Goal: Information Seeking & Learning: Find specific fact

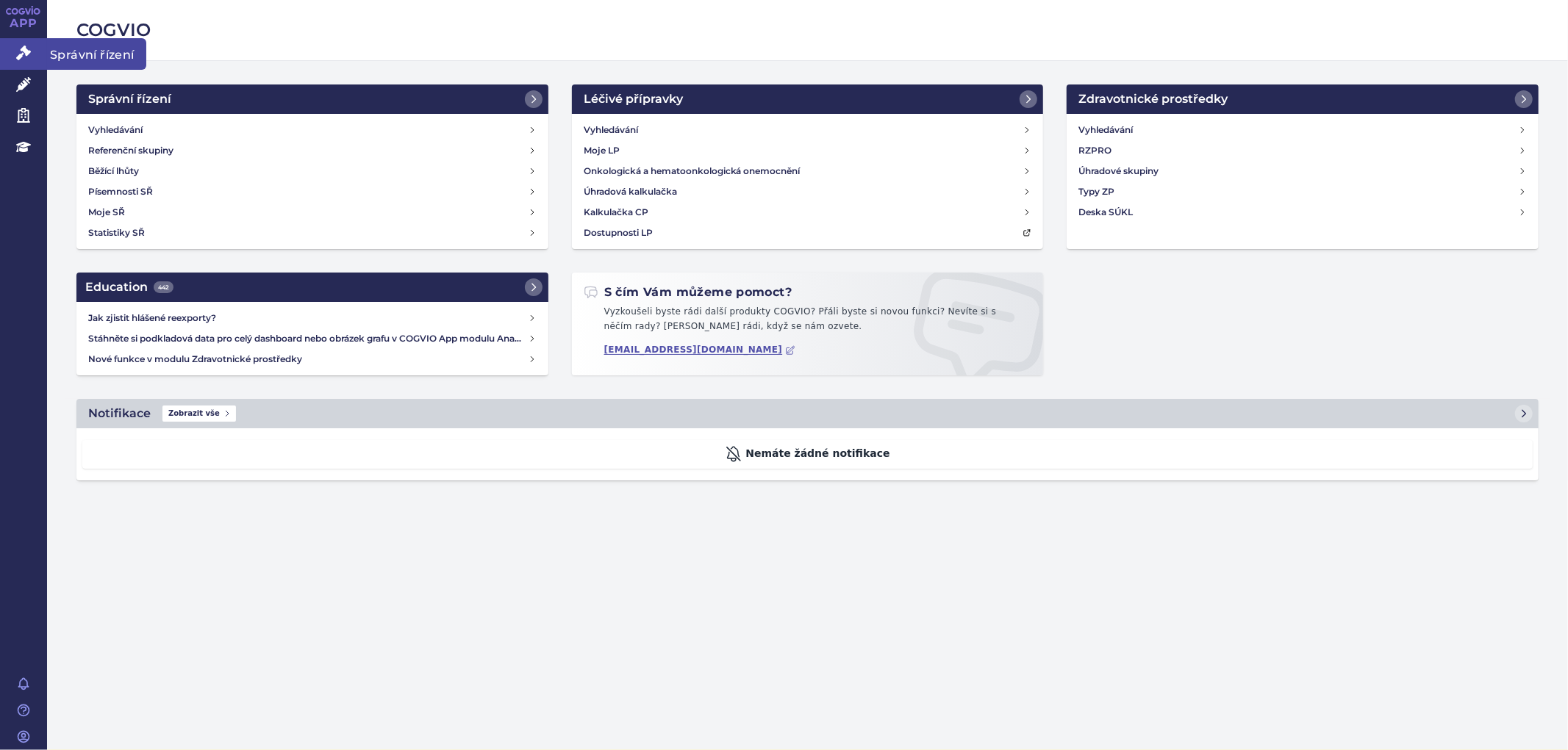
click at [15, 58] on link "Správní řízení" at bounding box center [23, 53] width 47 height 31
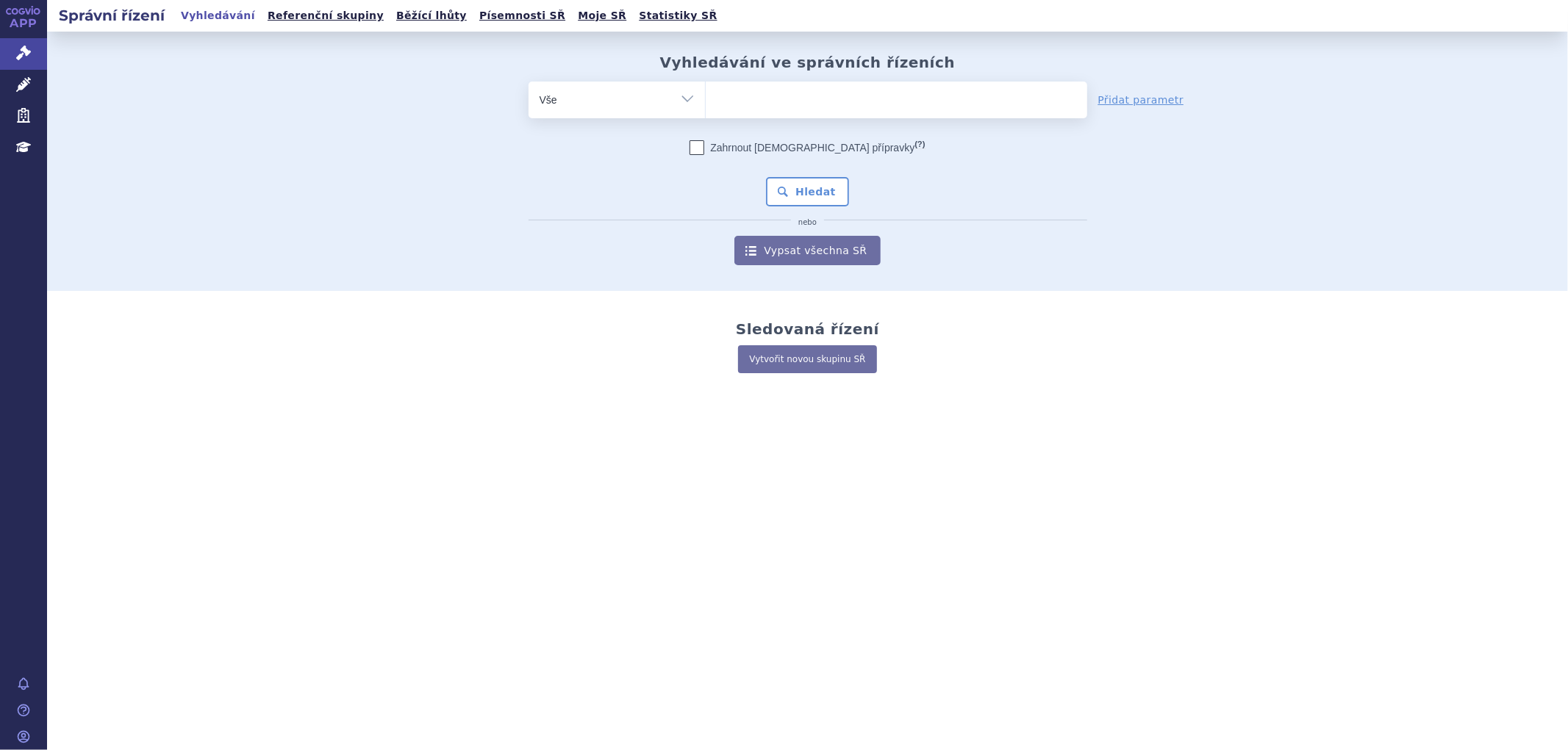
click at [750, 93] on ul at bounding box center [897, 96] width 382 height 31
click at [706, 93] on select at bounding box center [705, 99] width 1 height 37
paste input "LAZCLUZE"
type input "LAZCLUZE"
select select "LAZCLUZE"
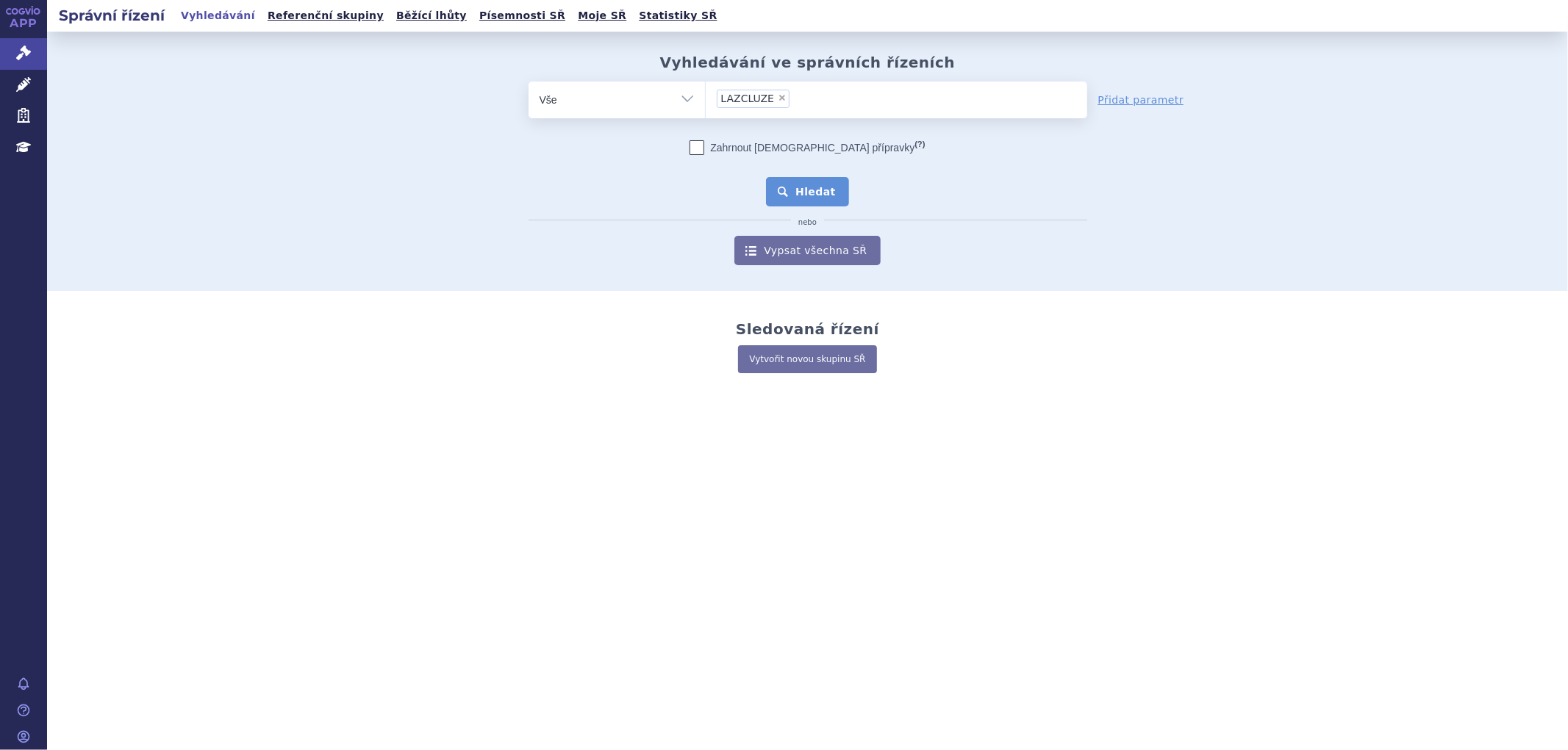
click at [815, 186] on button "Hledat" at bounding box center [807, 191] width 83 height 29
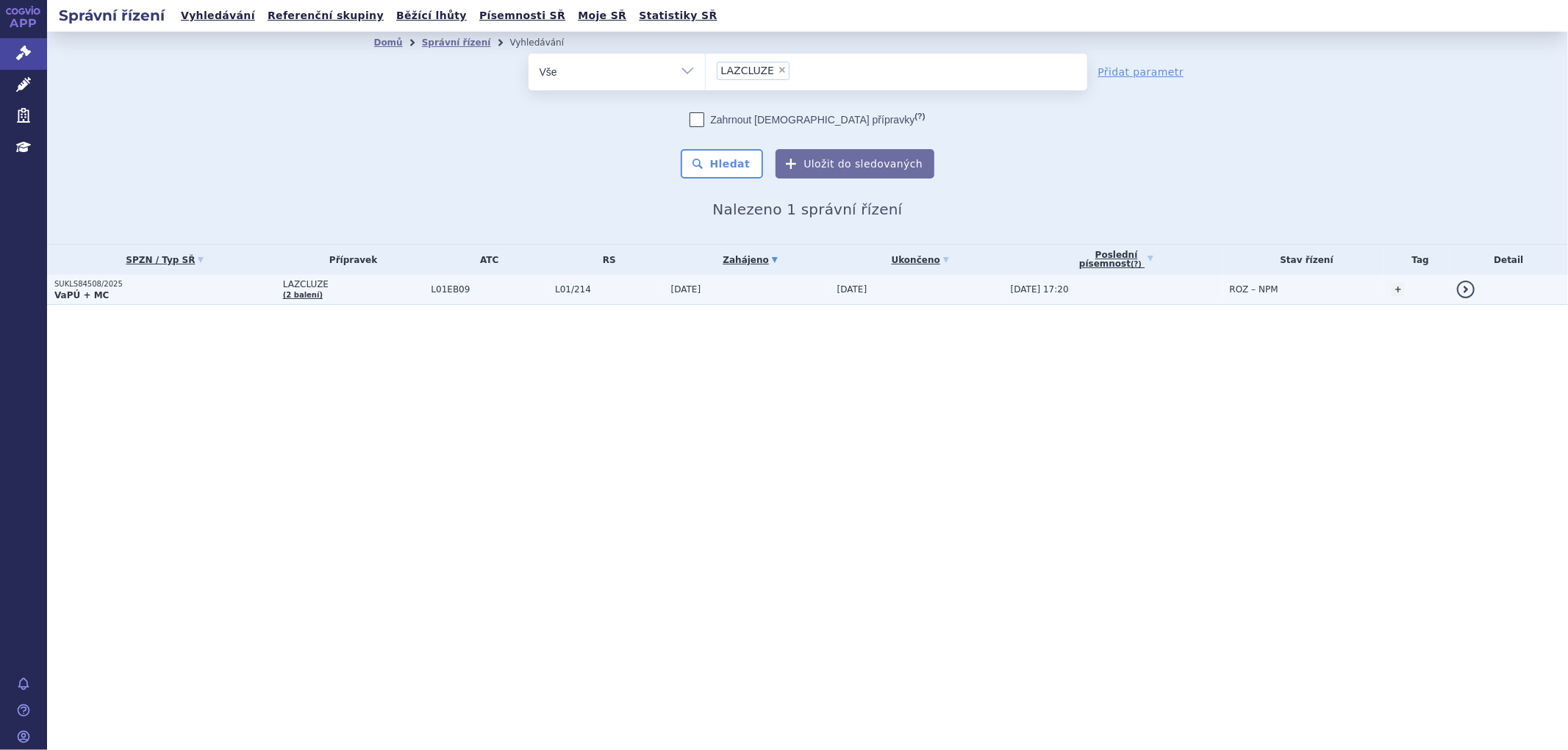
click at [416, 298] on td "LAZCLUZE (2 balení)" at bounding box center [350, 290] width 149 height 30
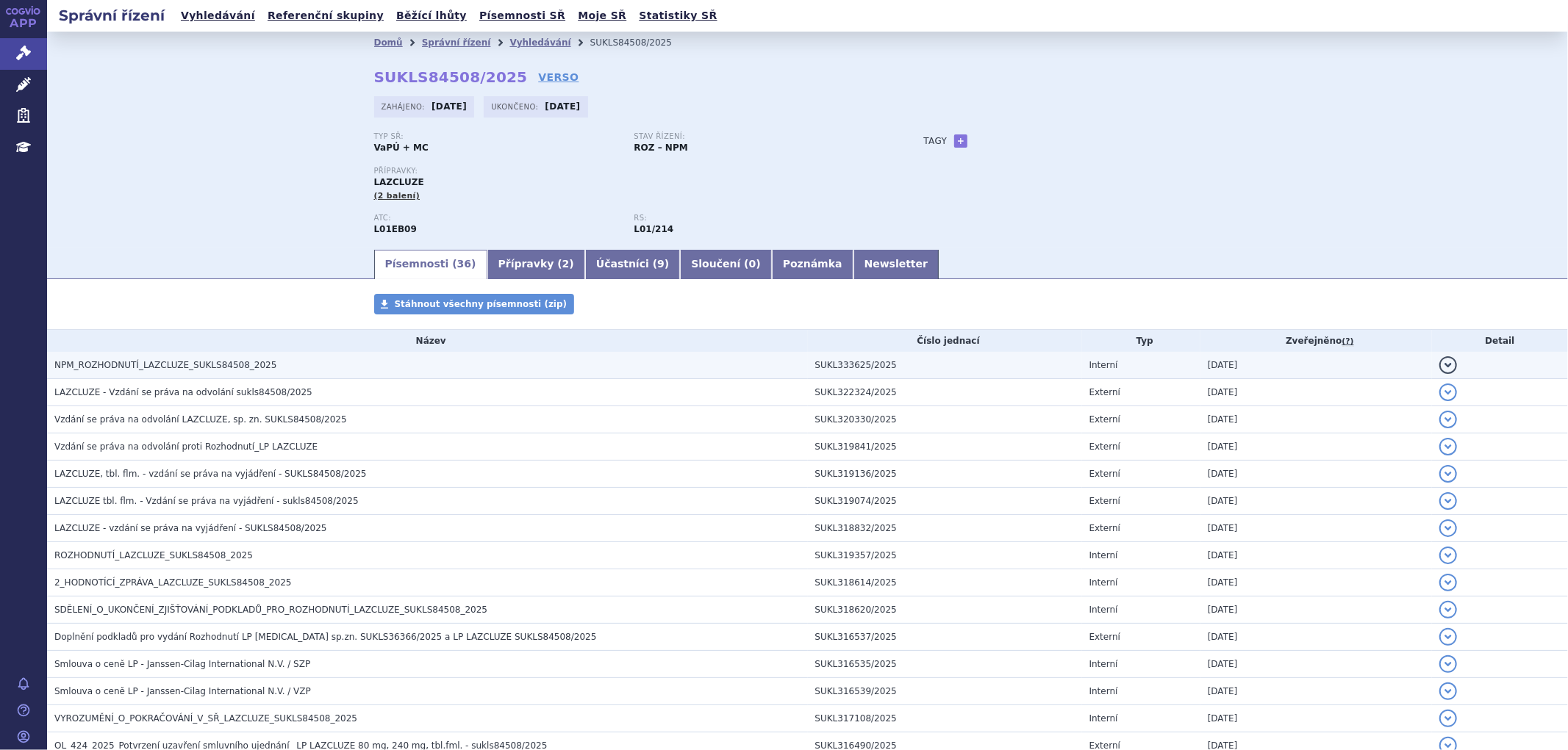
click at [295, 365] on h3 "NPM_ROZHODNUTÍ_LAZCLUZE_SUKLS84508_2025" at bounding box center [431, 366] width 753 height 15
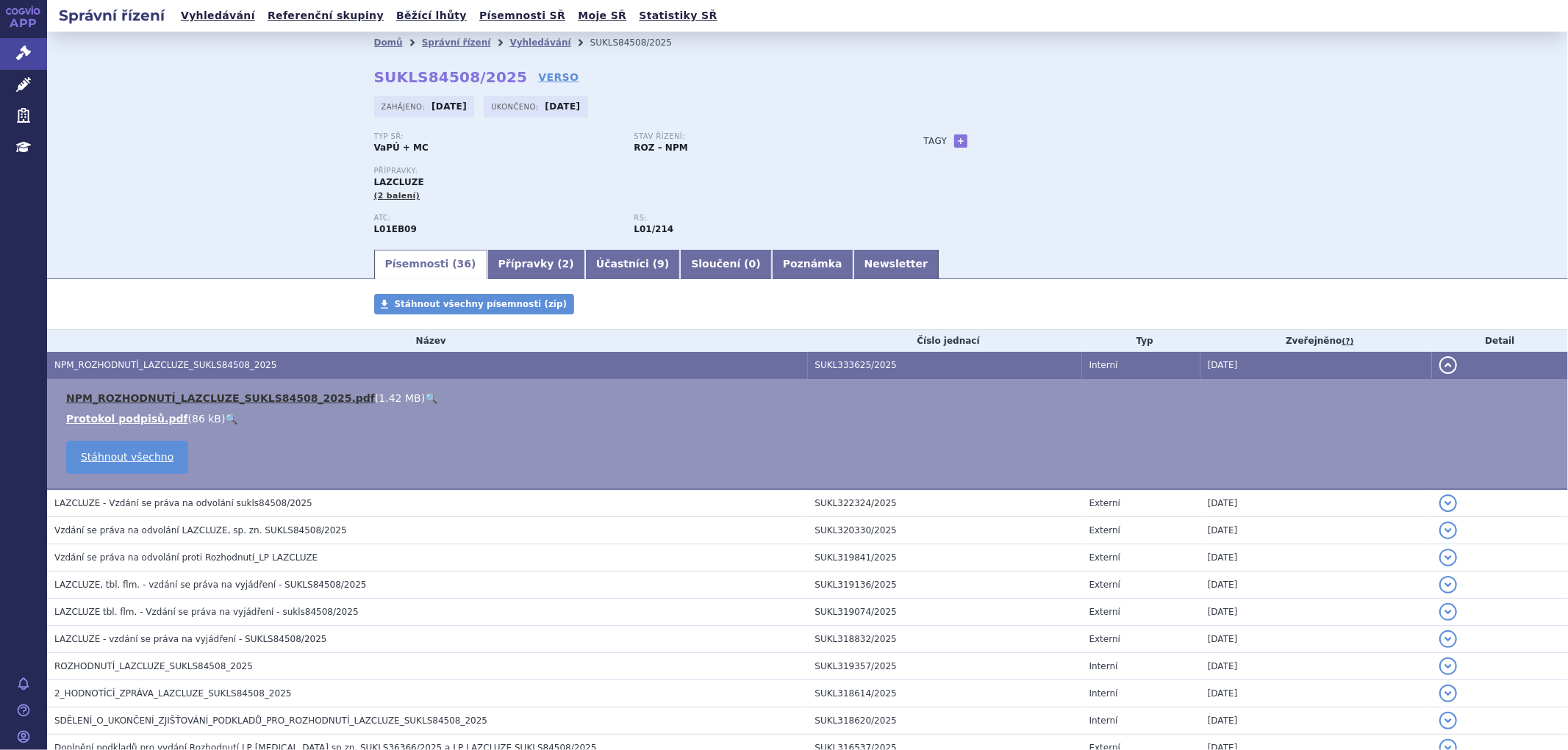
click at [297, 405] on link "NPM_ROZHODNUTÍ_LAZCLUZE_SUKLS84508_2025.pdf" at bounding box center [220, 399] width 309 height 12
click at [509, 46] on link "Vyhledávání" at bounding box center [540, 43] width 61 height 10
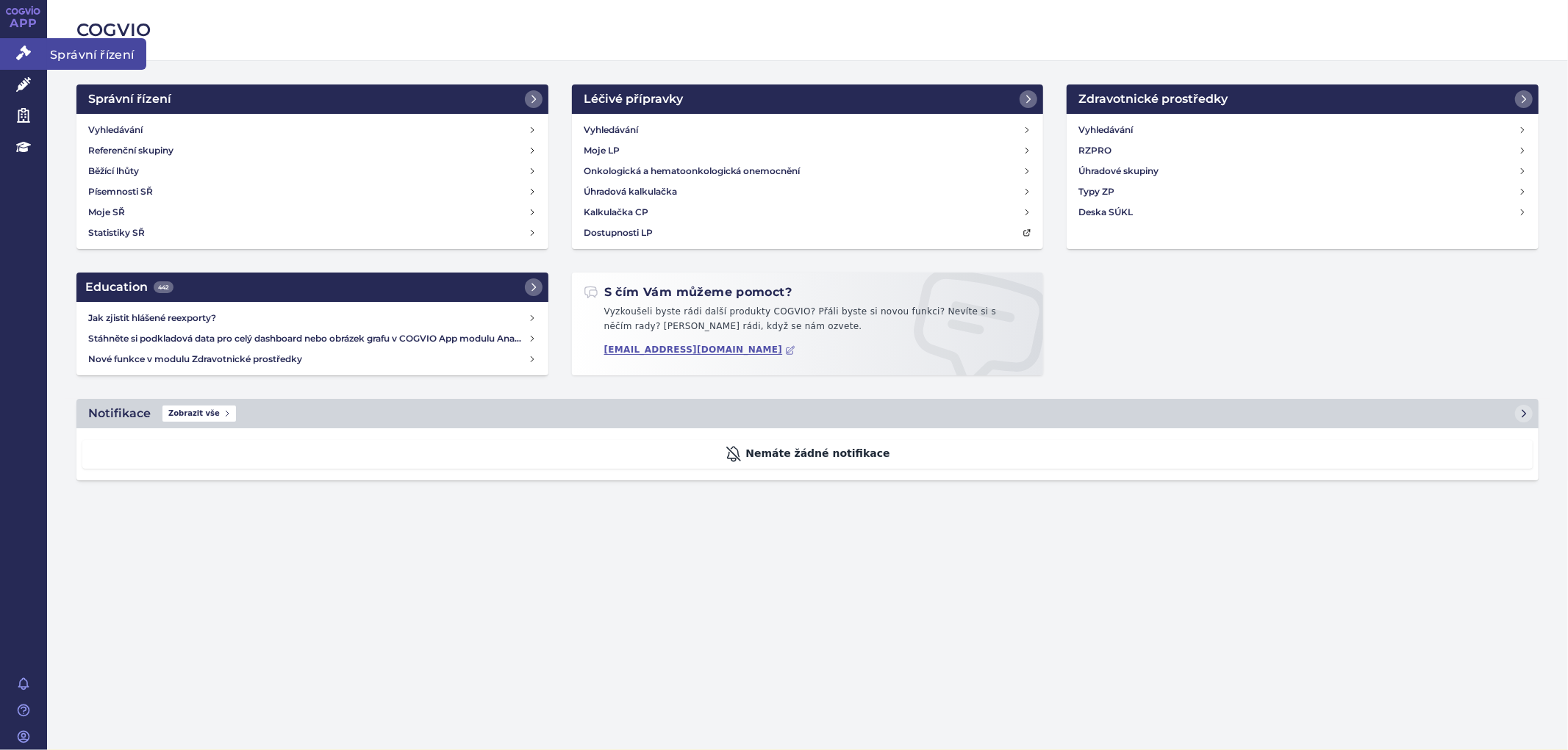
click at [30, 50] on icon at bounding box center [24, 53] width 15 height 15
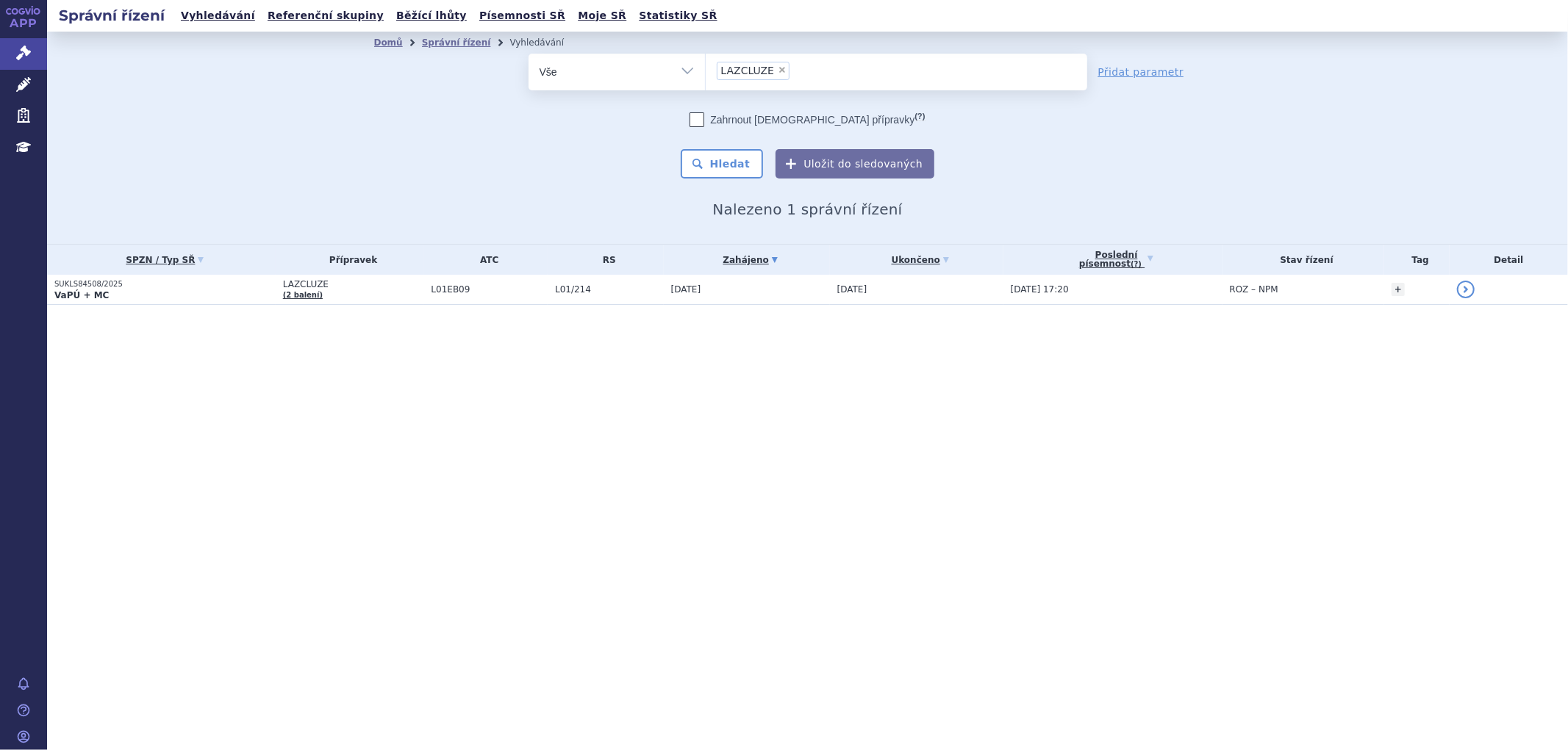
click at [767, 74] on span "LAZCLUZE" at bounding box center [748, 70] width 54 height 10
click at [706, 74] on select "LAZCLUZE" at bounding box center [705, 71] width 1 height 37
click at [778, 71] on span "×" at bounding box center [783, 70] width 9 height 9
click at [706, 71] on select "LAZCLUZE" at bounding box center [705, 71] width 1 height 37
select select
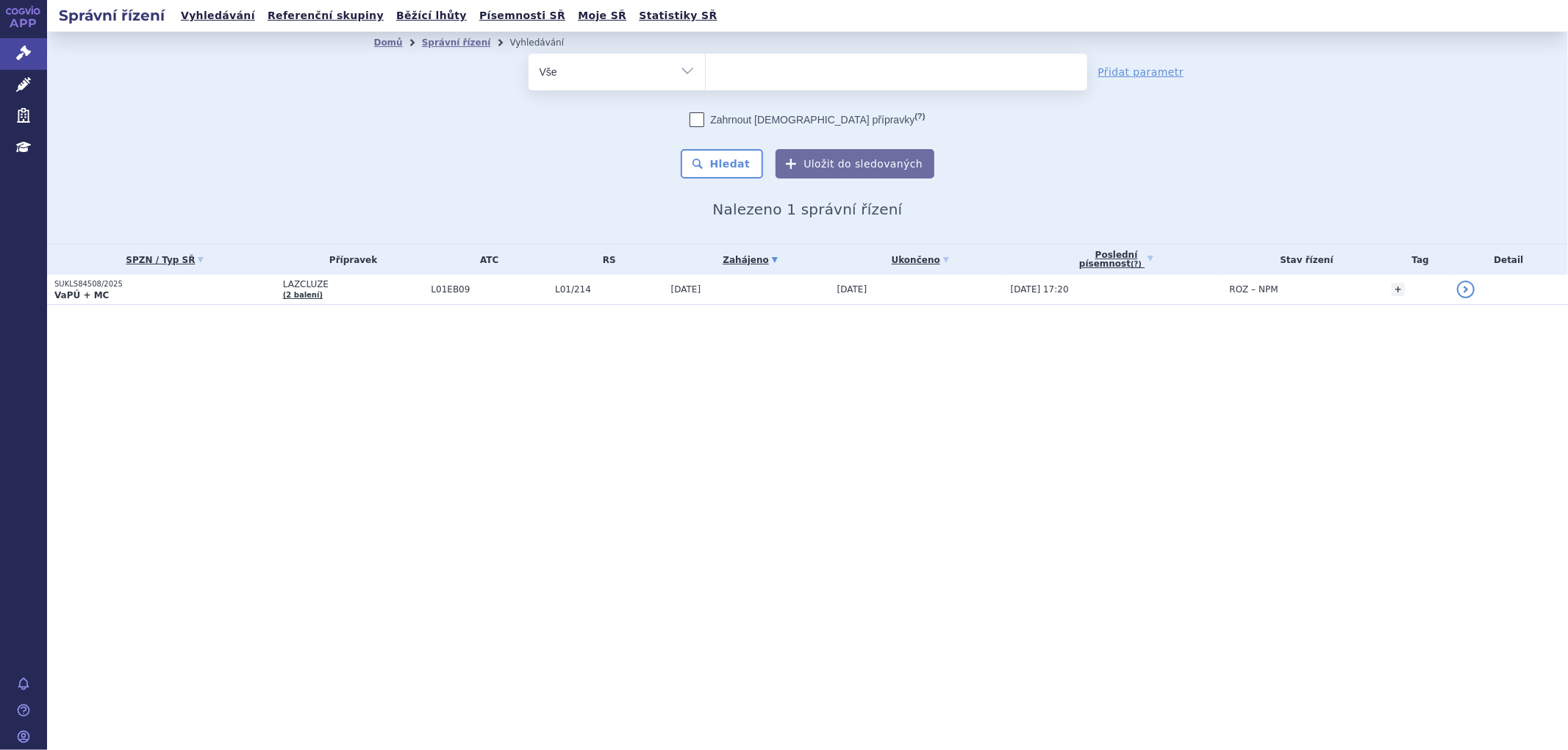
type input "TEPMETKO"
select select "TEPMETKO"
click at [741, 163] on button "Hledat" at bounding box center [722, 164] width 83 height 29
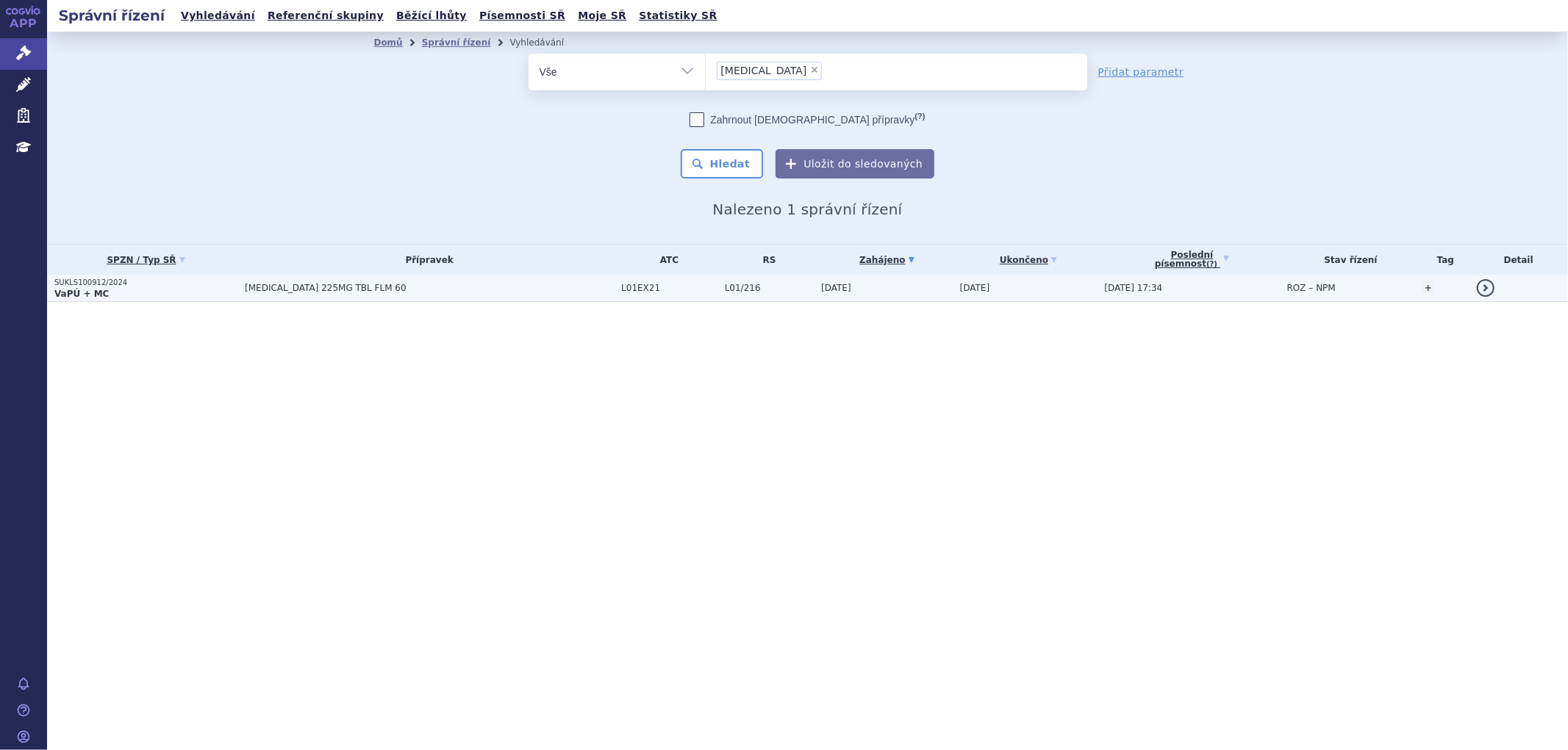
click at [435, 288] on span "[MEDICAL_DATA] 225MG TBL FLM 60" at bounding box center [428, 288] width 367 height 10
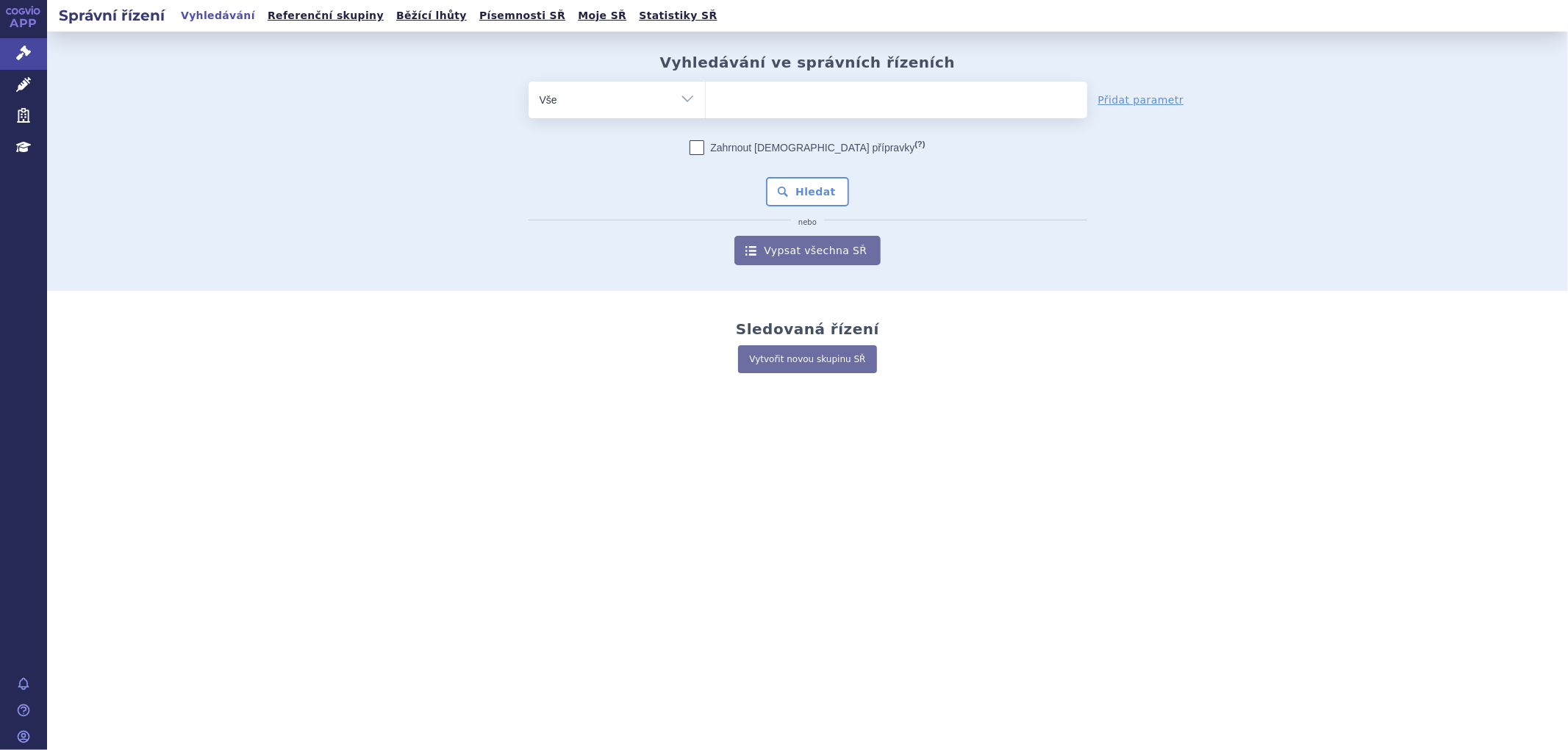
click at [827, 101] on ul at bounding box center [897, 96] width 382 height 31
click at [706, 101] on select at bounding box center [705, 99] width 1 height 37
paste input "TAGRISSO"
type input "TAGRISSO"
select select "TAGRISSO"
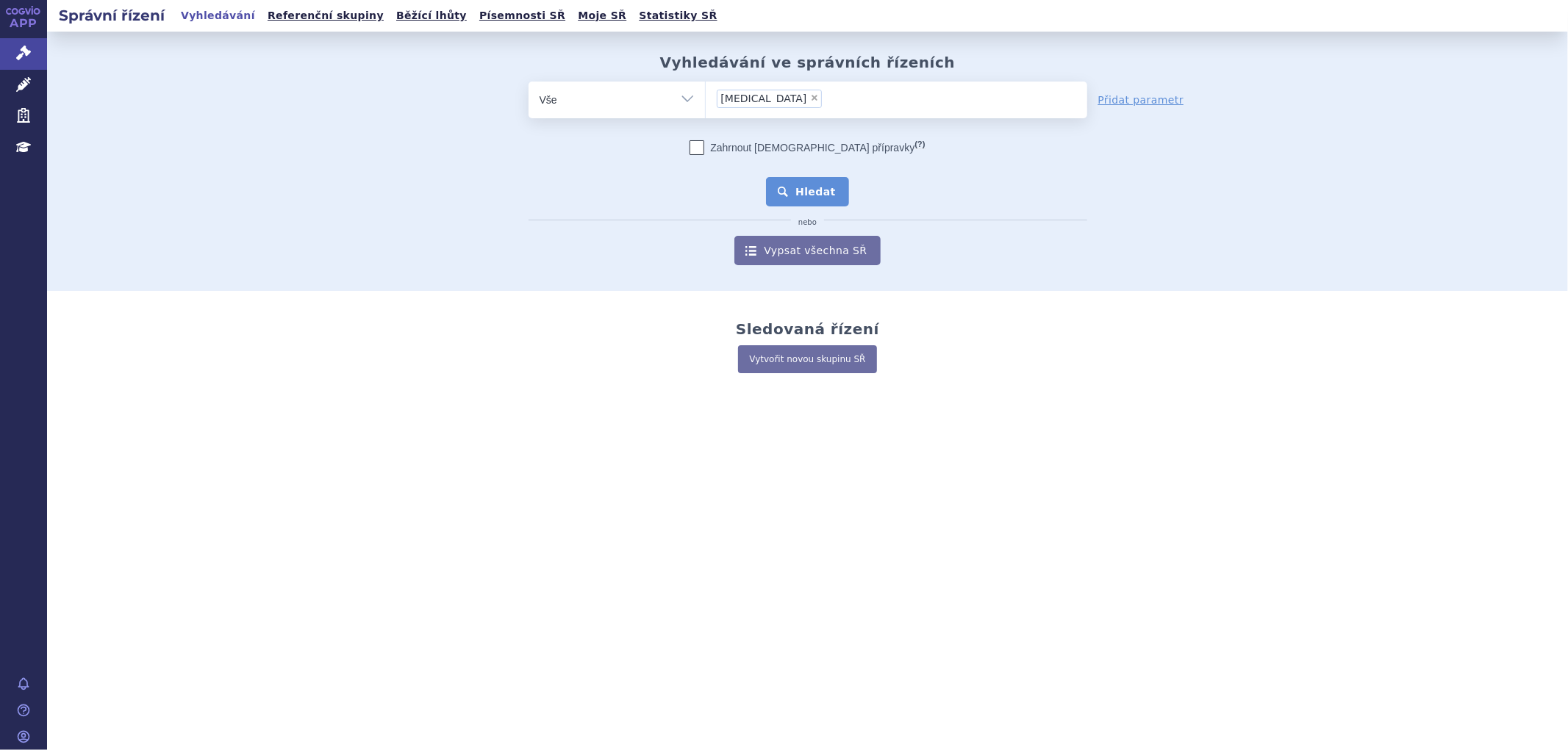
click at [818, 190] on button "Hledat" at bounding box center [807, 191] width 83 height 29
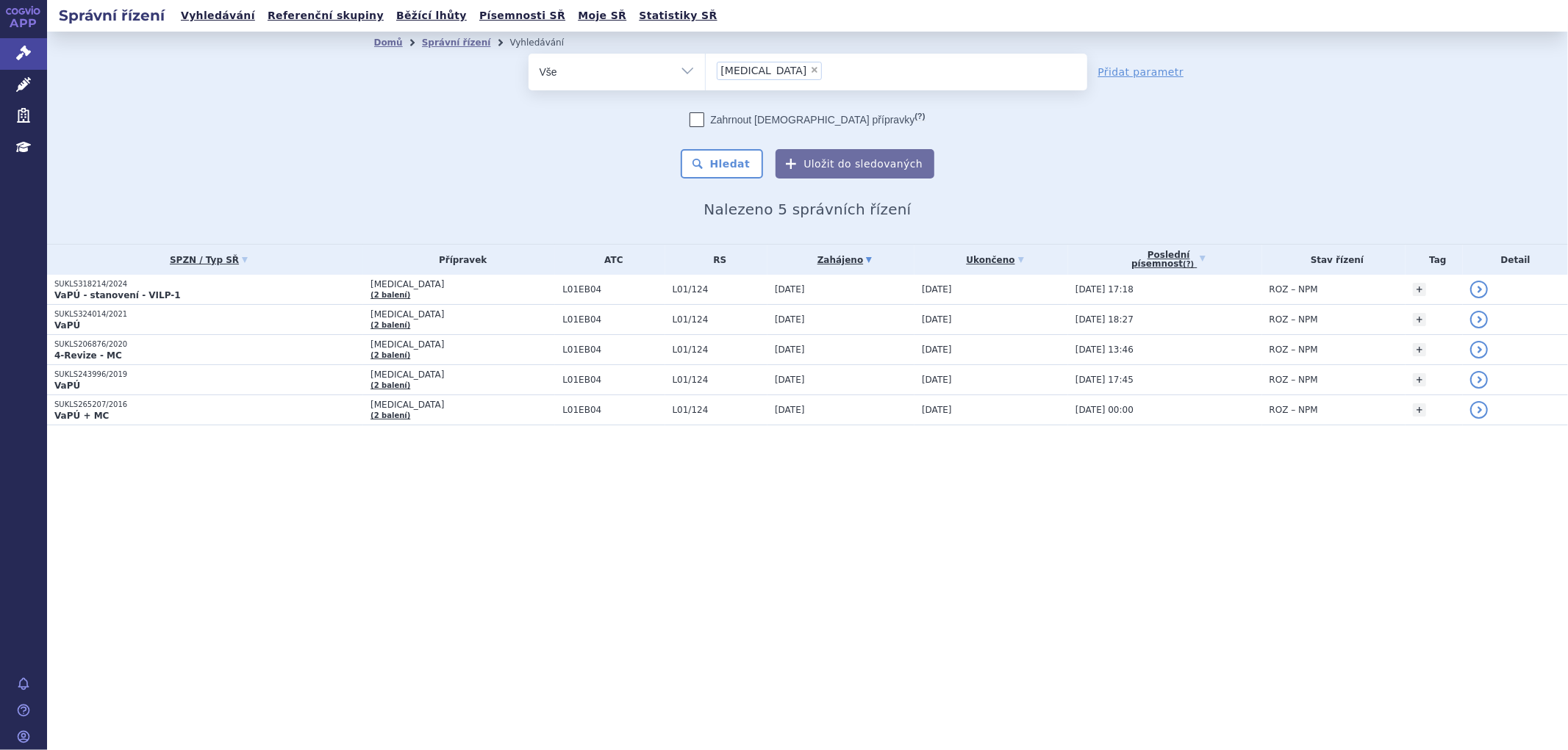
click at [810, 71] on span "×" at bounding box center [815, 70] width 9 height 9
click at [706, 71] on select "TAGRISSO" at bounding box center [705, 71] width 1 height 37
select select
click at [759, 91] on form "odstranit Vše Spisová značka Typ SŘ TAGRISSO (?)" at bounding box center [808, 116] width 559 height 125
click at [759, 70] on ul at bounding box center [897, 69] width 382 height 31
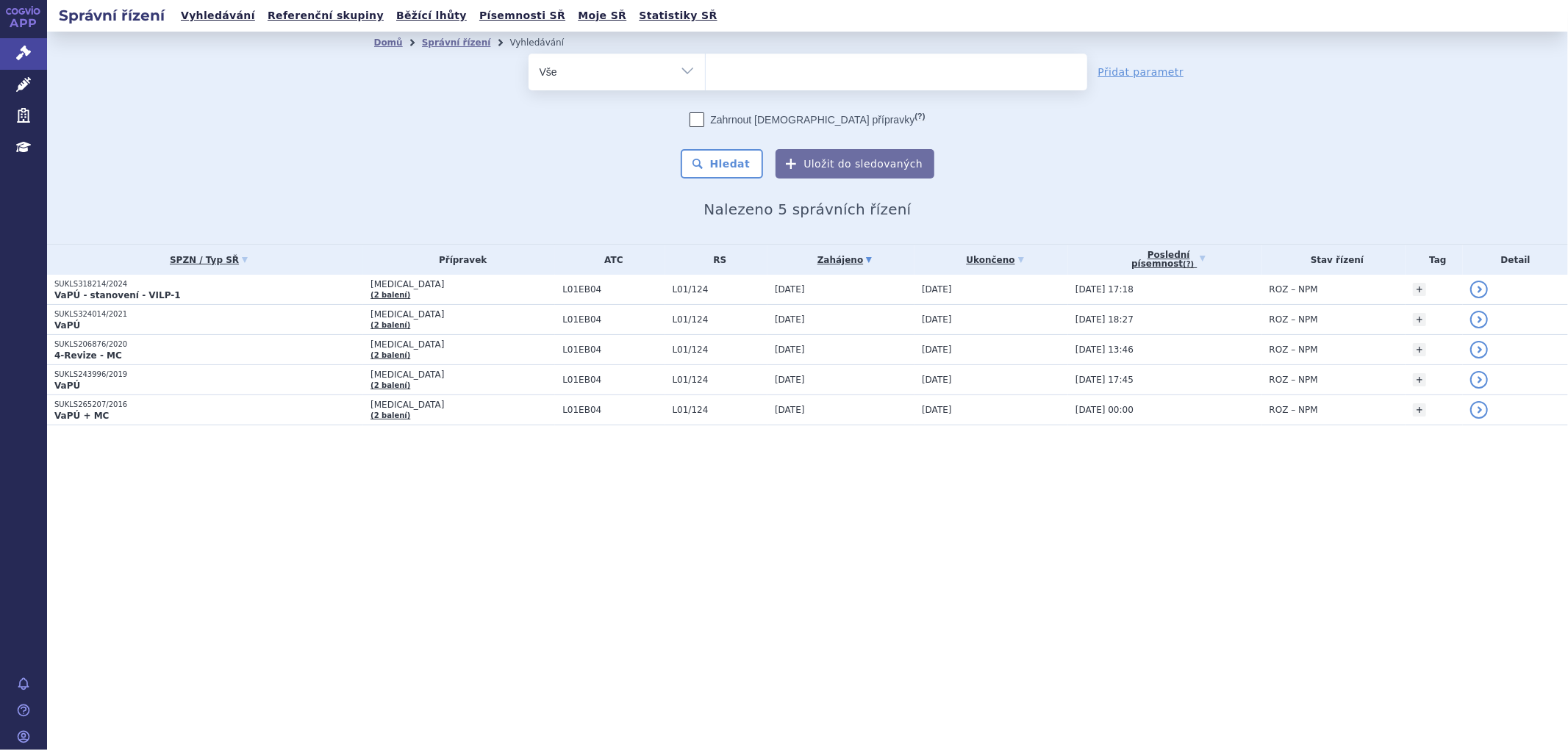
click at [706, 70] on select "TAGRISSO" at bounding box center [705, 71] width 1 height 37
paste input "LIVMARLI"
type input "LIVMARLI"
select select "LIVMARLI"
click at [752, 164] on button "Hledat" at bounding box center [722, 164] width 83 height 29
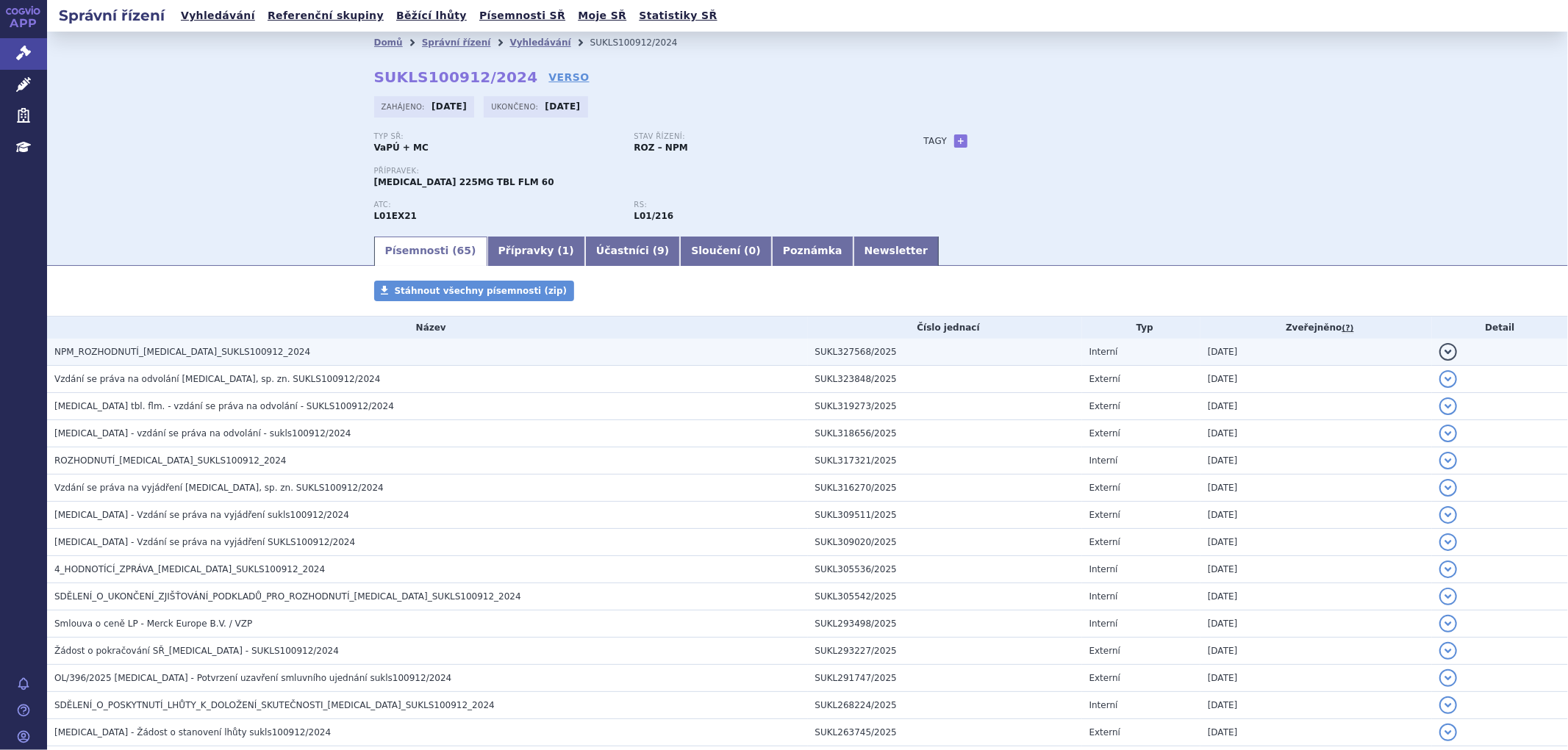
click at [266, 354] on h3 "NPM_ROZHODNUTÍ_TEPMETKO_SUKLS100912_2024" at bounding box center [431, 352] width 753 height 15
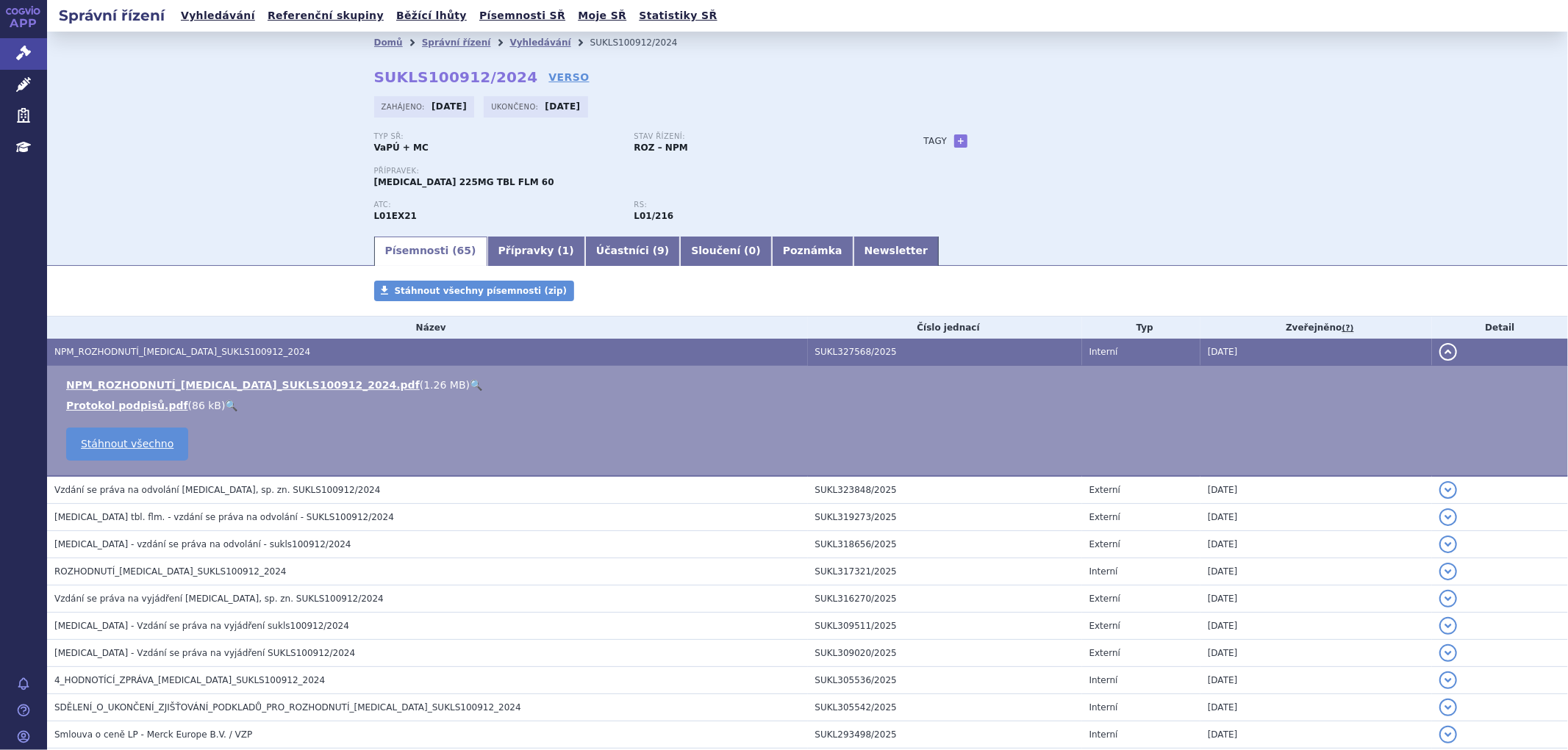
click at [290, 393] on li "NPM_ROZHODNUTÍ_TEPMETKO_SUKLS100912_2024.pdf ( 1.26 MB ) 🔍" at bounding box center [809, 385] width 1487 height 15
click at [292, 387] on link "NPM_ROZHODNUTÍ_TEPMETKO_SUKLS100912_2024.pdf" at bounding box center [242, 385] width 354 height 12
click at [174, 384] on link "NPM_ROZHODNUTÍ_TEPMETKO_SUKLS100912_2024.pdf" at bounding box center [242, 385] width 354 height 12
click at [509, 41] on link "Vyhledávání" at bounding box center [540, 43] width 61 height 10
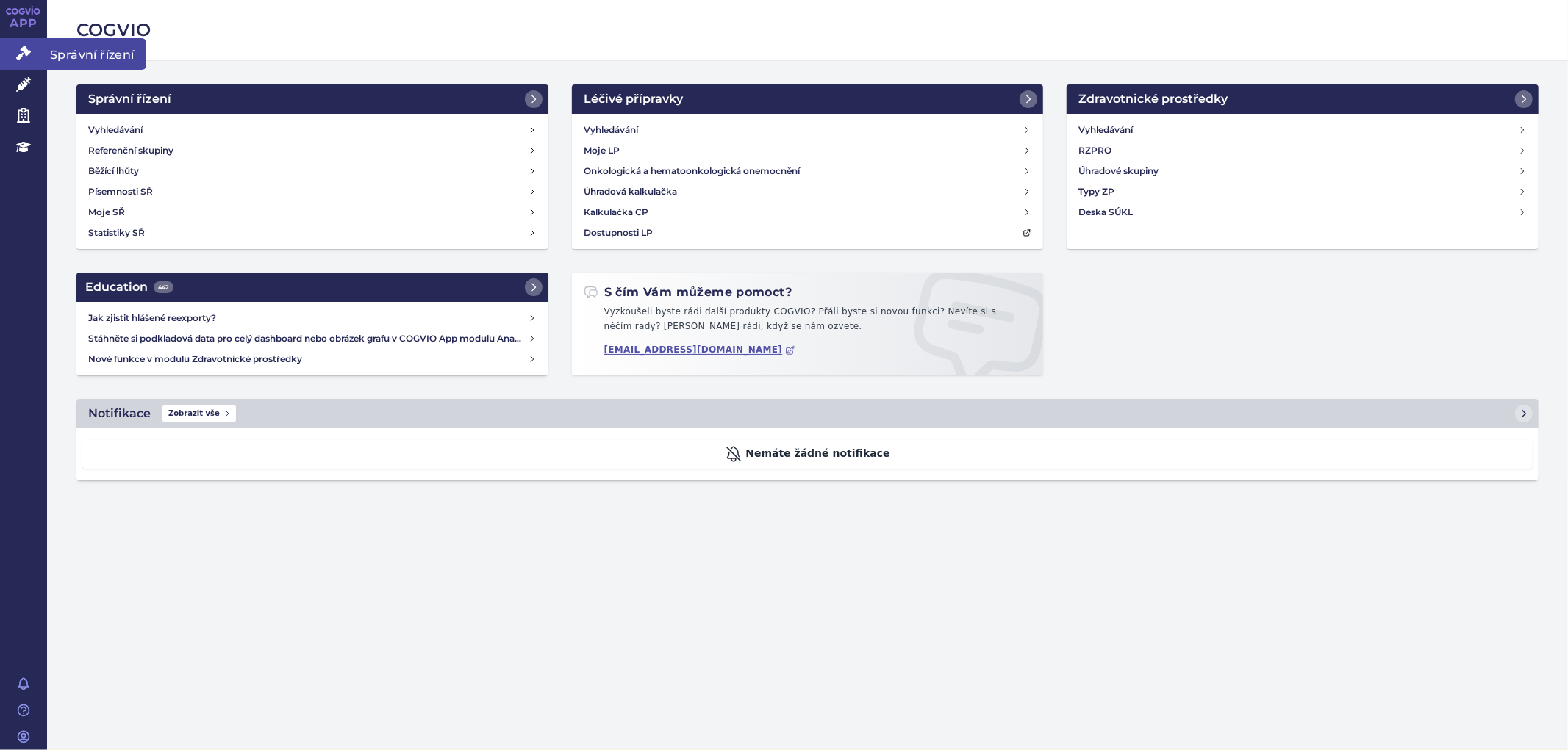
click at [31, 56] on link "Správní řízení" at bounding box center [23, 53] width 47 height 31
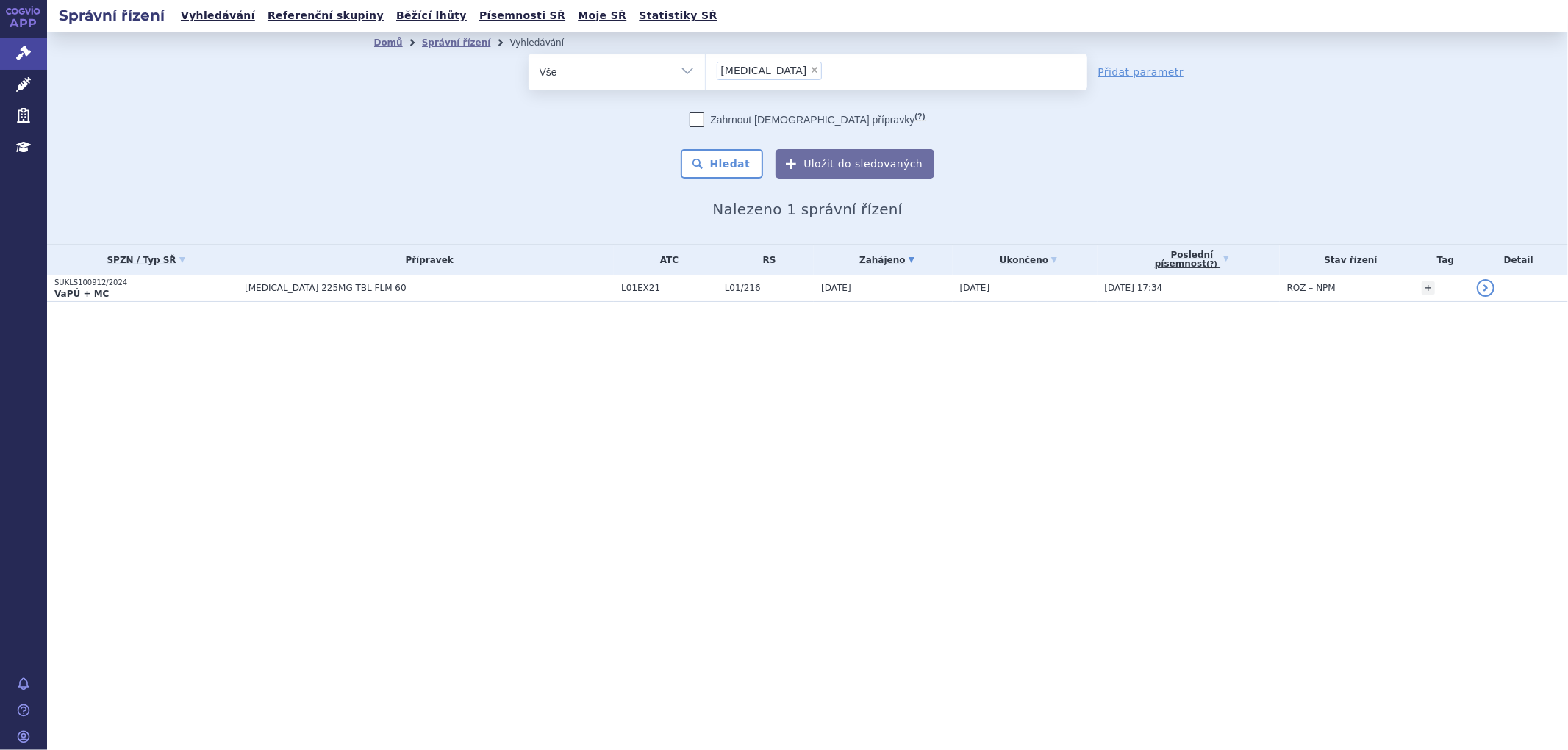
click at [810, 70] on span "×" at bounding box center [815, 70] width 9 height 9
click at [706, 70] on select "[MEDICAL_DATA]" at bounding box center [705, 71] width 1 height 37
select select
type input "[MEDICAL_DATA]"
click at [706, 71] on select "[MEDICAL_DATA]" at bounding box center [705, 71] width 1 height 37
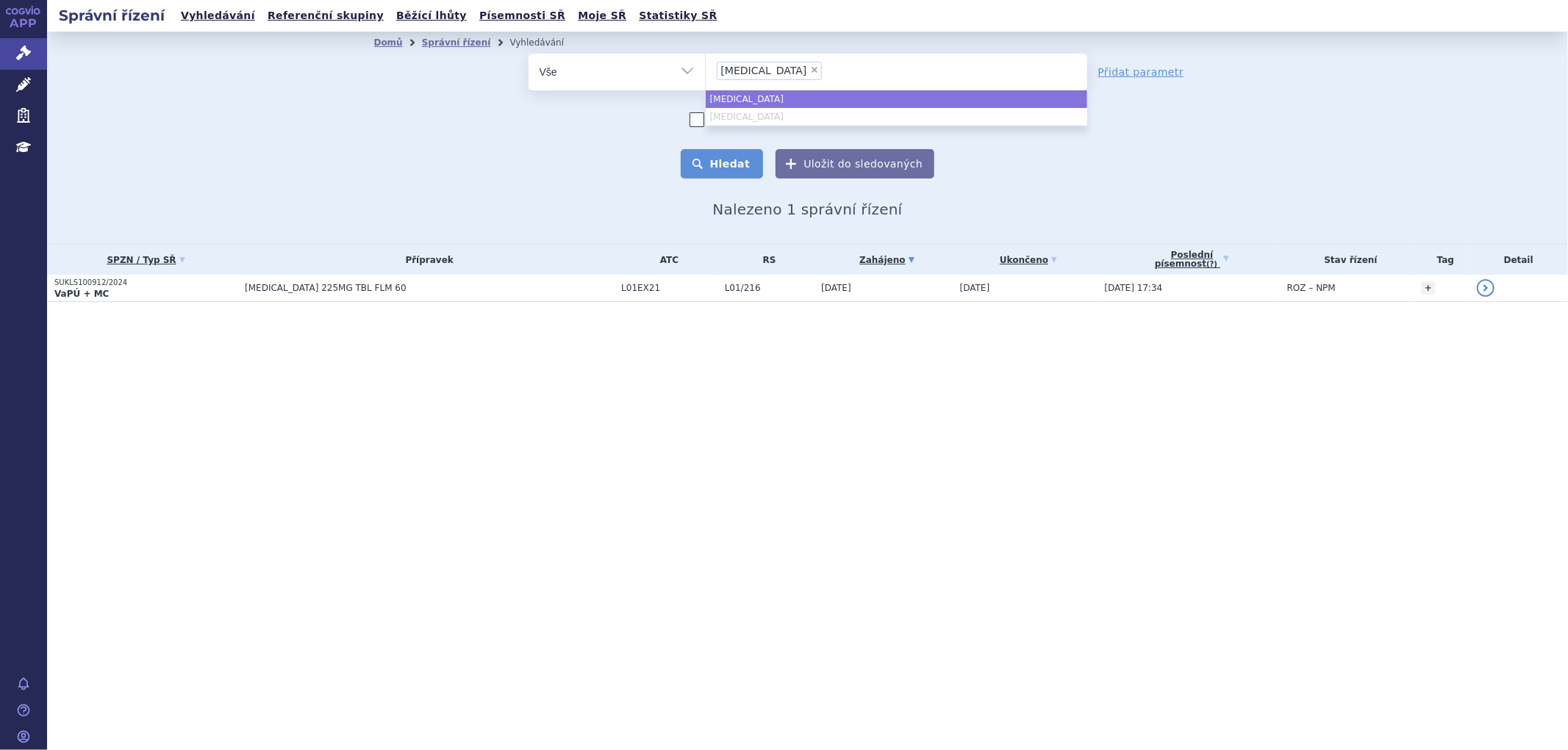
select select "TEPMETKO"
click at [729, 164] on button "Hledat" at bounding box center [722, 164] width 83 height 29
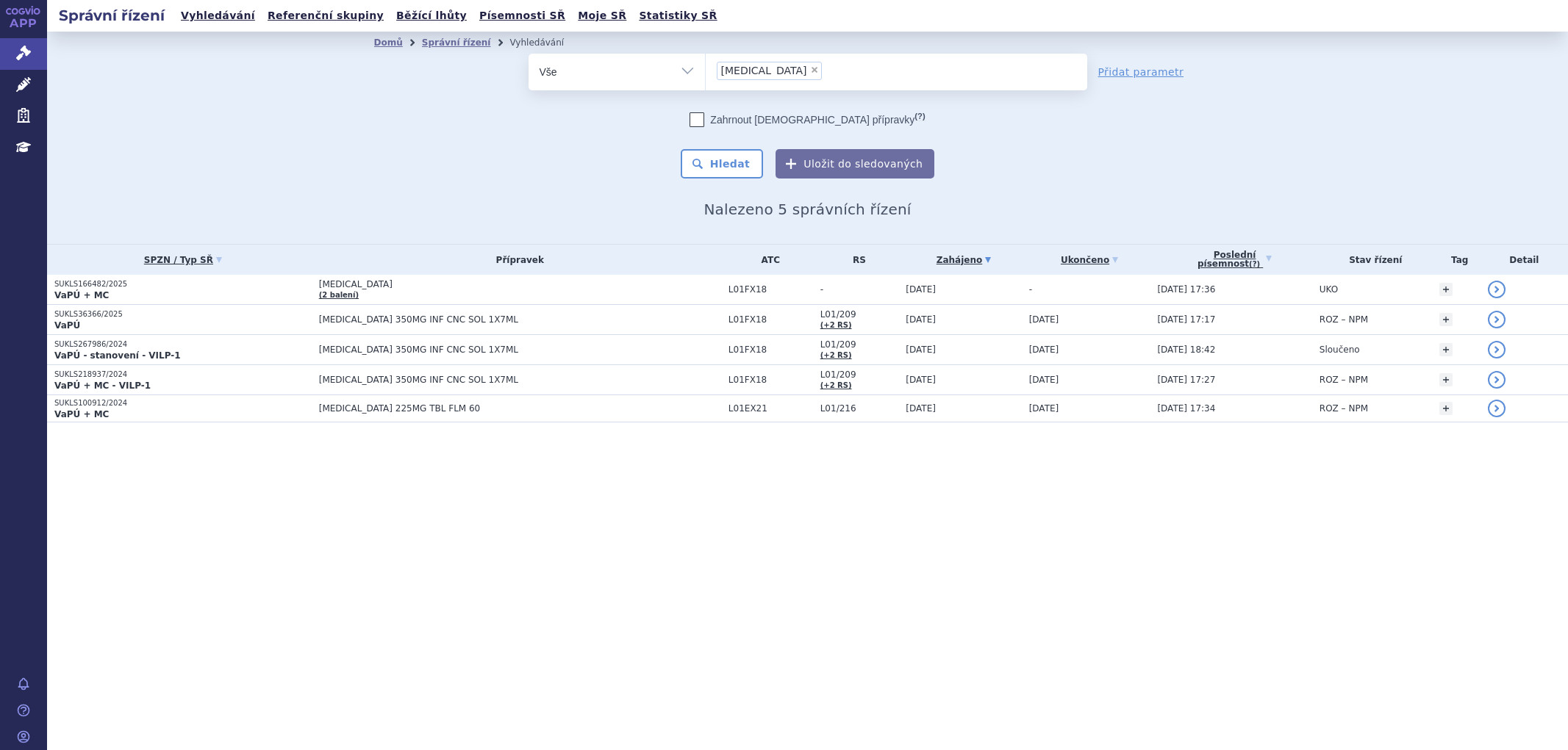
select select "RYBREVANT"
click at [730, 164] on button "Hledat" at bounding box center [722, 164] width 83 height 29
click at [788, 67] on li "× RYBREVANT" at bounding box center [770, 71] width 106 height 19
click at [706, 67] on select "RYBREVANT" at bounding box center [705, 71] width 1 height 37
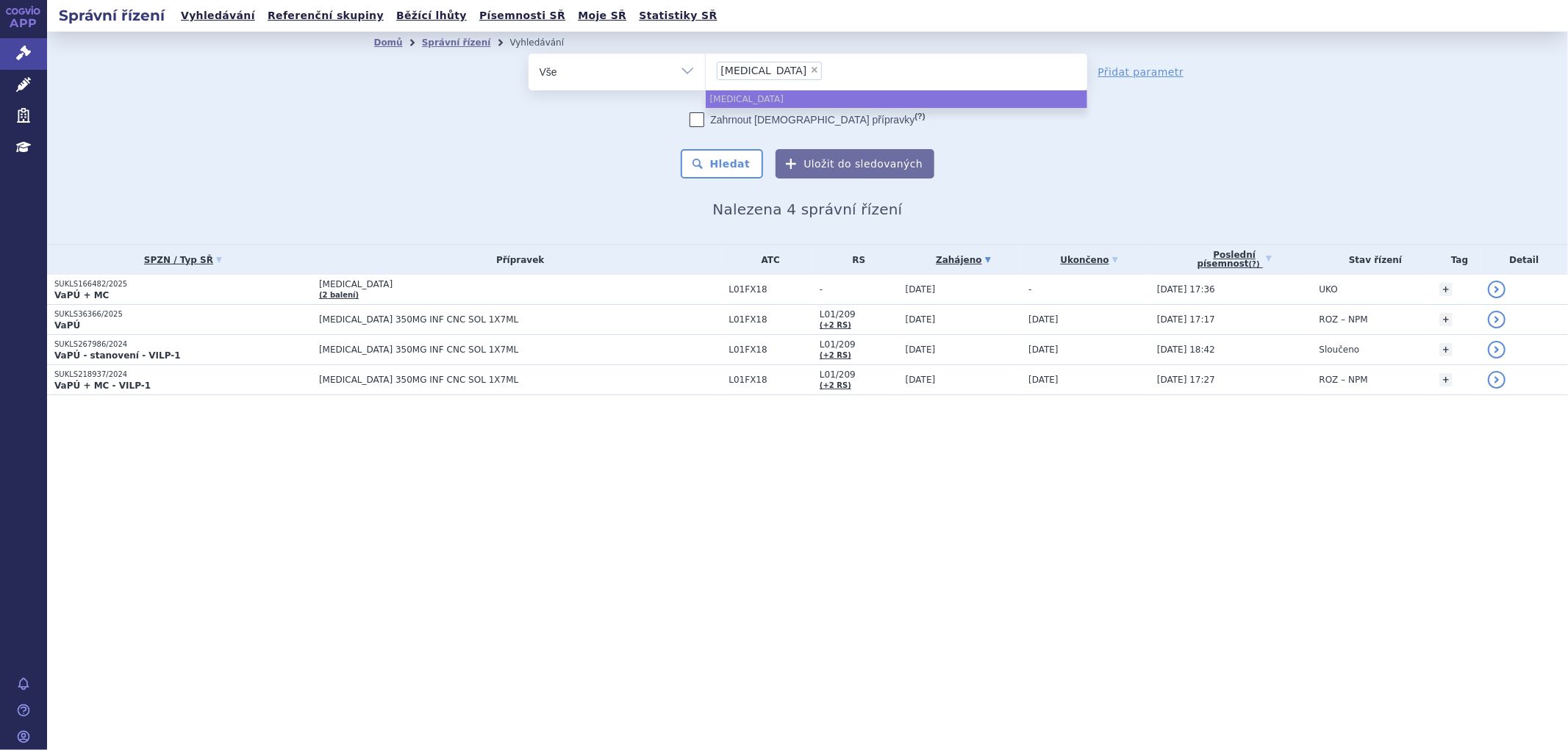
click at [810, 69] on span "×" at bounding box center [815, 70] width 9 height 9
click at [706, 69] on select "RYBREVANT" at bounding box center [705, 71] width 1 height 37
select select
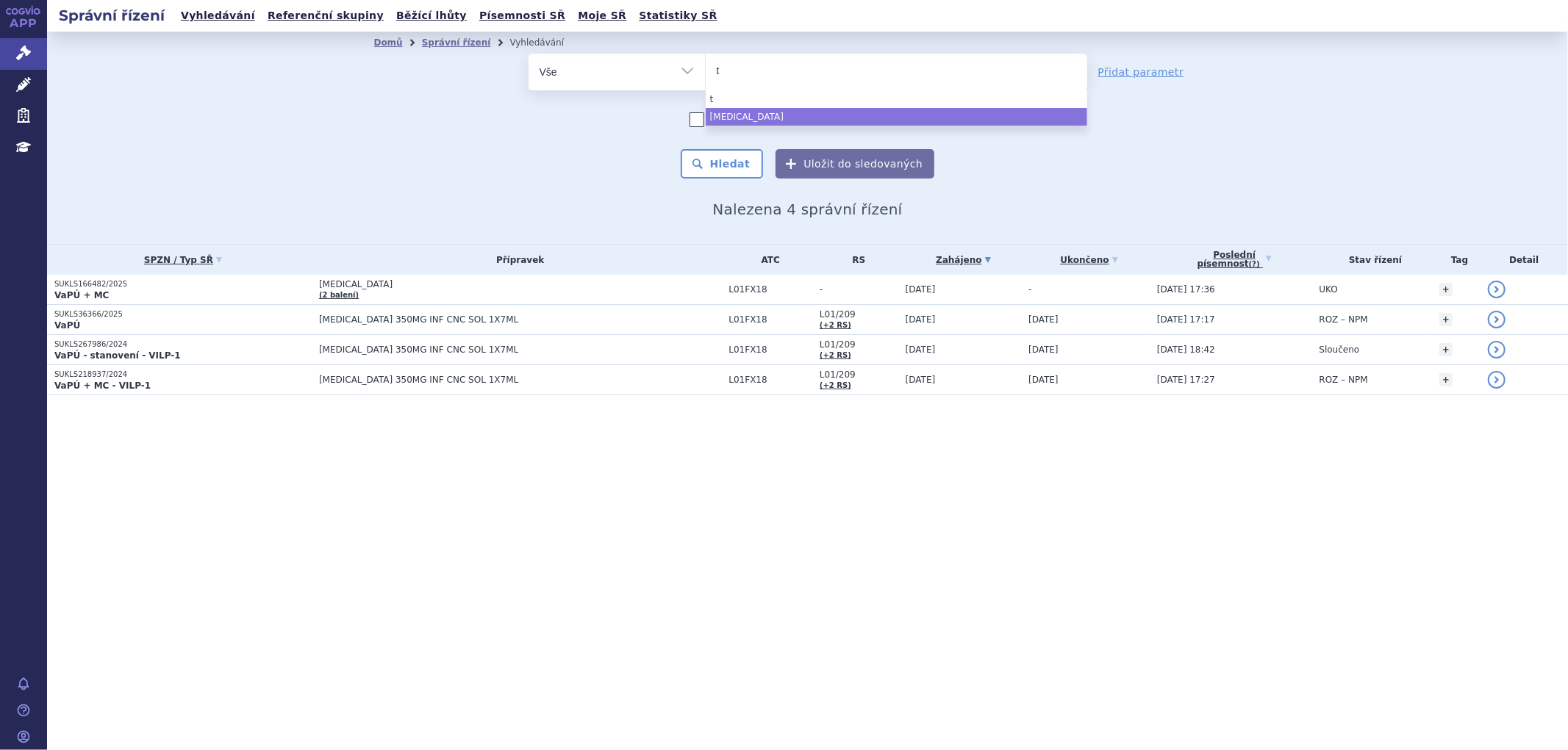
type input "ta"
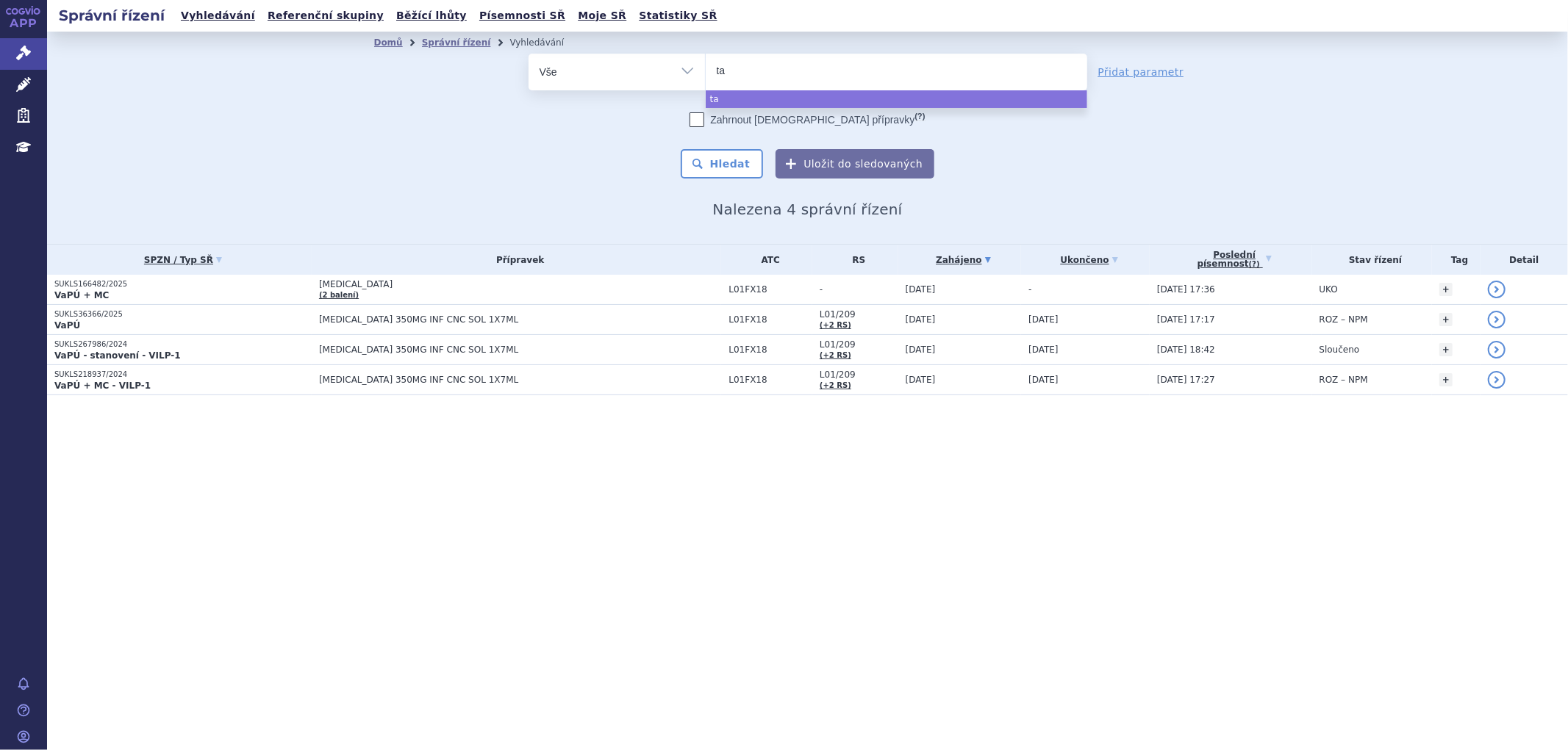
type input "tag"
type input "tagr"
type input "tagri"
type input "tagris"
type input "tagrisso"
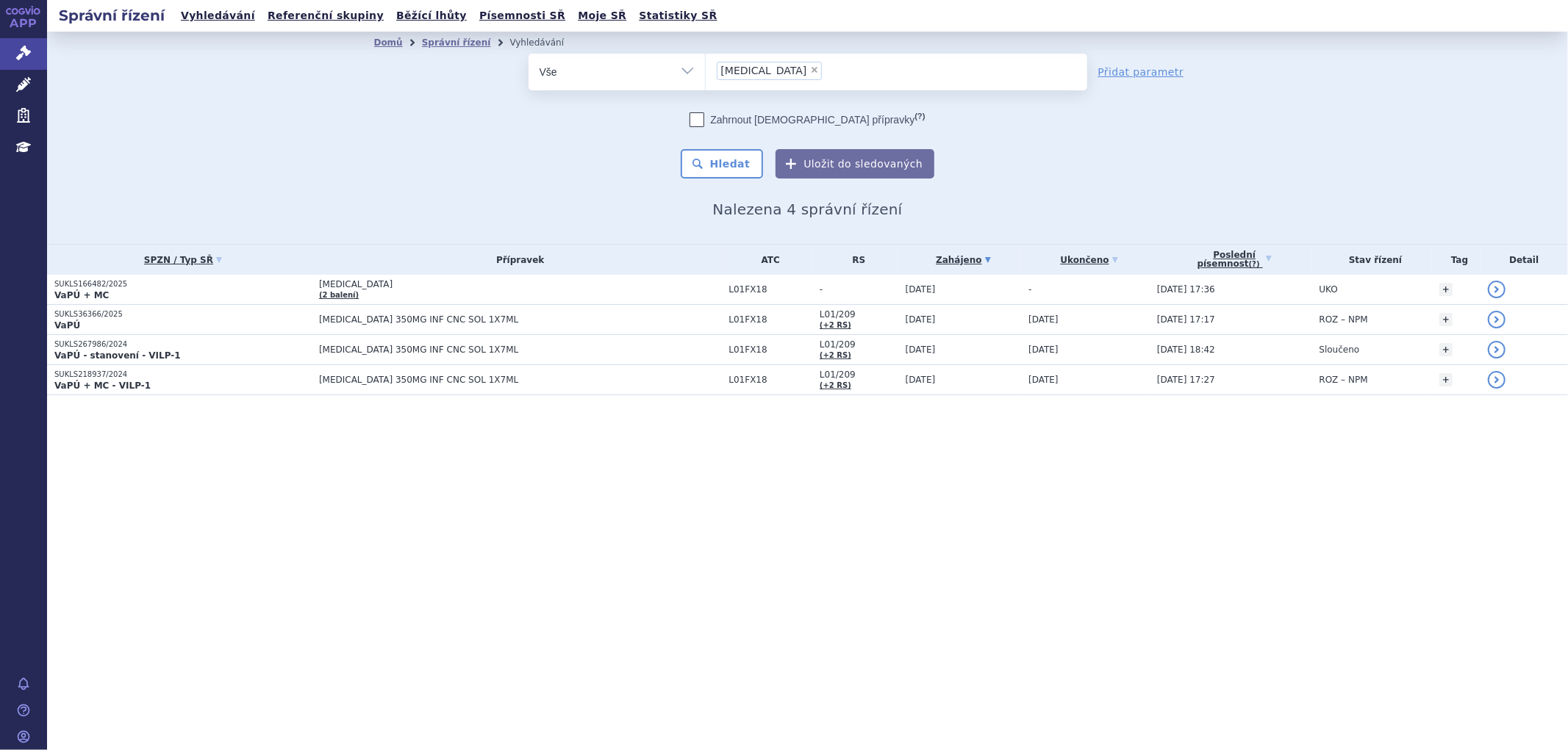
select select "tagrisso"
click at [721, 154] on button "Hledat" at bounding box center [722, 164] width 83 height 29
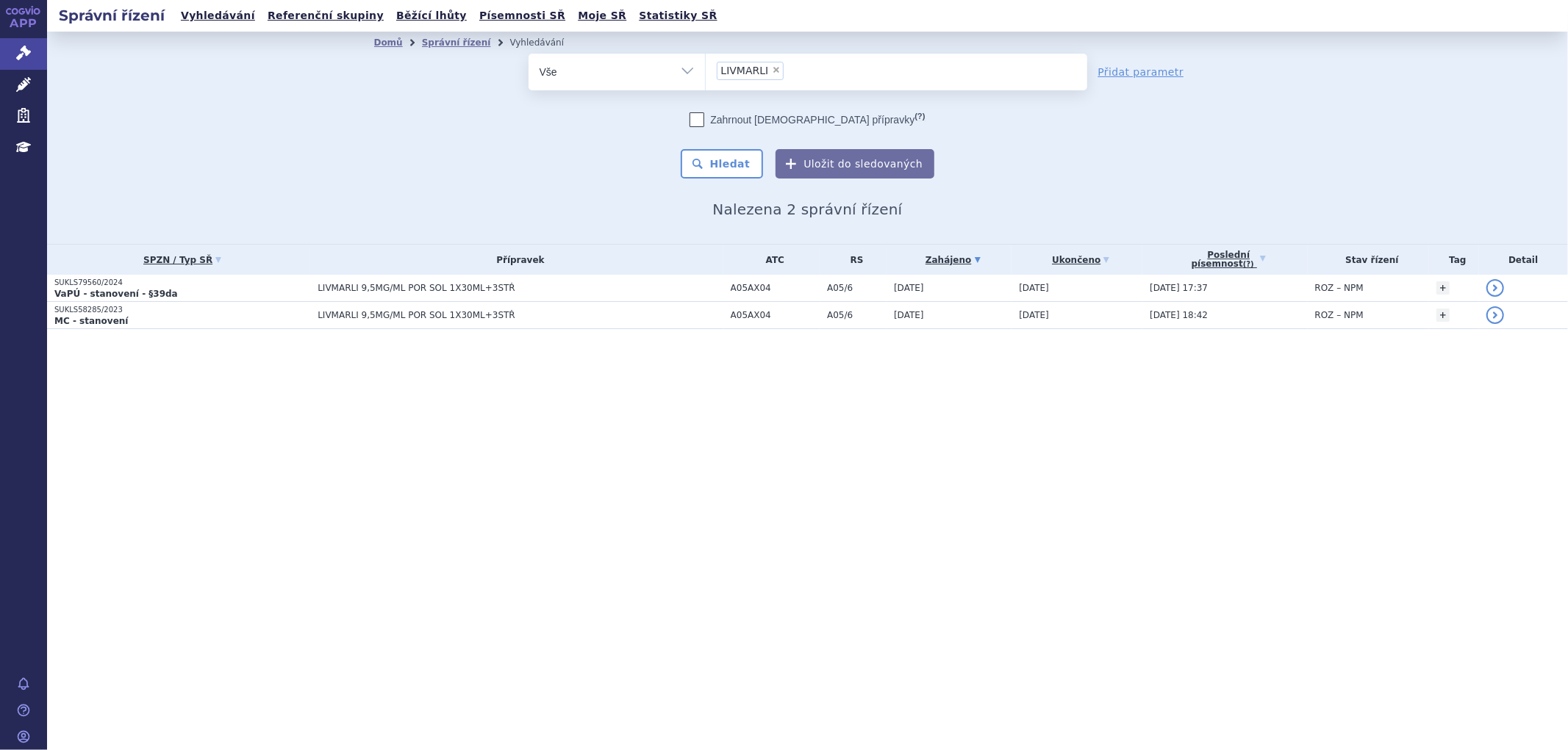
click at [772, 68] on span "×" at bounding box center [777, 70] width 9 height 9
click at [706, 68] on select "LIVMARLI" at bounding box center [705, 71] width 1 height 37
select select
click at [833, 64] on ul at bounding box center [897, 69] width 382 height 31
click at [706, 64] on select "LIVMARLI" at bounding box center [705, 71] width 1 height 37
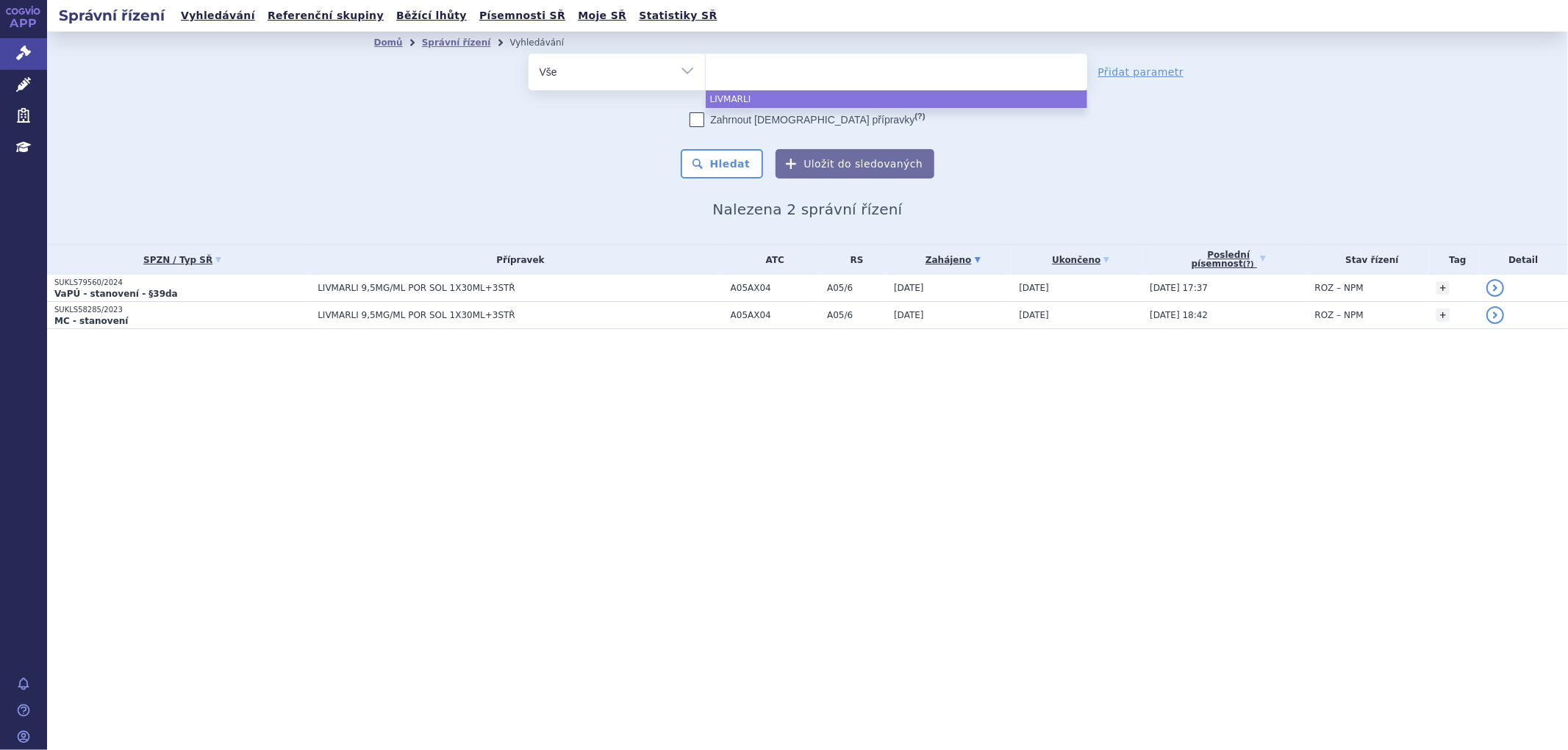
paste input "LAZCLUZE"
type input "LAZCLUZE"
select select "LAZCLUZE"
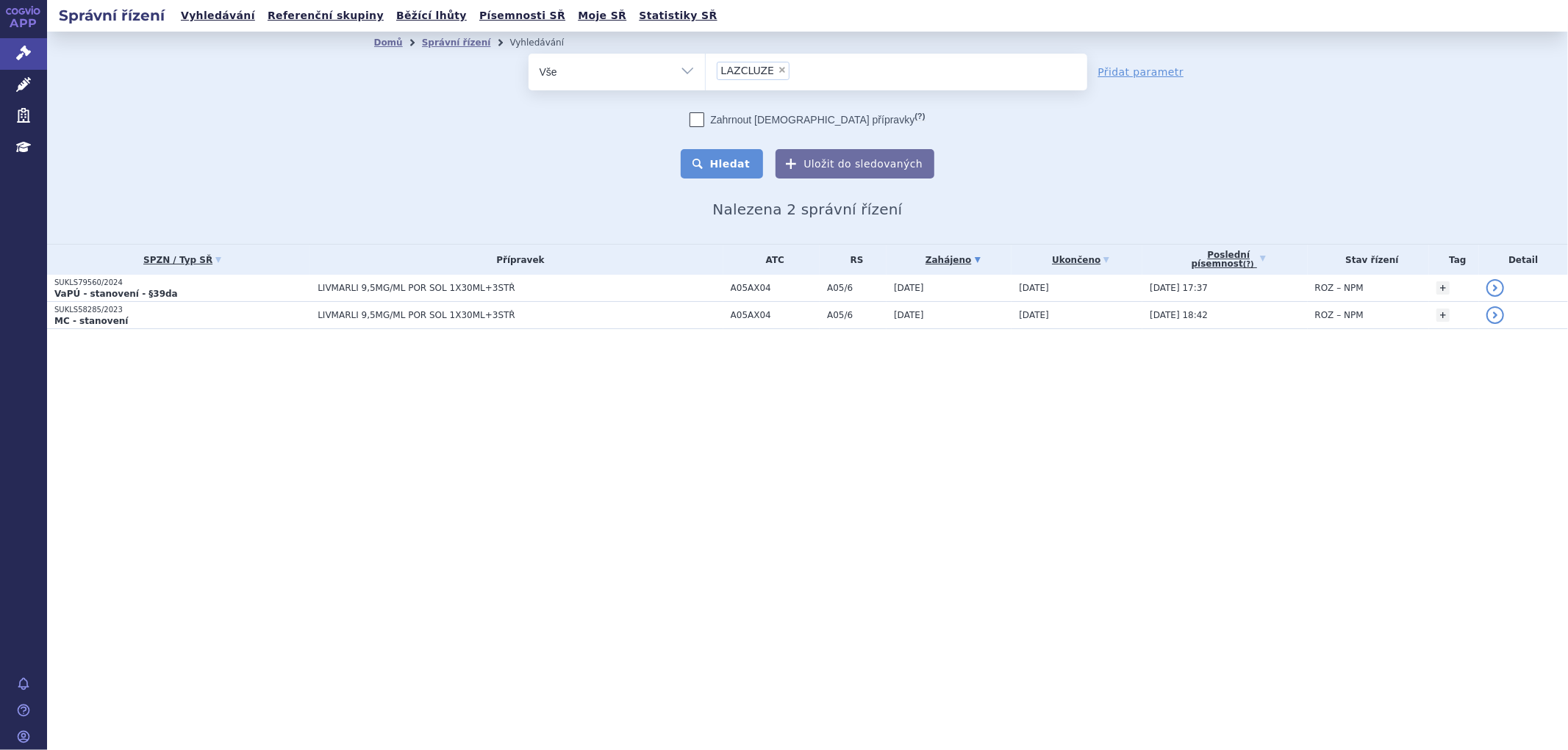
click at [750, 162] on button "Hledat" at bounding box center [722, 164] width 83 height 29
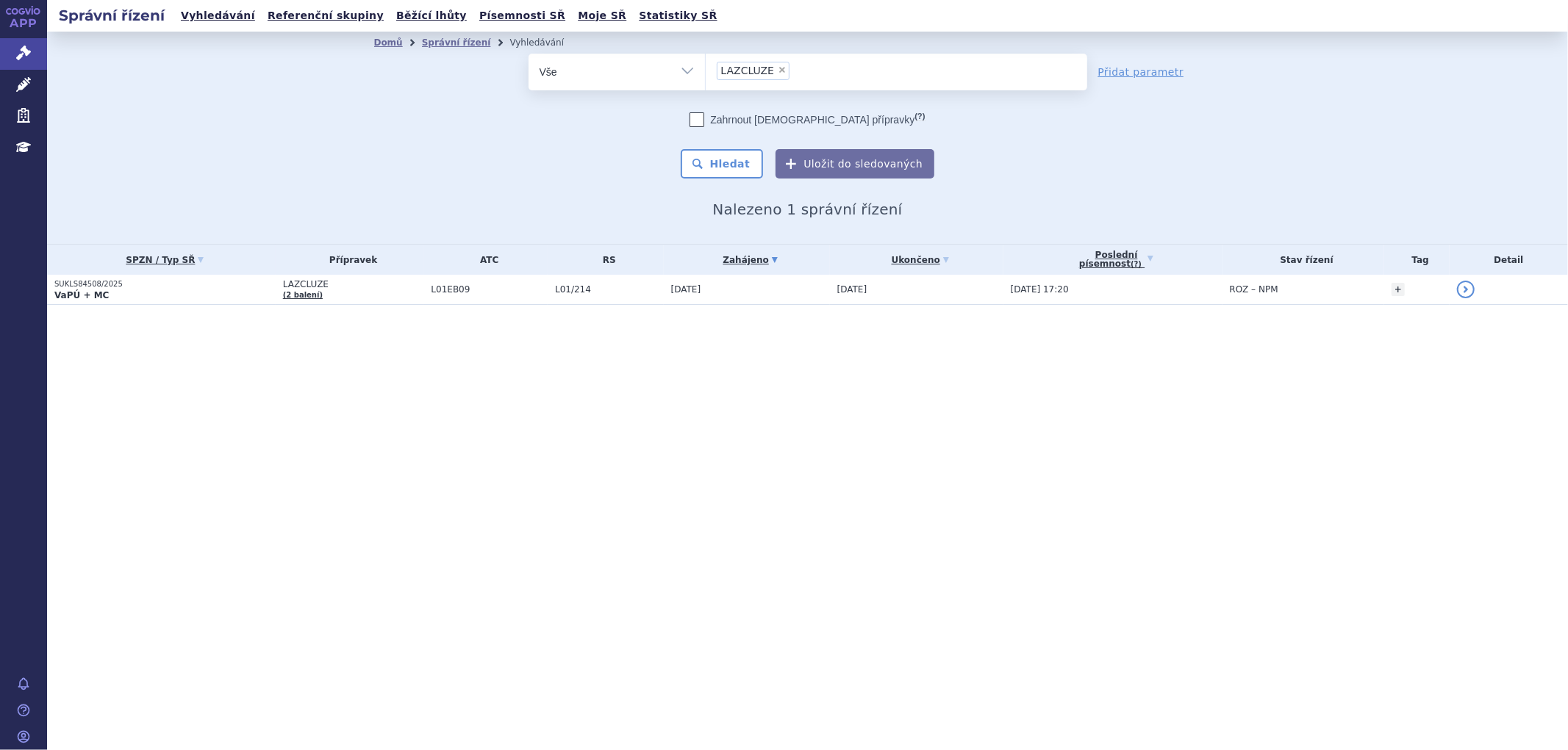
click at [778, 73] on span "×" at bounding box center [783, 70] width 9 height 9
click at [706, 73] on select "LAZCLUZE" at bounding box center [705, 71] width 1 height 37
select select
type input "RYBREVANT"
select select "RYBREVANT"
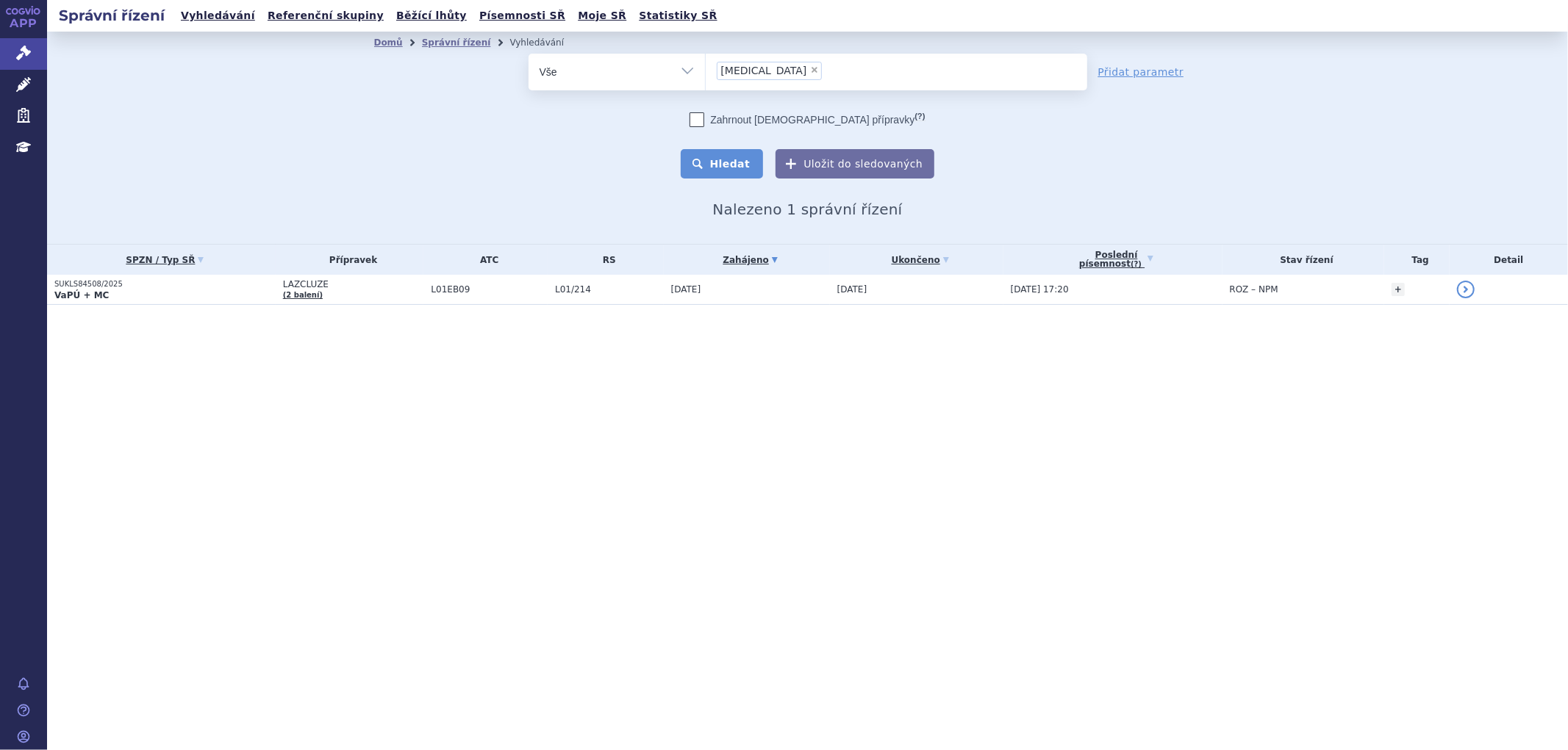
click at [752, 163] on button "Hledat" at bounding box center [722, 164] width 83 height 29
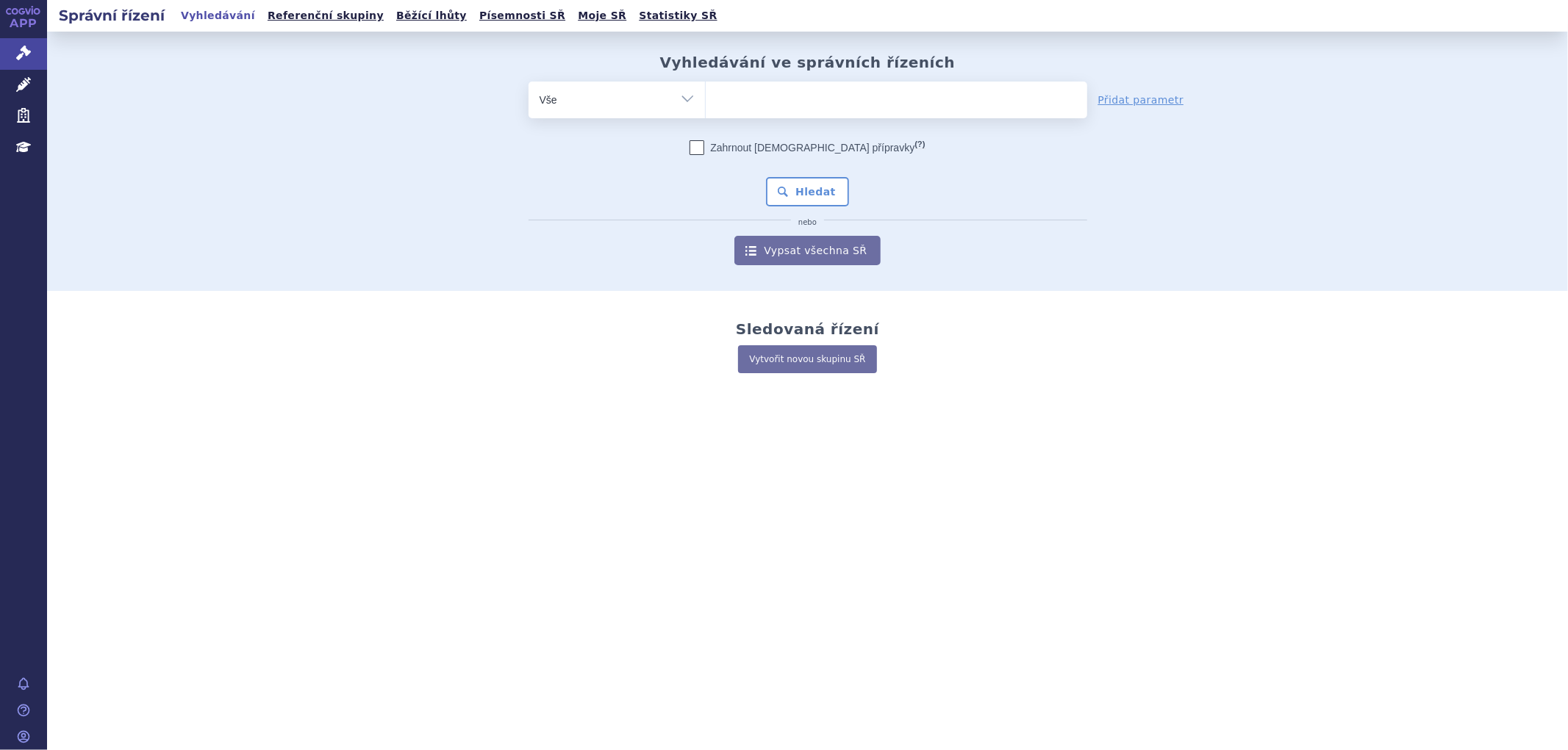
click at [776, 121] on form "odstranit Vše Spisová značka Typ SŘ (?) Hledat" at bounding box center [808, 173] width 559 height 184
click at [777, 105] on ul at bounding box center [897, 96] width 382 height 31
click at [706, 105] on select at bounding box center [705, 99] width 1 height 37
type input "ka"
select select "ka"
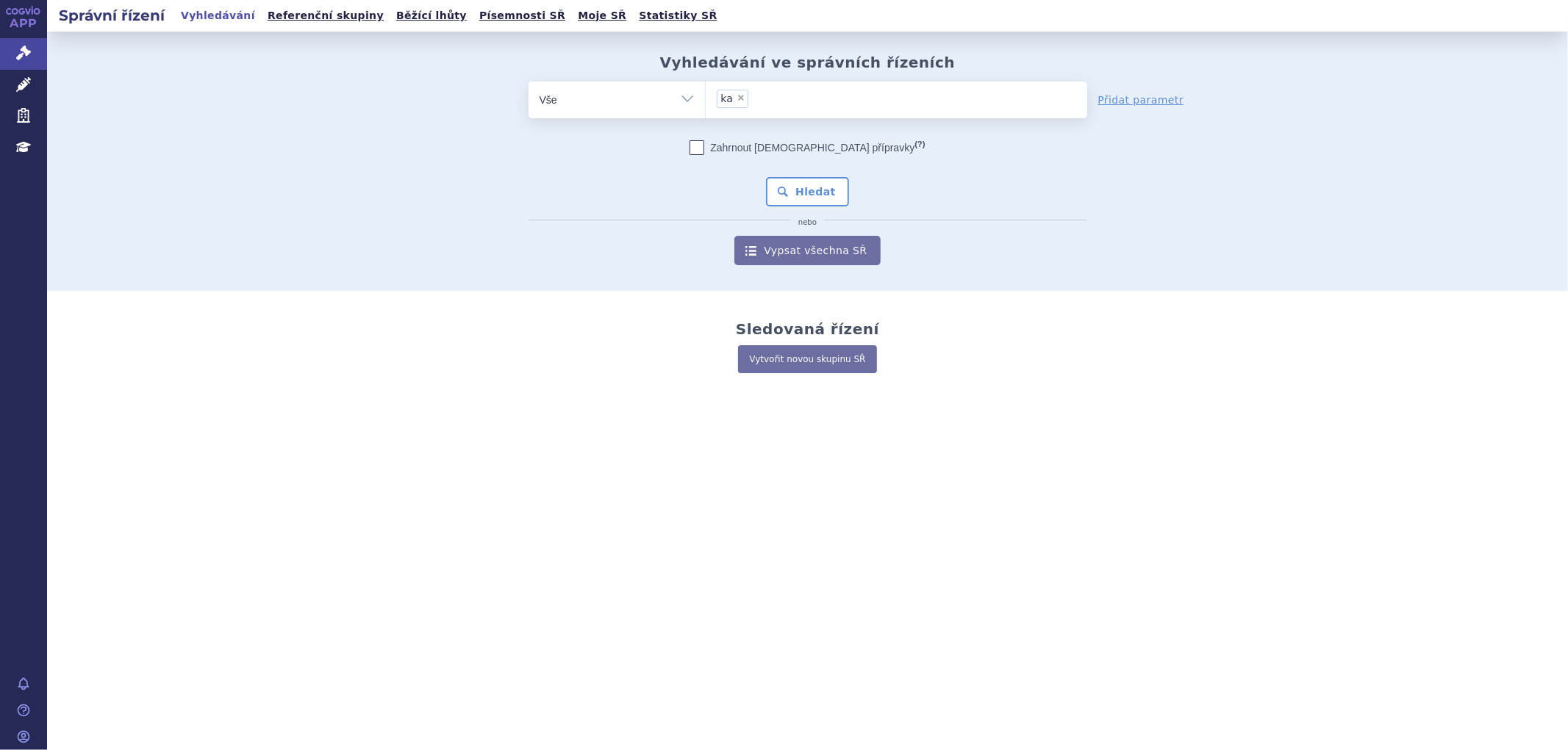
type input "ka"
select select
type input "kaf"
type input "kaft"
type input "kaftri"
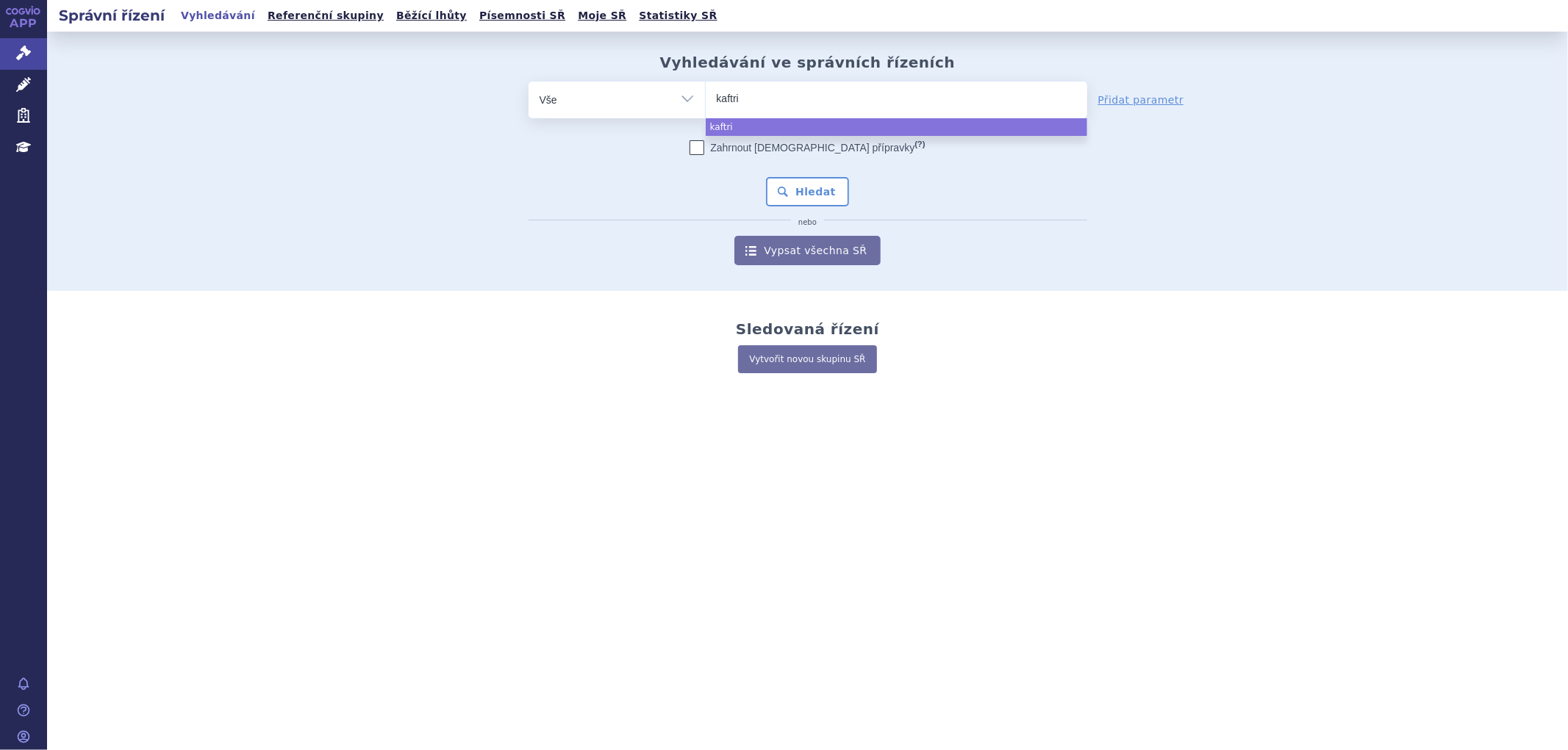
type input "kaftrio"
select select "kaftrio"
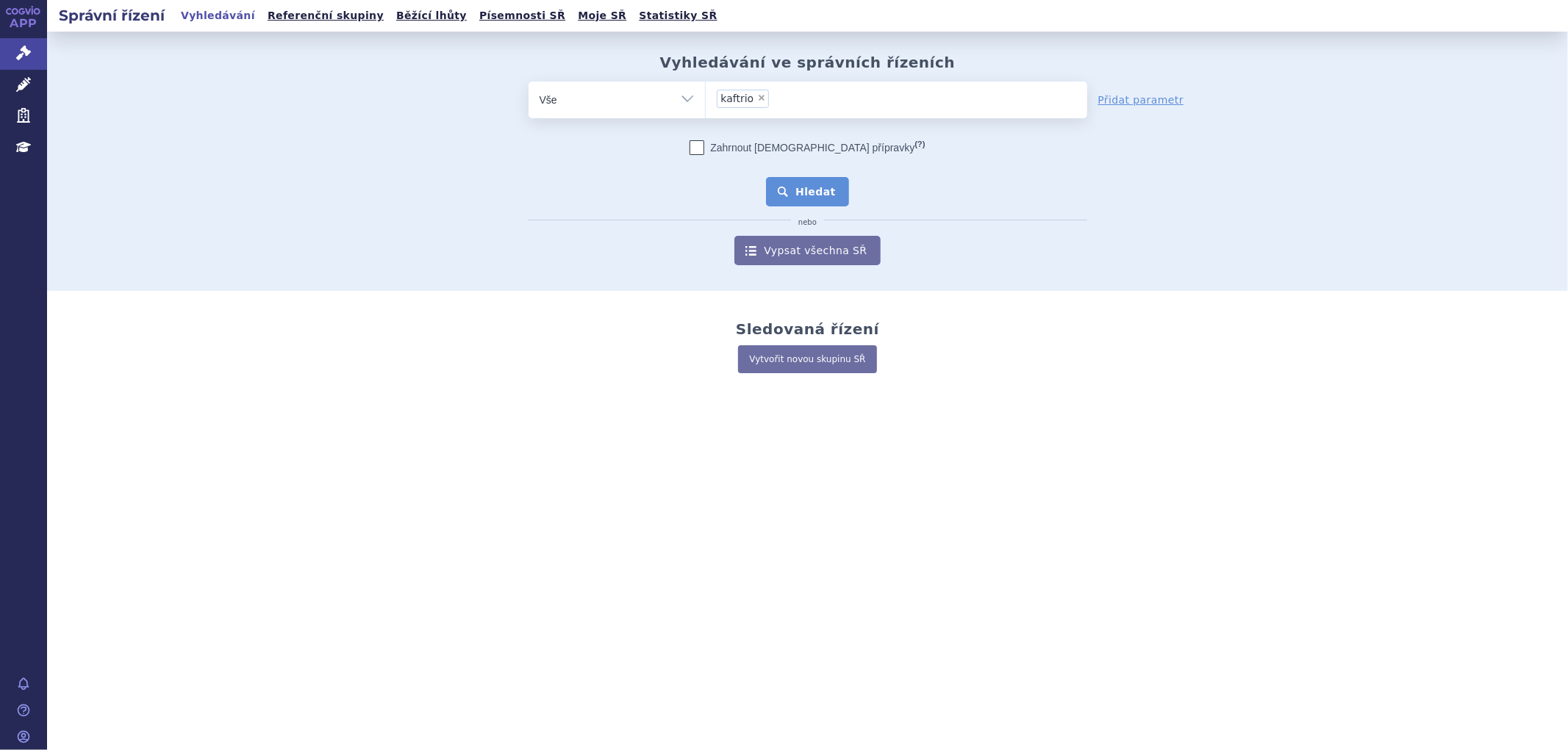
click at [812, 179] on button "Hledat" at bounding box center [807, 191] width 83 height 29
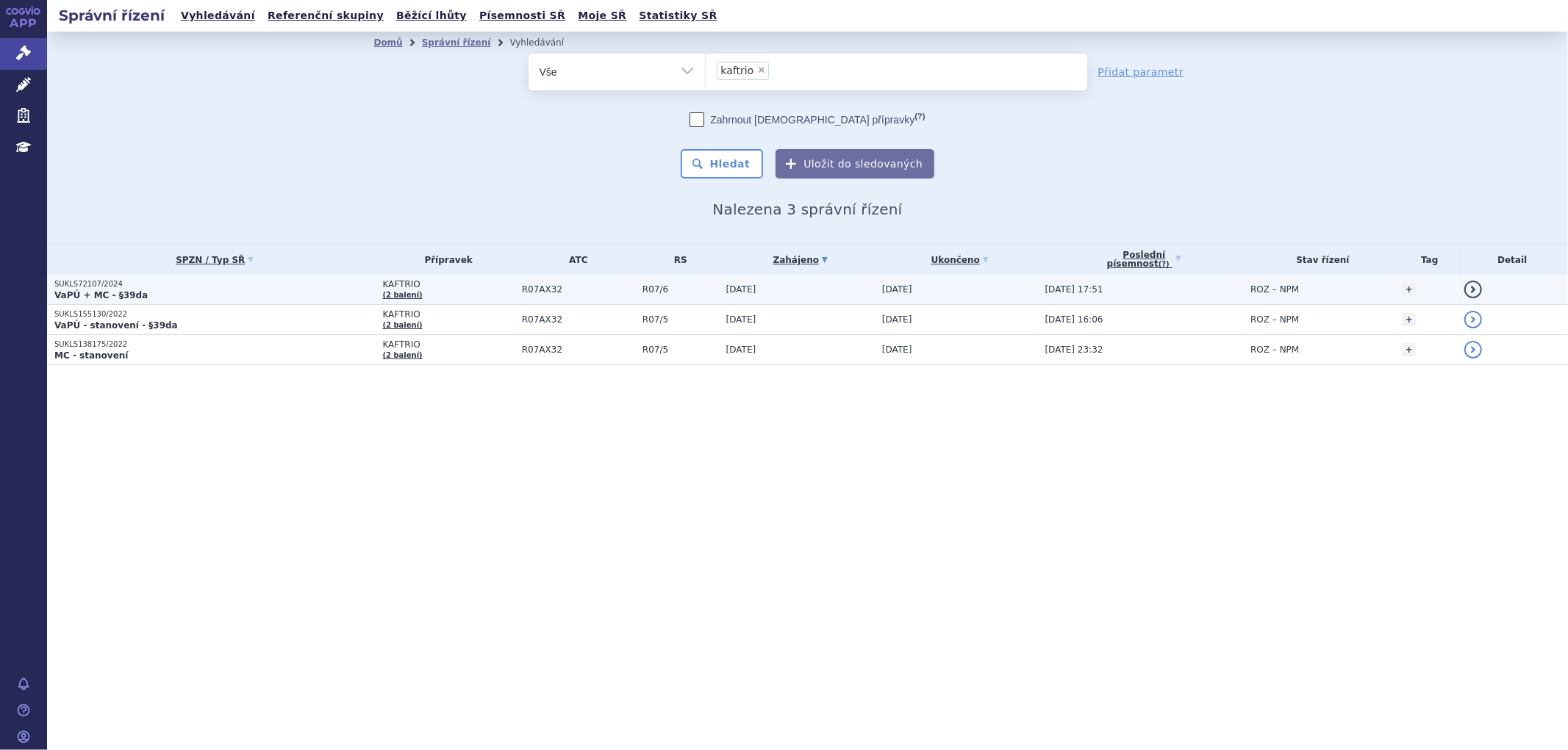
click at [277, 280] on p "SUKLS72107/2024" at bounding box center [215, 284] width 322 height 10
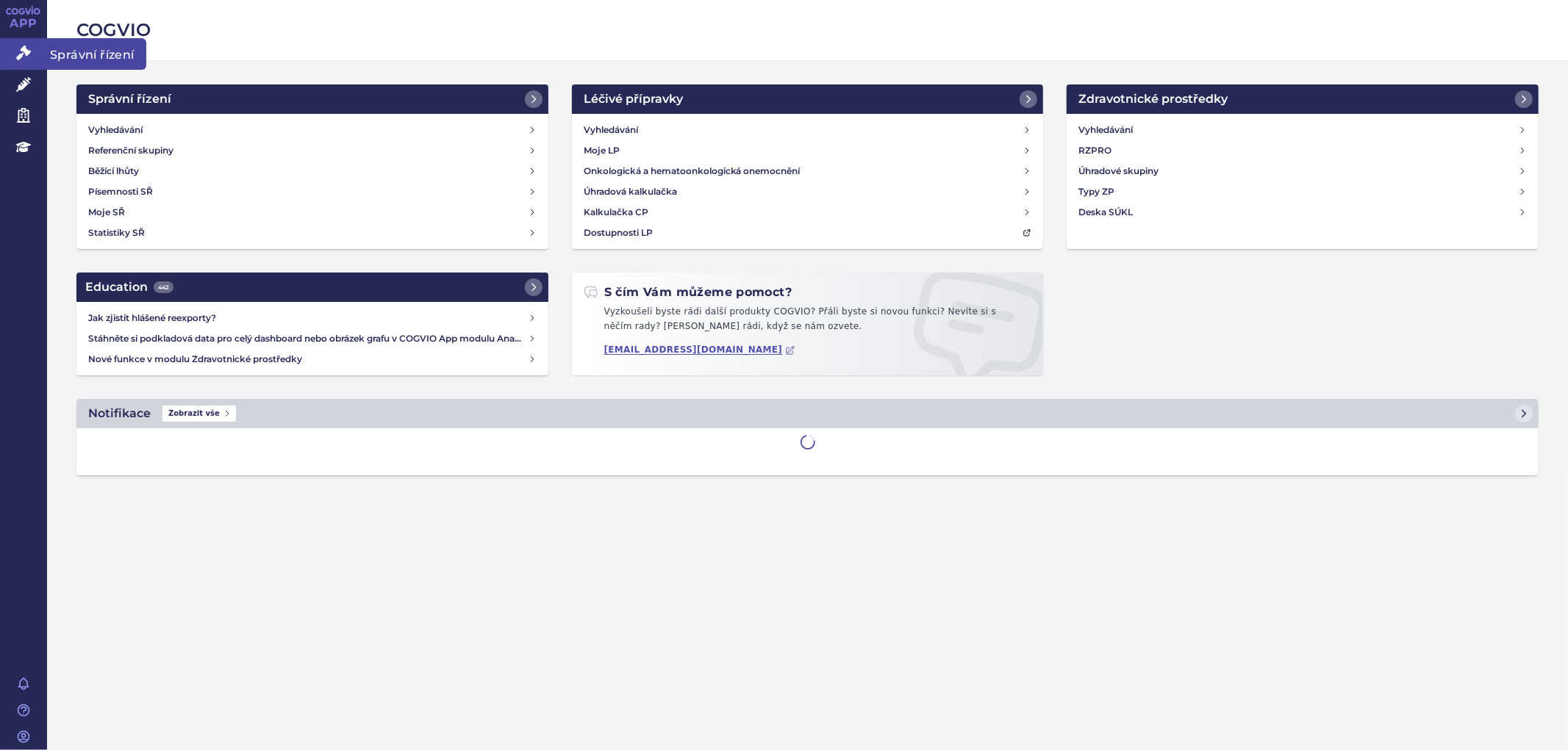
click at [16, 53] on icon at bounding box center [24, 53] width 15 height 15
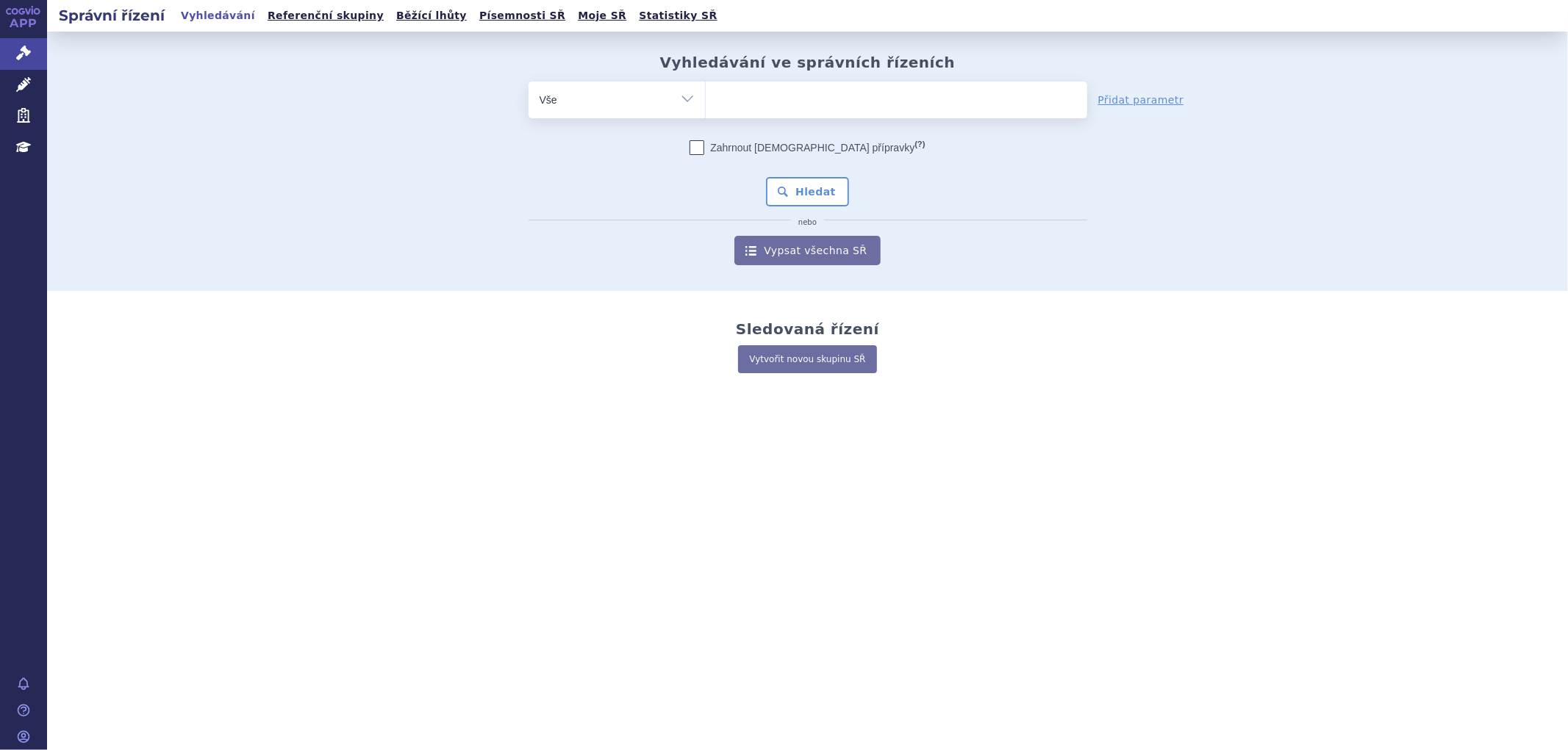
click at [736, 90] on ul at bounding box center [897, 96] width 382 height 31
click at [706, 90] on select at bounding box center [705, 99] width 1 height 37
paste input "LAZCLUZE"
type input "LAZCLUZE"
select select "LAZCLUZE"
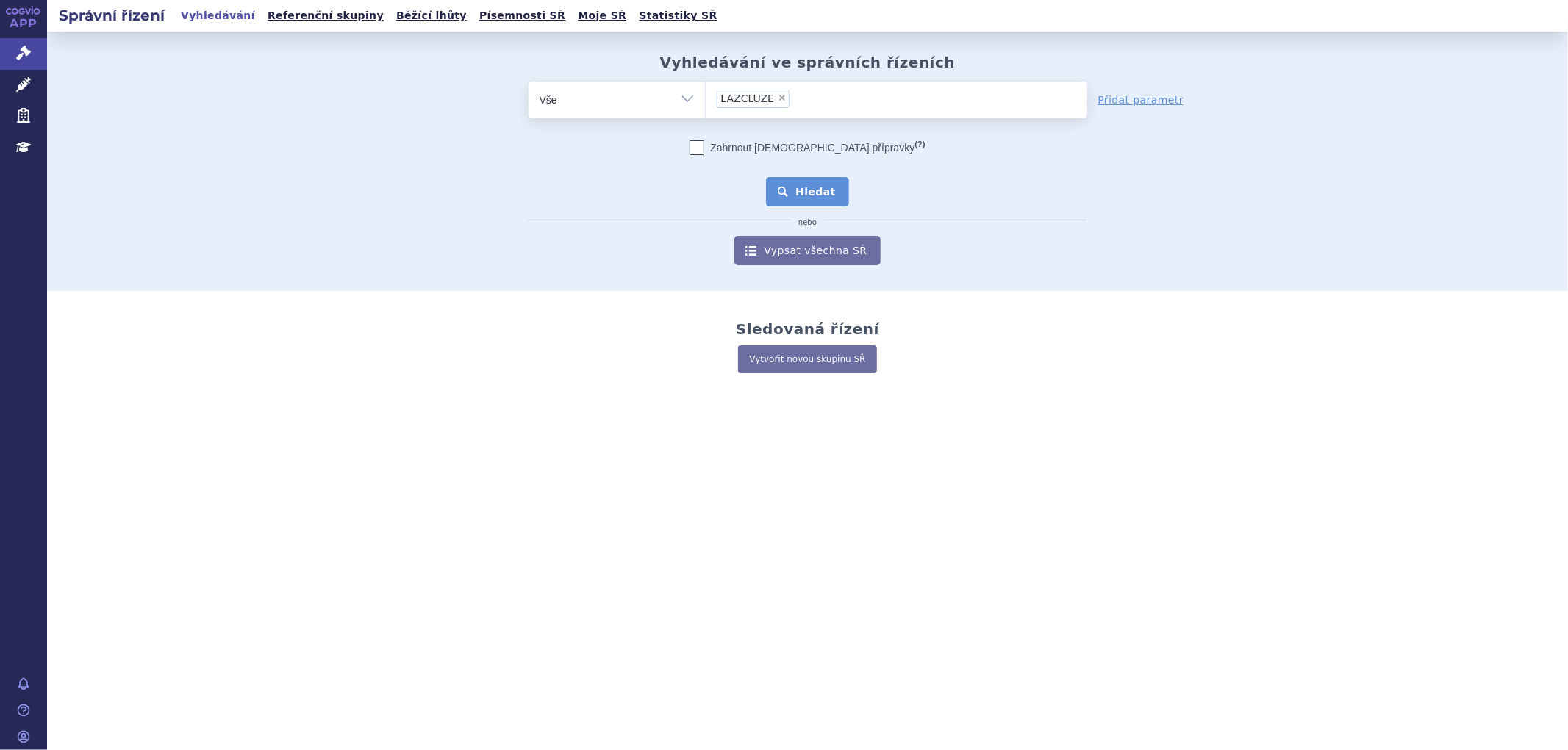
click at [814, 195] on button "Hledat" at bounding box center [807, 191] width 83 height 29
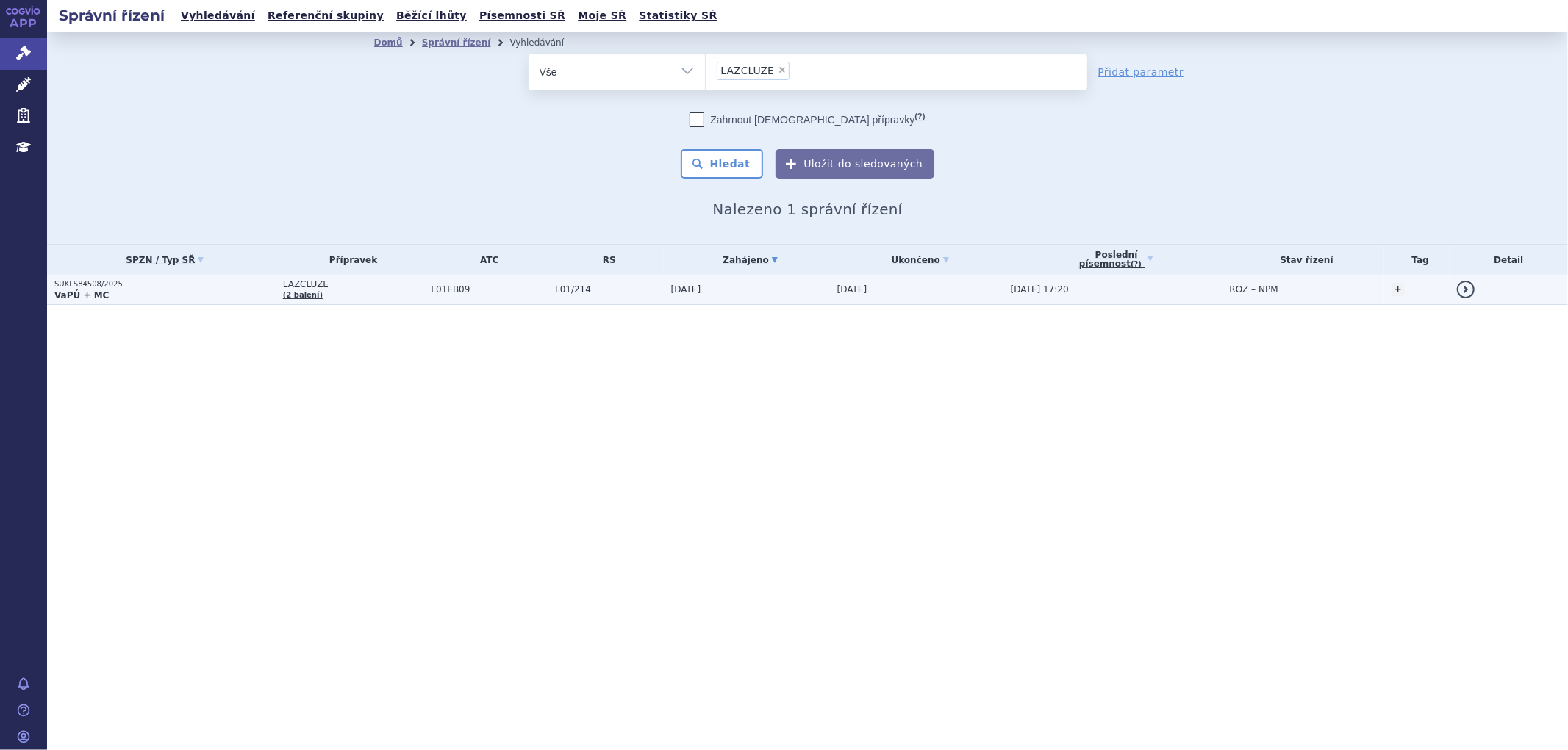
click at [408, 289] on td "LAZCLUZE (2 balení)" at bounding box center [350, 290] width 149 height 30
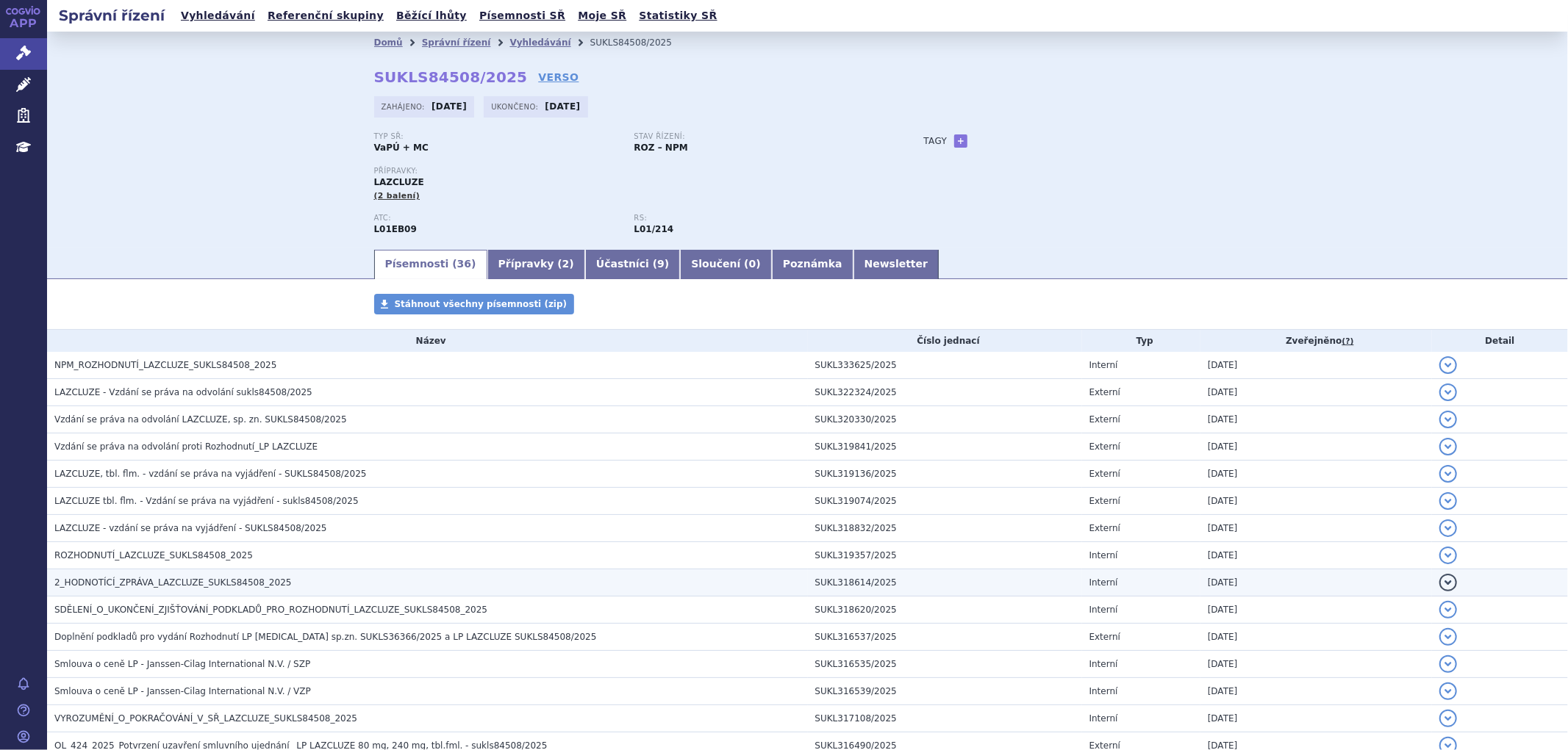
click at [174, 585] on span "2_HODNOTÍCÍ_ZPRÁVA_LAZCLUZE_SUKLS84508_2025" at bounding box center [173, 583] width 236 height 10
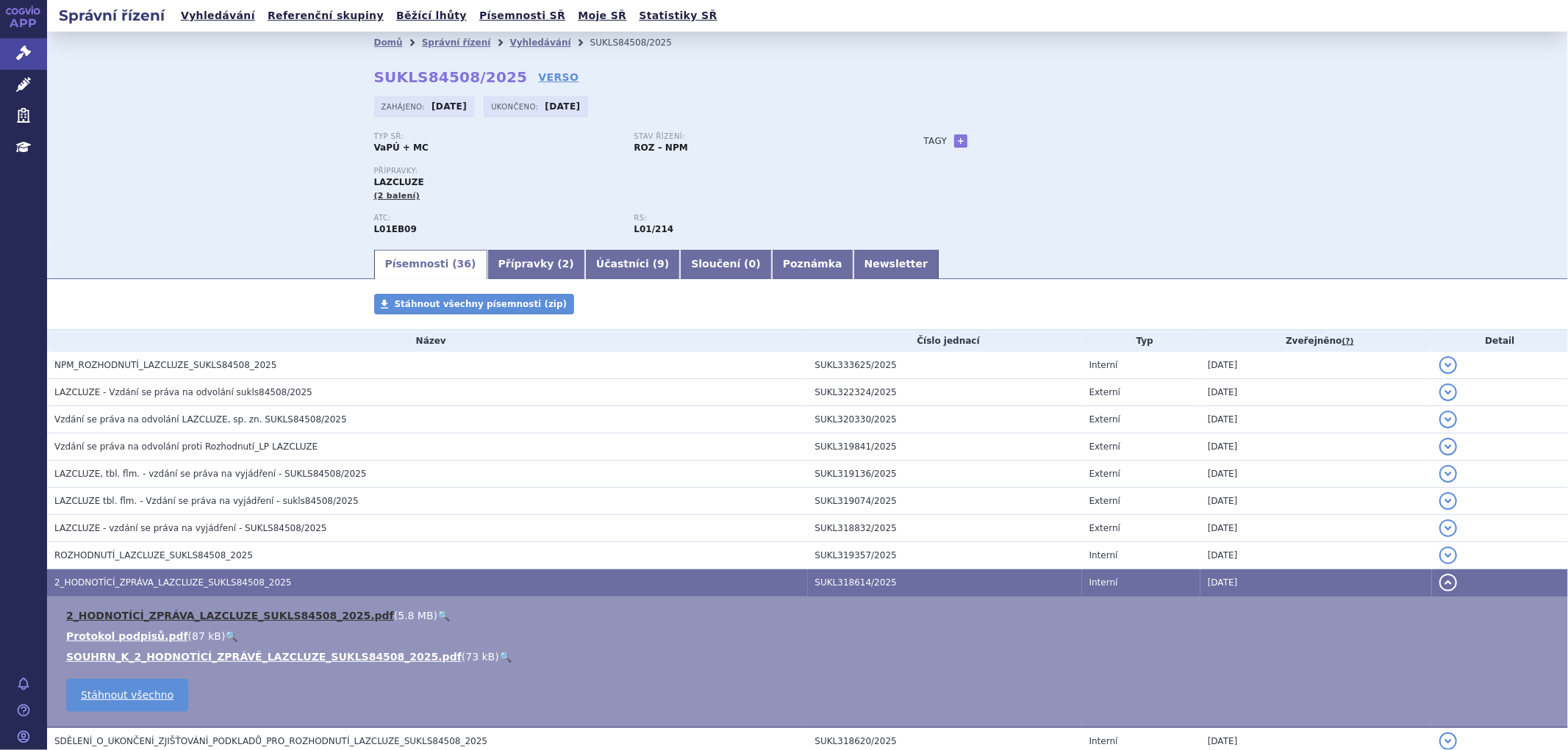
click at [190, 621] on link "2_HODNOTÍCÍ_ZPRÁVA_LAZCLUZE_SUKLS84508_2025.pdf" at bounding box center [230, 616] width 328 height 12
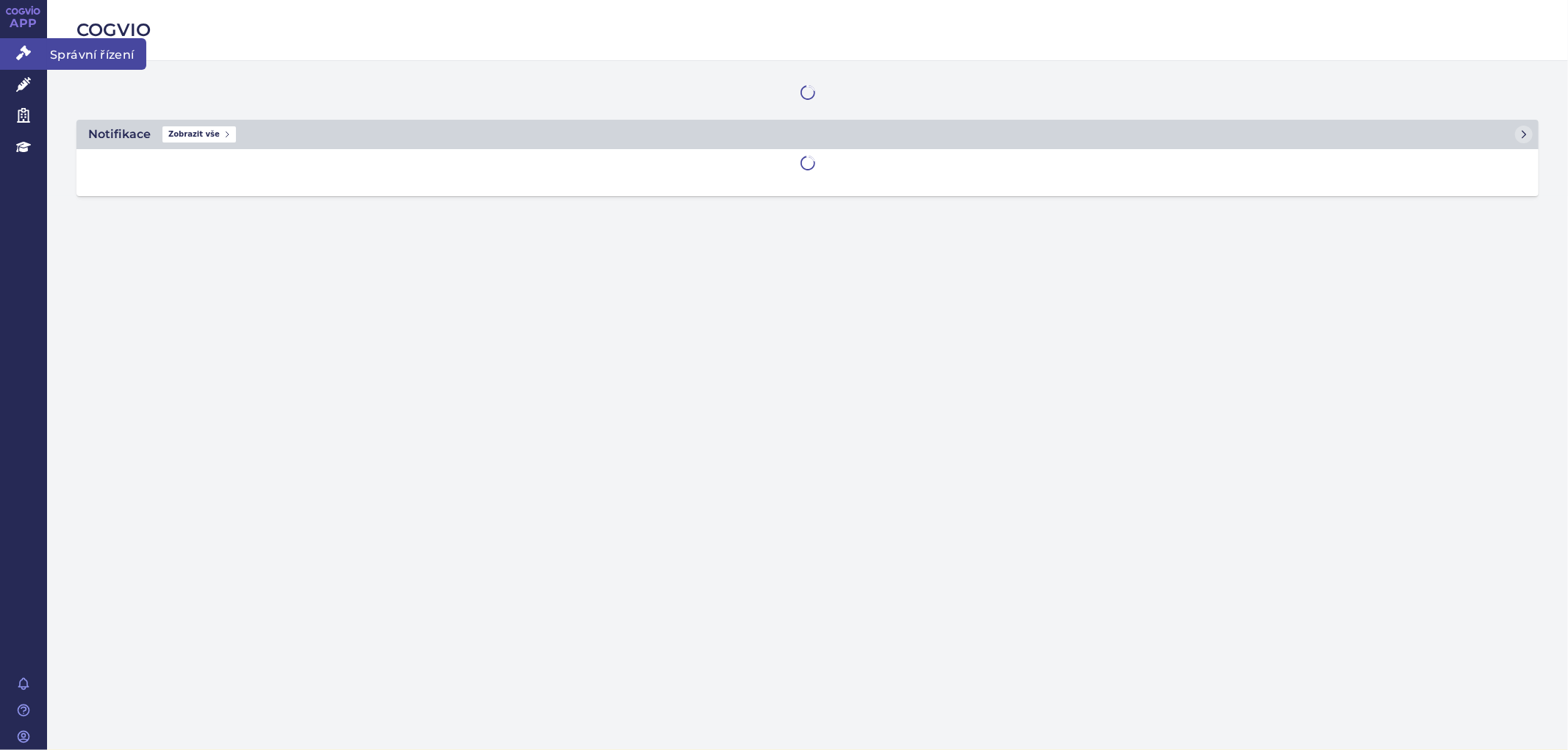
click at [22, 55] on icon at bounding box center [24, 53] width 15 height 15
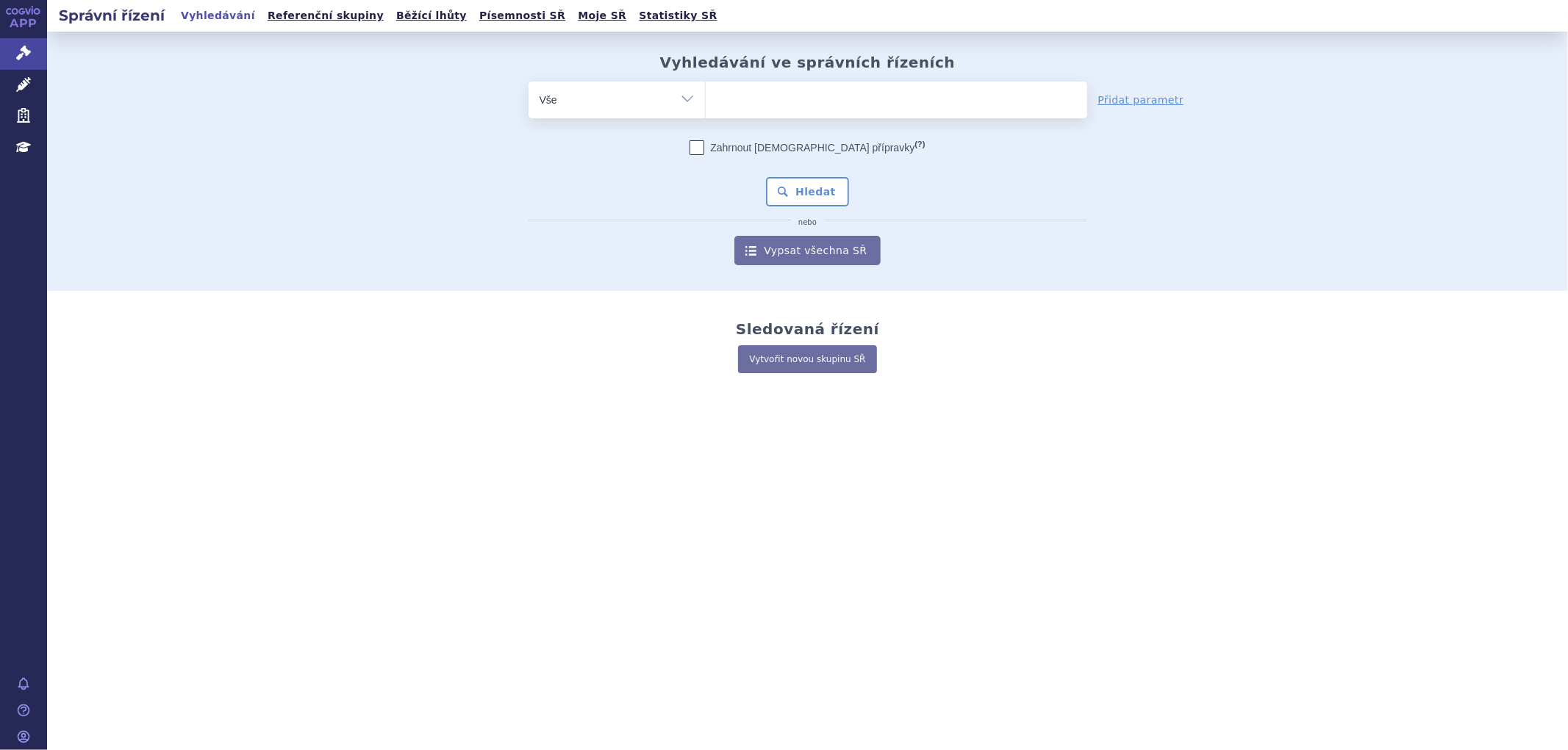
drag, startPoint x: 710, startPoint y: 99, endPoint x: 726, endPoint y: 103, distance: 16.5
click at [718, 102] on ul at bounding box center [897, 96] width 382 height 31
click at [706, 102] on select at bounding box center [705, 99] width 1 height 37
paste input "LIVMARLI"
type input "LIVMARLI"
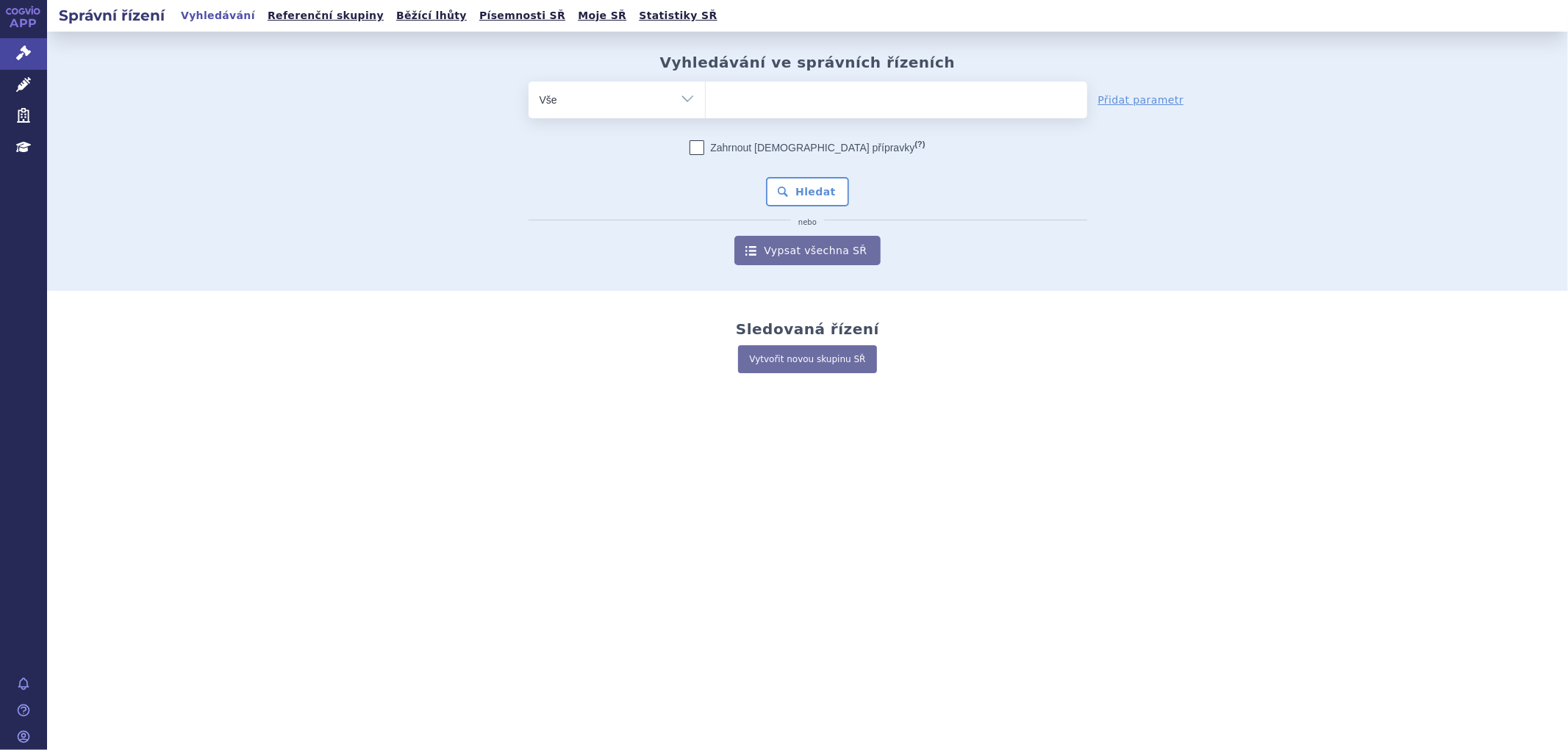
select select "LIVMARLI"
click at [799, 194] on button "Hledat" at bounding box center [807, 191] width 83 height 29
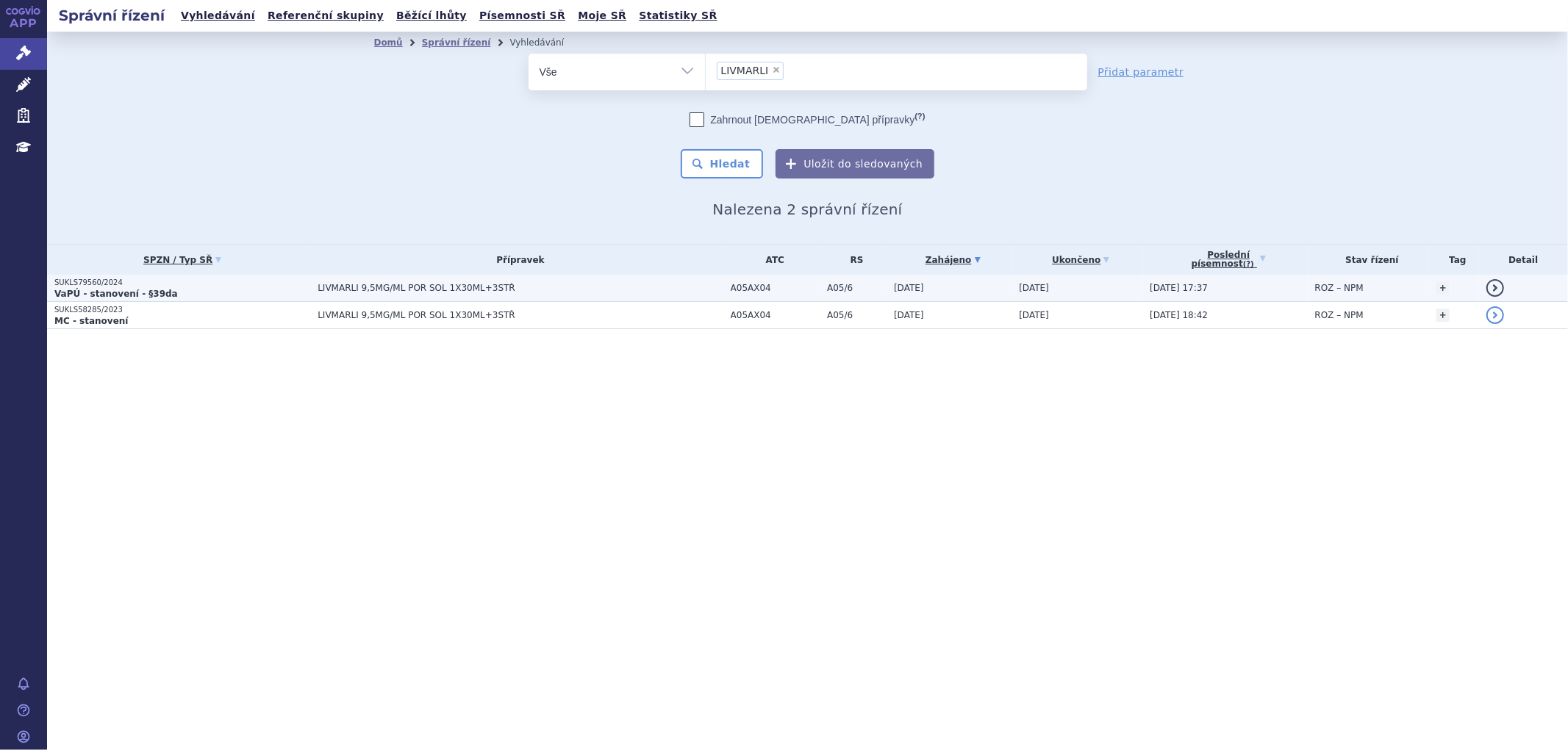
click at [522, 290] on span "LIVMARLI 9,5MG/ML POR SOL 1X30ML+3STŘ" at bounding box center [501, 288] width 367 height 10
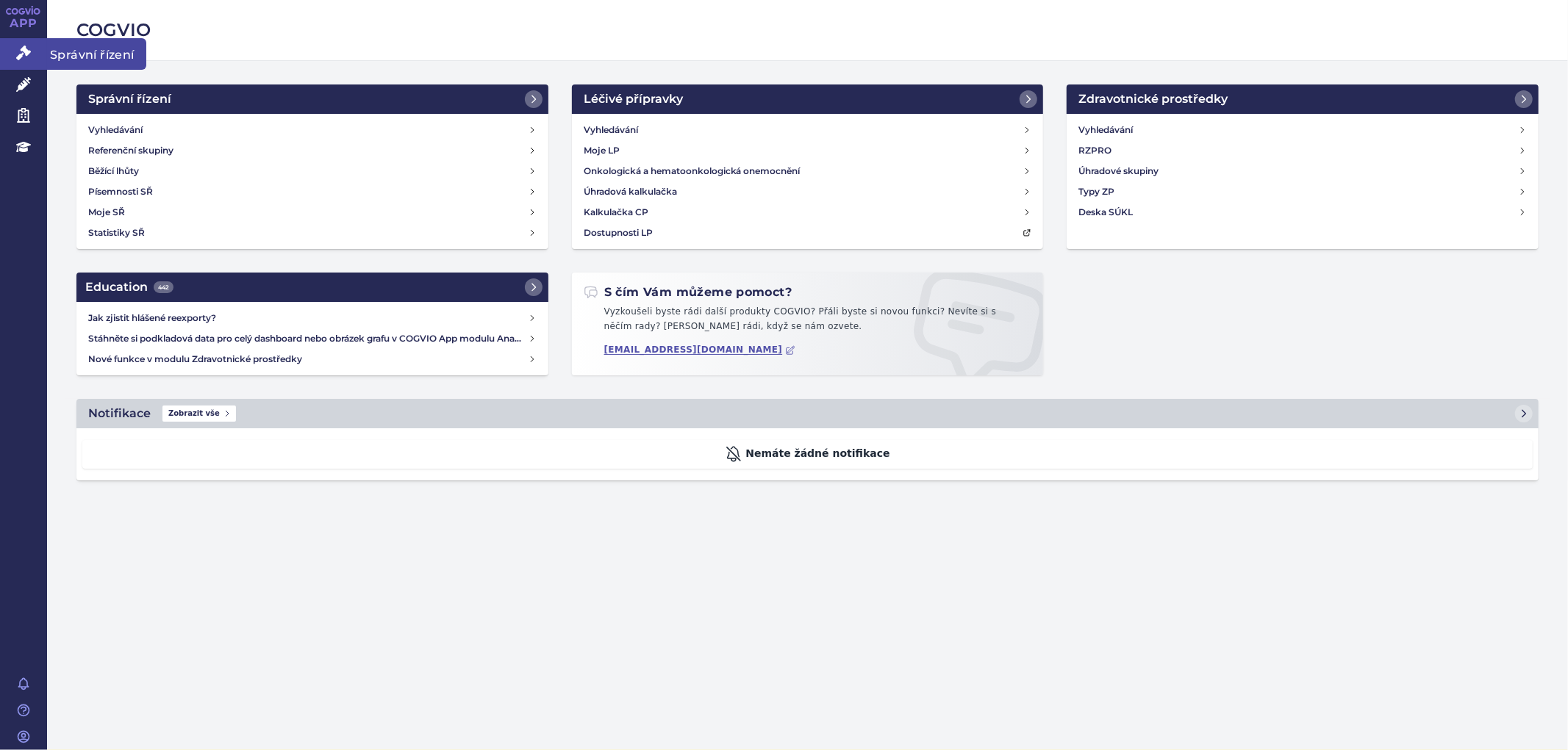
click at [25, 53] on icon at bounding box center [24, 53] width 15 height 15
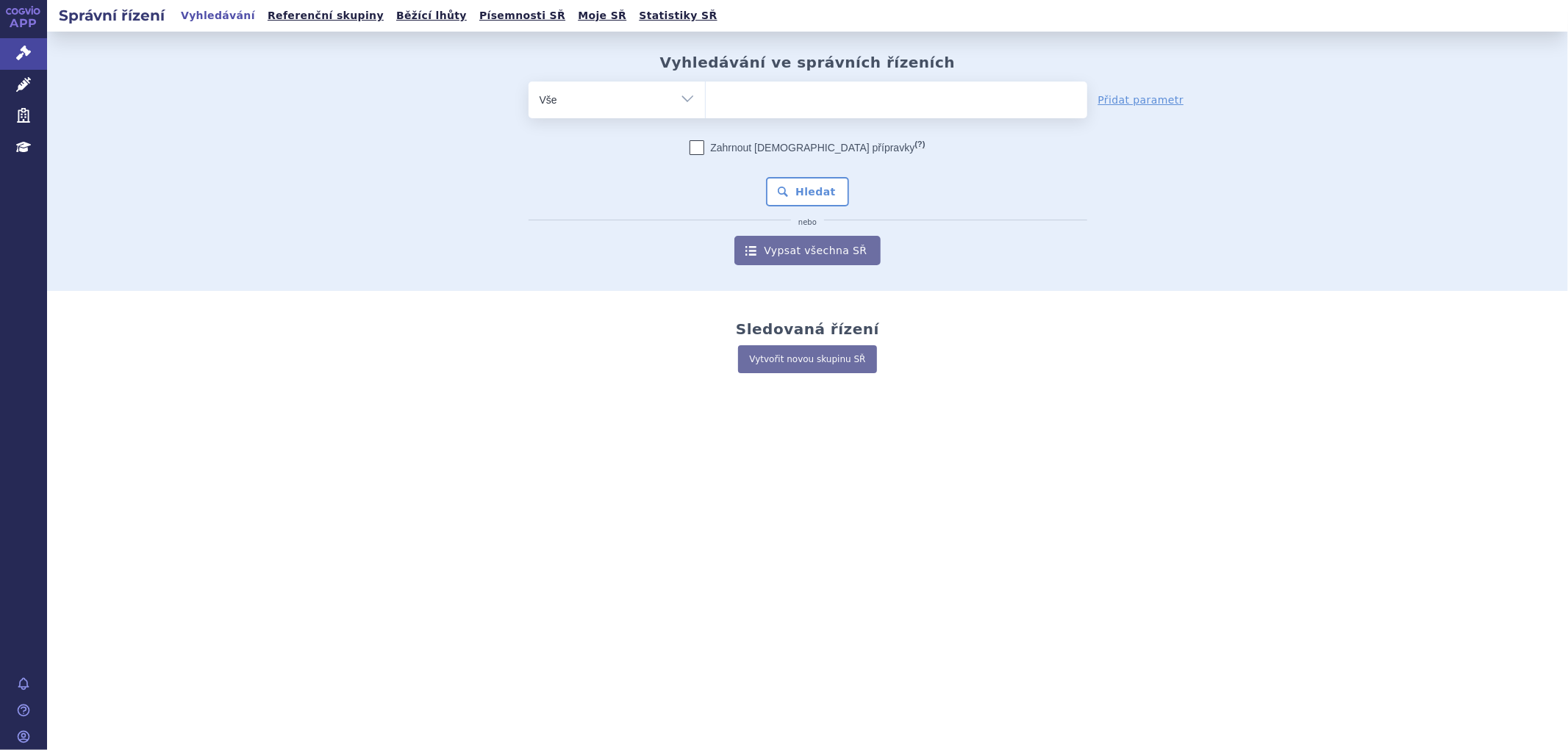
click at [833, 102] on ul at bounding box center [897, 96] width 382 height 31
click at [706, 102] on select at bounding box center [705, 99] width 1 height 37
paste input "TEPMETKO"
type input "TEPMETKO"
click at [799, 102] on ul "× TEPMETKO" at bounding box center [897, 97] width 382 height 32
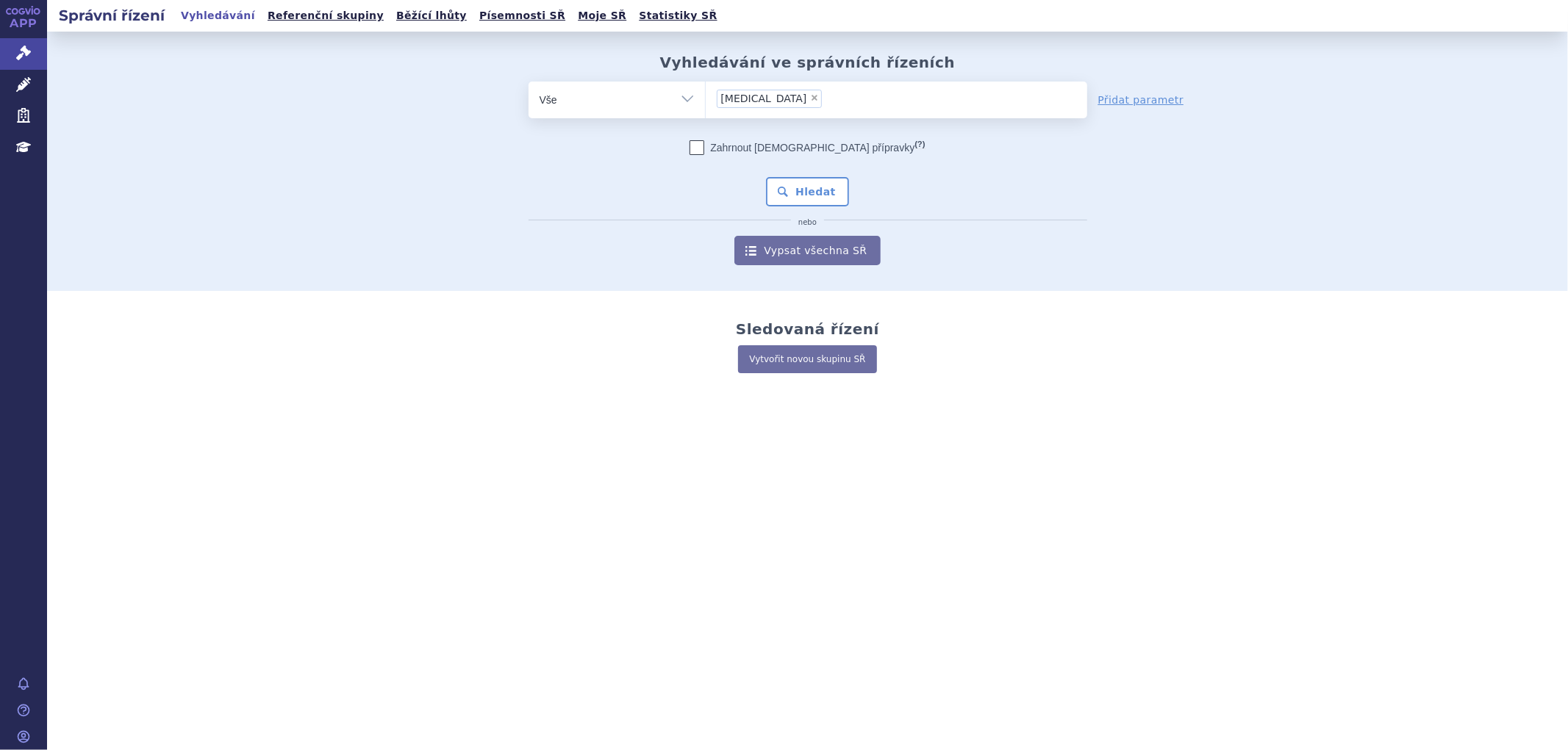
click at [706, 102] on select "TEPMETKO" at bounding box center [705, 99] width 1 height 37
select select "TEPMETKO"
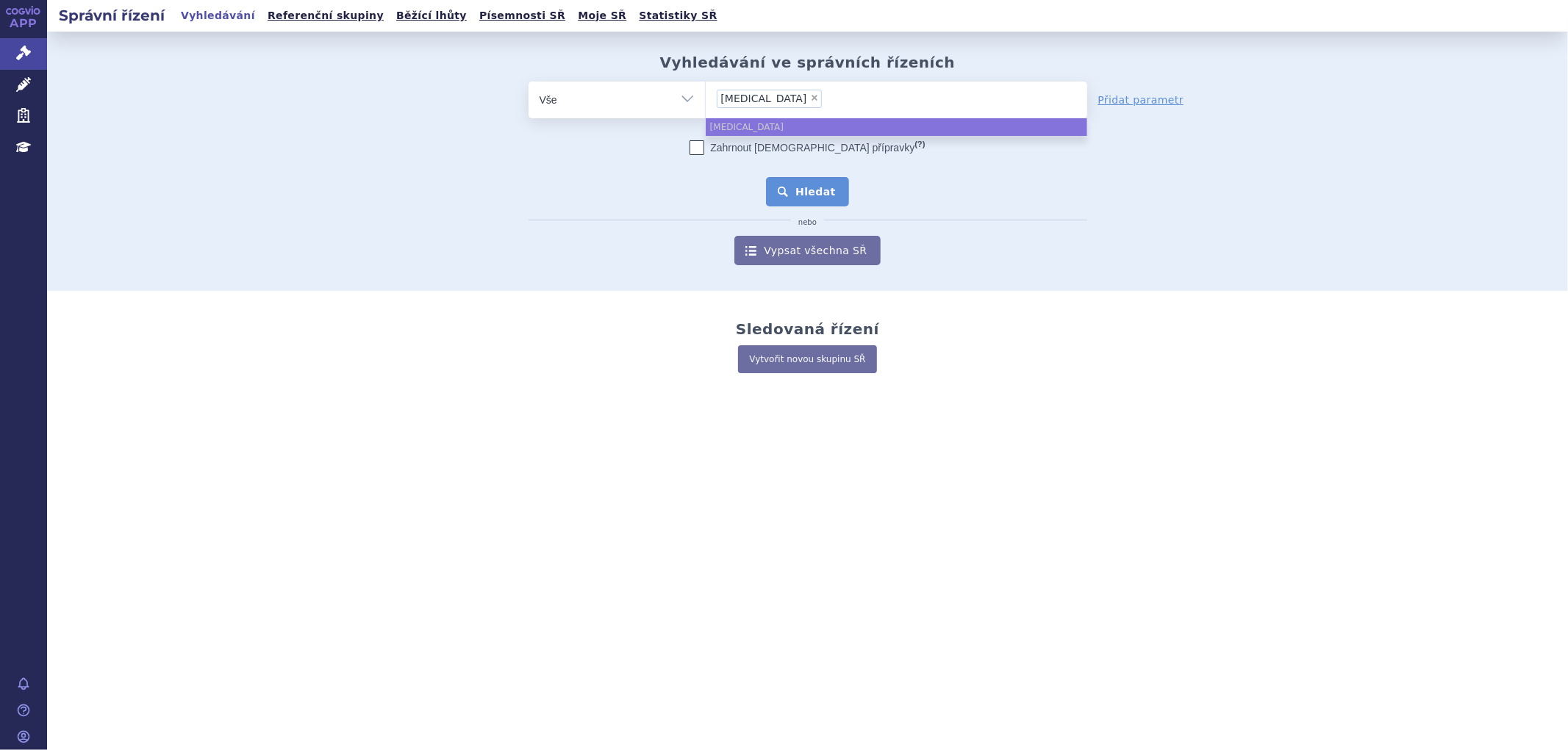
click at [818, 188] on button "Hledat" at bounding box center [807, 191] width 83 height 29
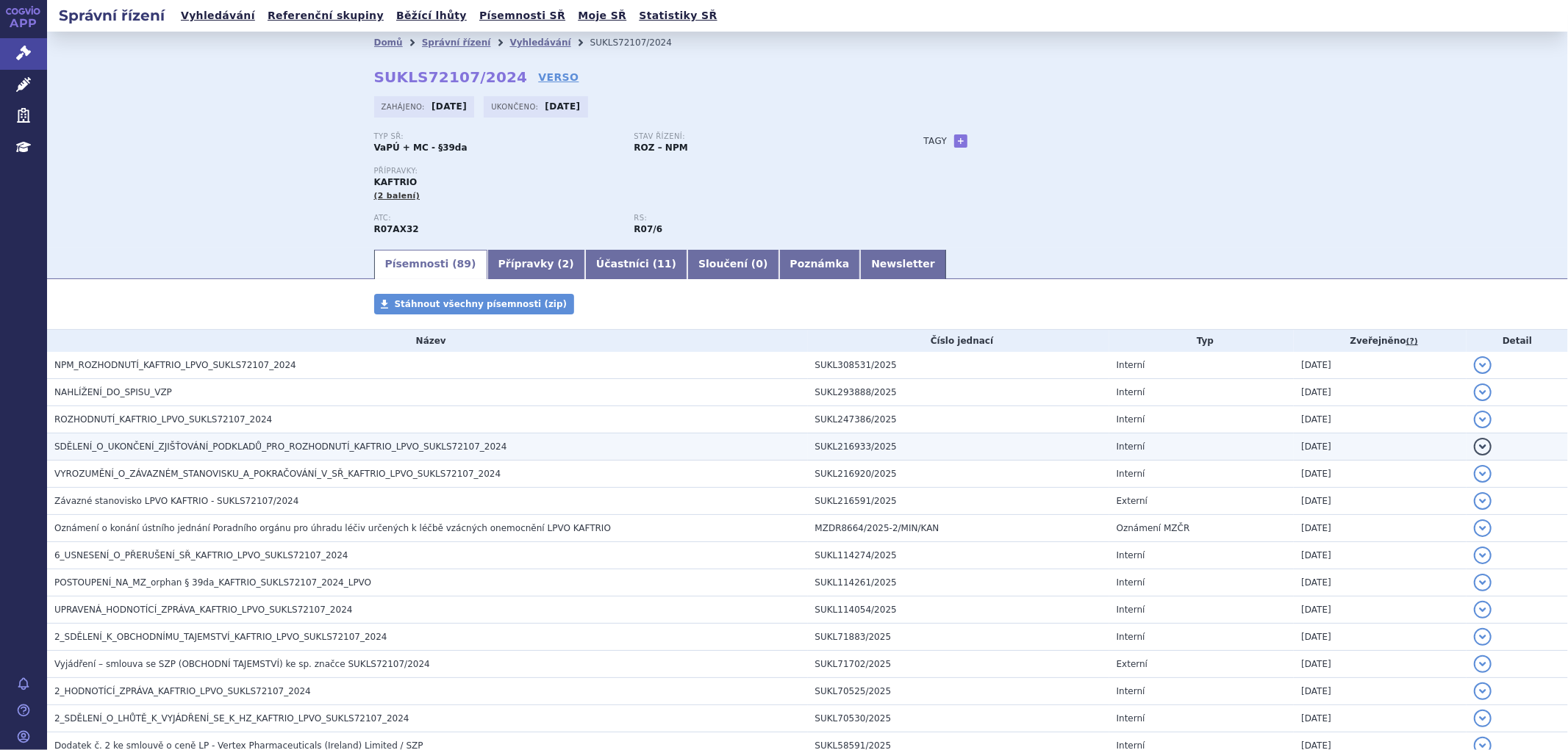
click at [159, 697] on span "2_HODNOTÍCÍ_ZPRÁVA_KAFTRIO_LPVO_SUKLS72107_2024" at bounding box center [183, 692] width 257 height 10
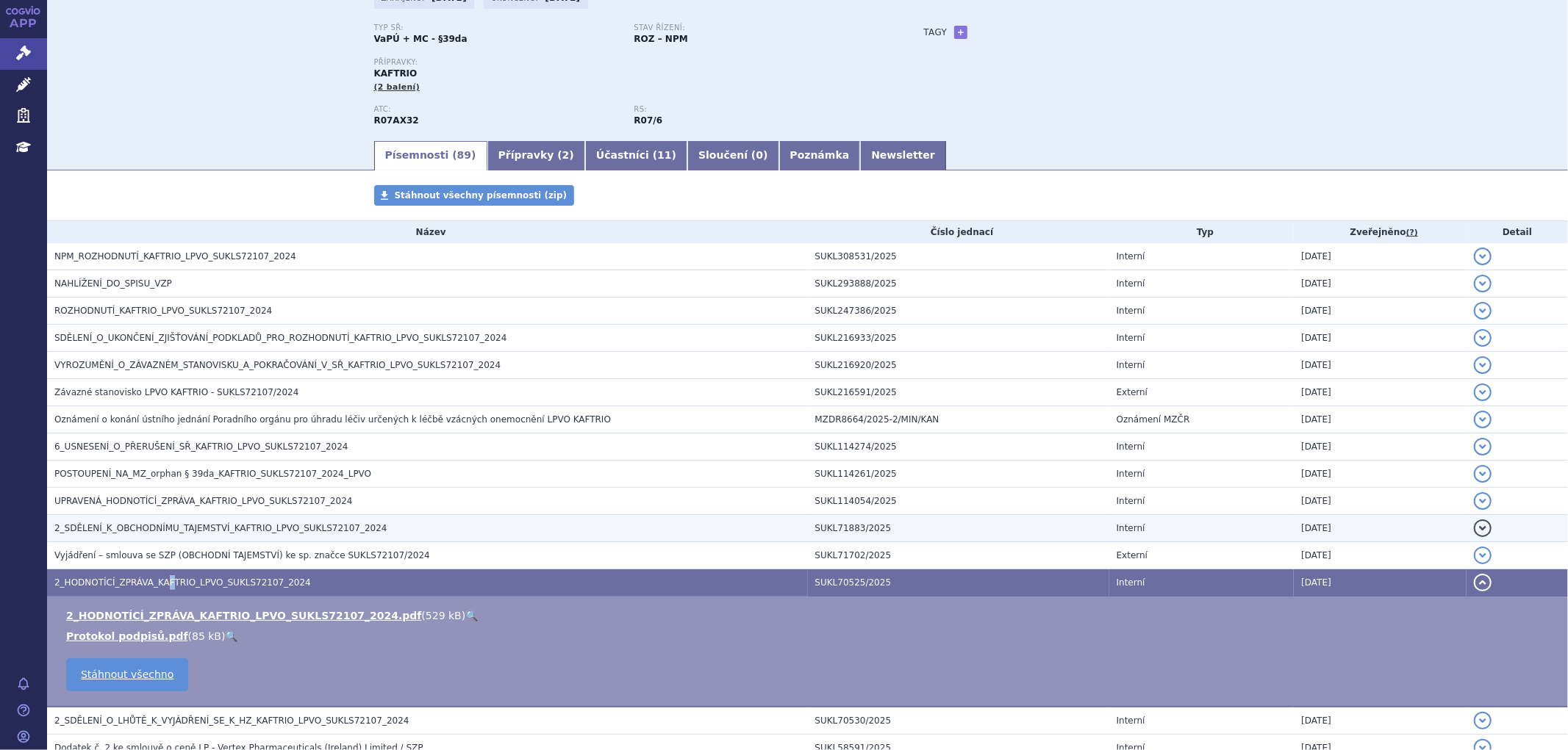
scroll to position [163, 0]
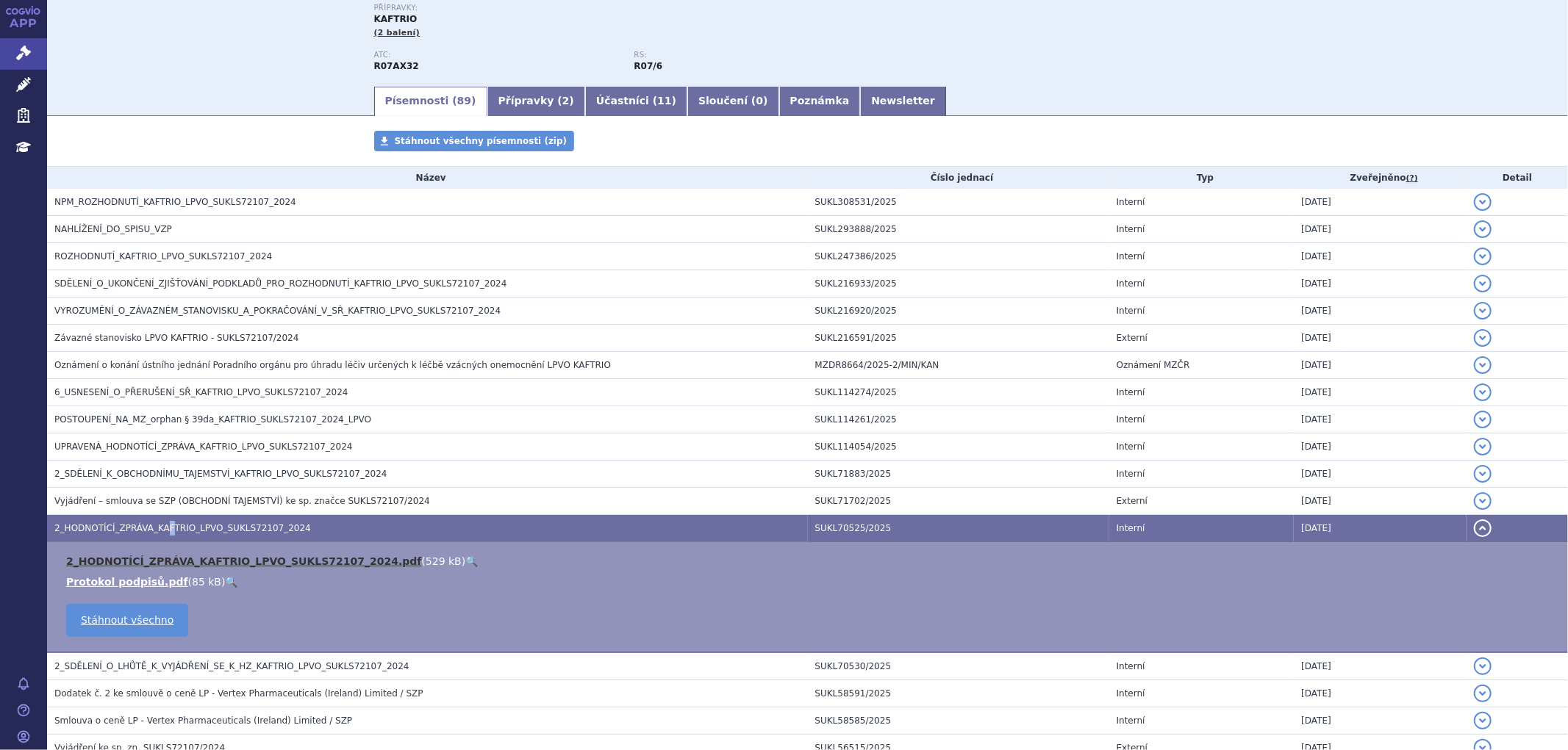
click at [314, 568] on link "2_HODNOTÍCÍ_ZPRÁVA_KAFTRIO_LPVO_SUKLS72107_2024.pdf" at bounding box center [243, 562] width 355 height 12
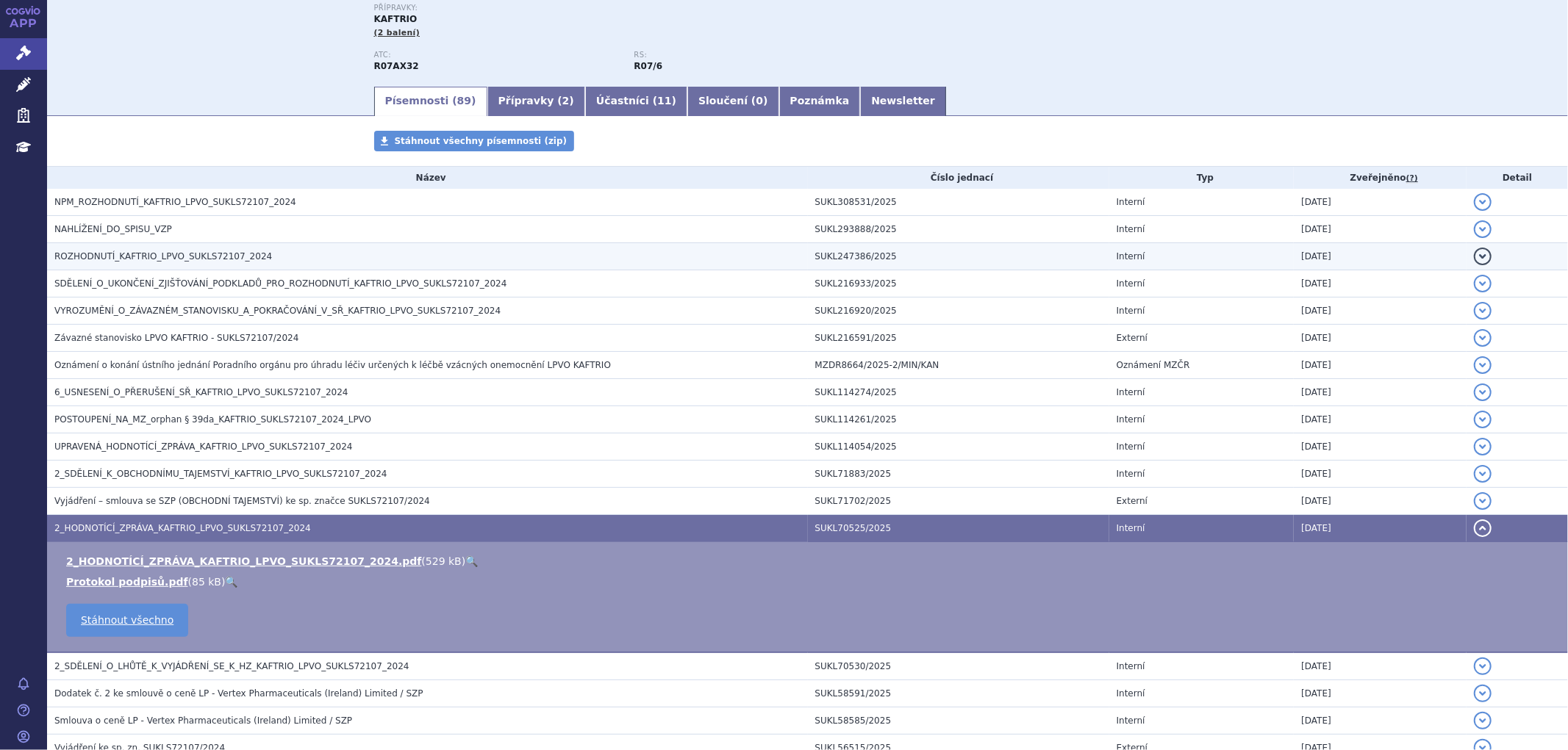
click at [135, 257] on span "ROZHODNUTÍ_KAFTRIO_LPVO_SUKLS72107_2024" at bounding box center [163, 256] width 218 height 10
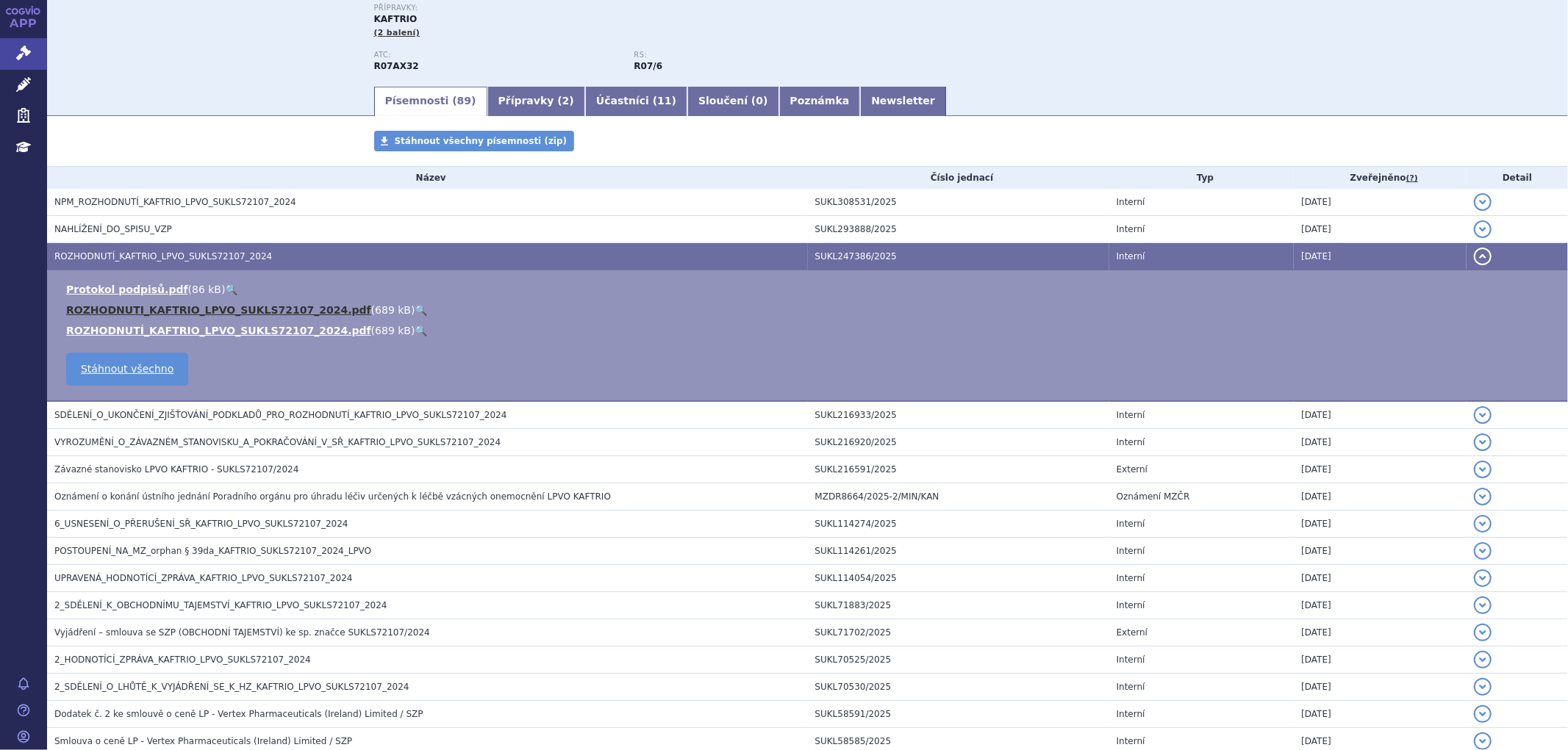
click at [160, 311] on link "ROZHODNUTI_KAFTRIO_LPVO_SUKLS72107_2024.pdf" at bounding box center [218, 310] width 305 height 12
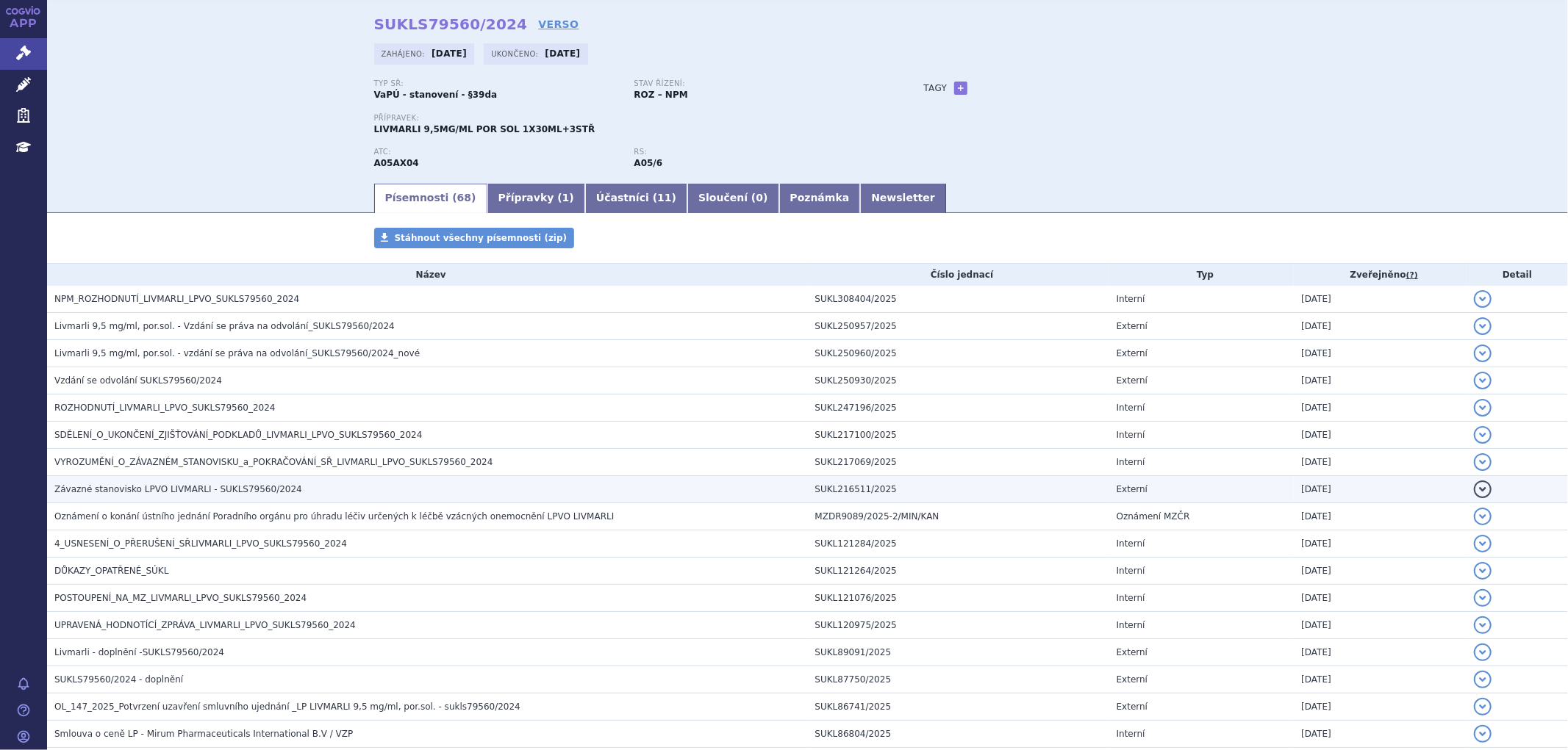
scroll to position [82, 0]
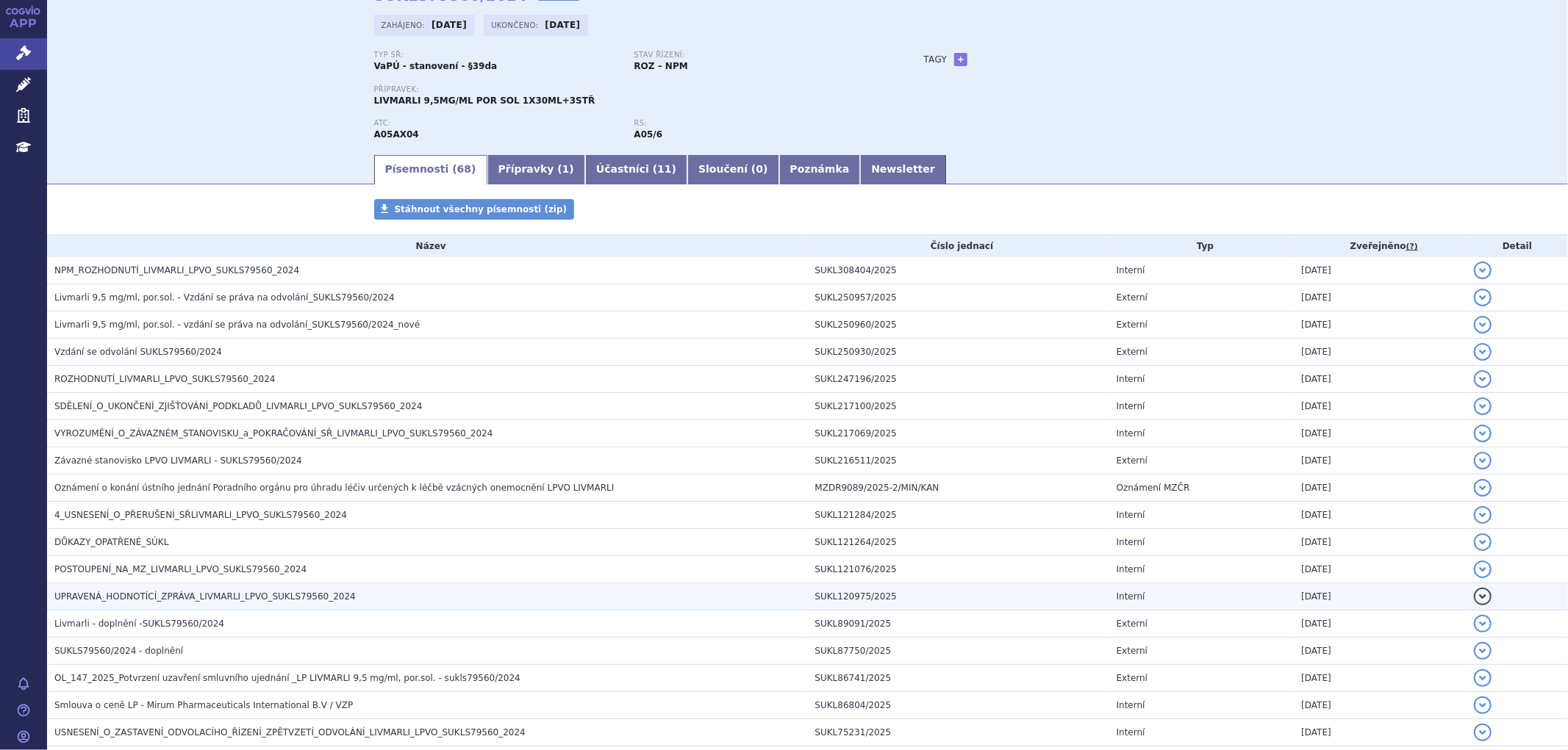
click at [168, 602] on span "UPRAVENÁ_HODNOTÍCÍ_ZPRÁVA_LIVMARLI_LPVO_SUKLS79560_2024" at bounding box center [205, 597] width 301 height 10
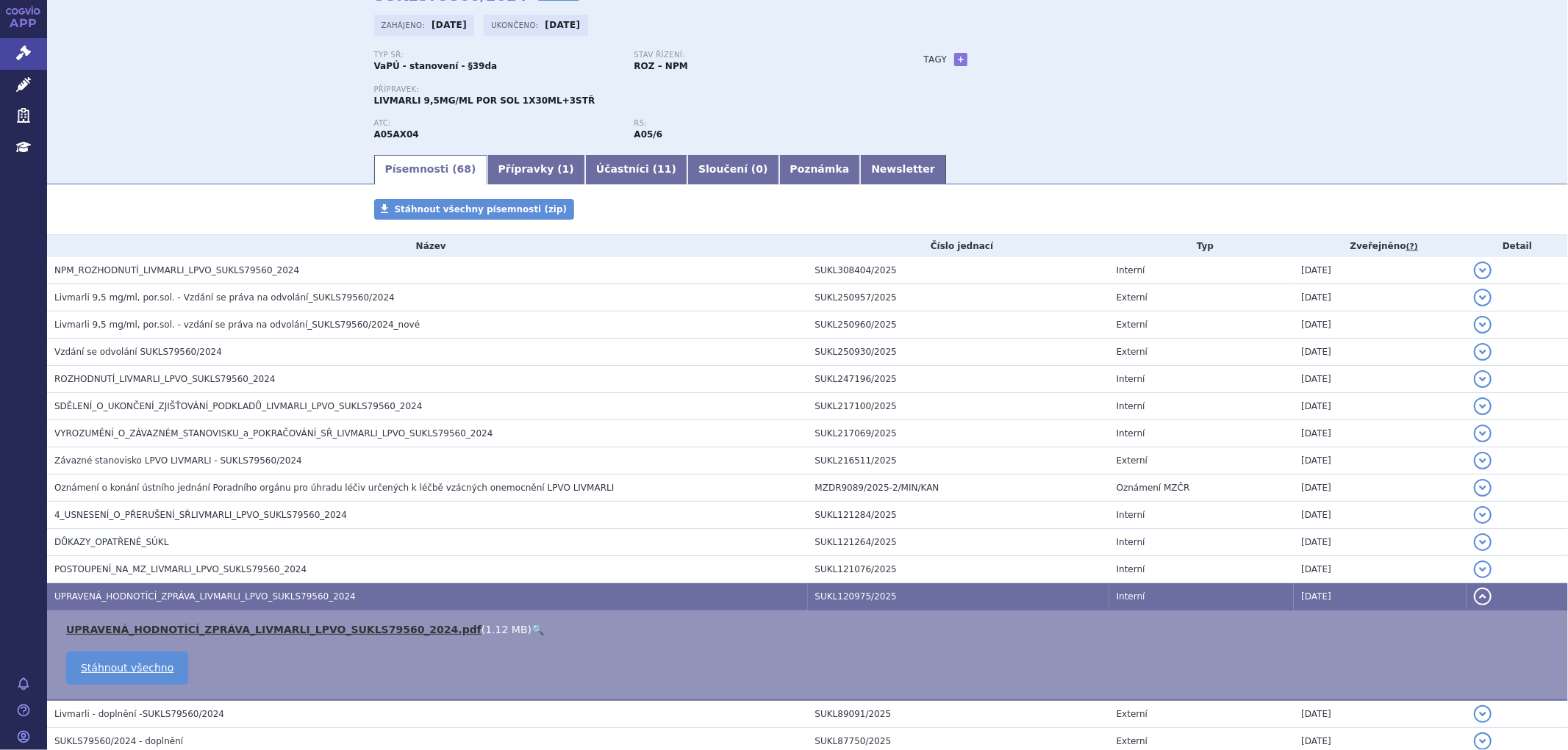
click at [203, 633] on link "UPRAVENÁ_HODNOTÍCÍ_ZPRÁVA_LIVMARLI_LPVO_SUKLS79560_2024.pdf" at bounding box center [273, 630] width 415 height 12
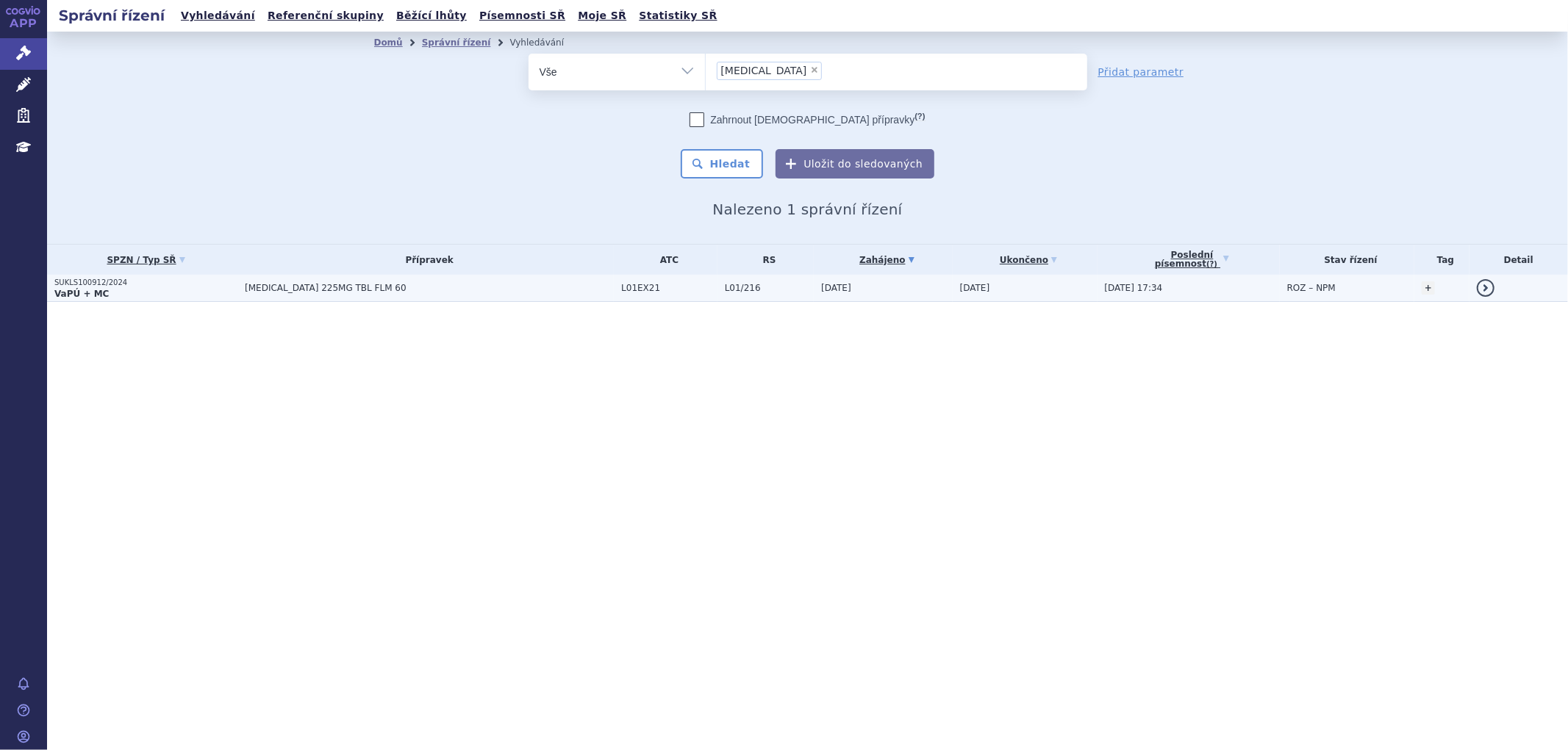
click at [486, 290] on span "[MEDICAL_DATA] 225MG TBL FLM 60" at bounding box center [428, 288] width 367 height 10
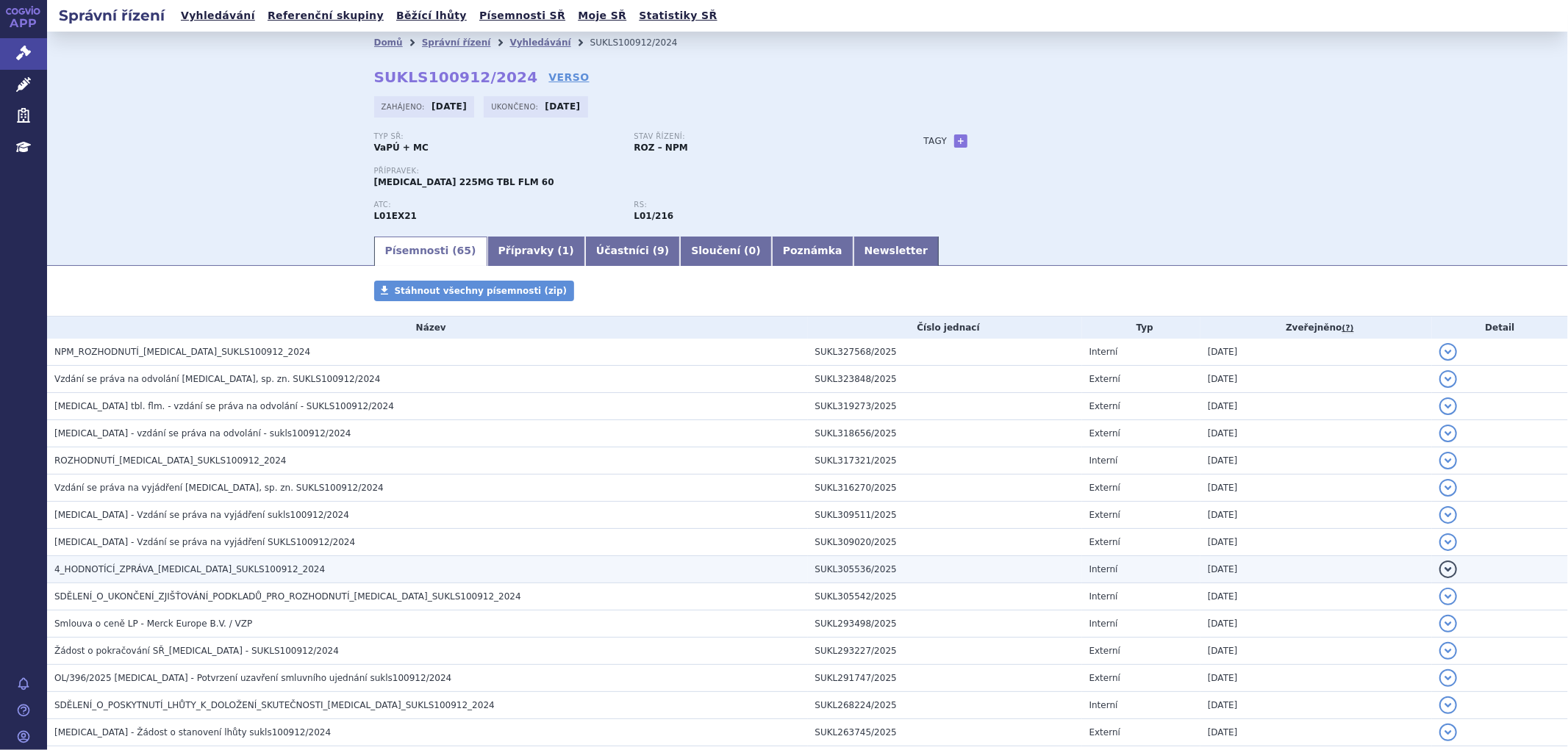
click at [140, 567] on span "4_HODNOTÍCÍ_ZPRÁVA_[MEDICAL_DATA]_SUKLS100912_2024" at bounding box center [190, 570] width 271 height 10
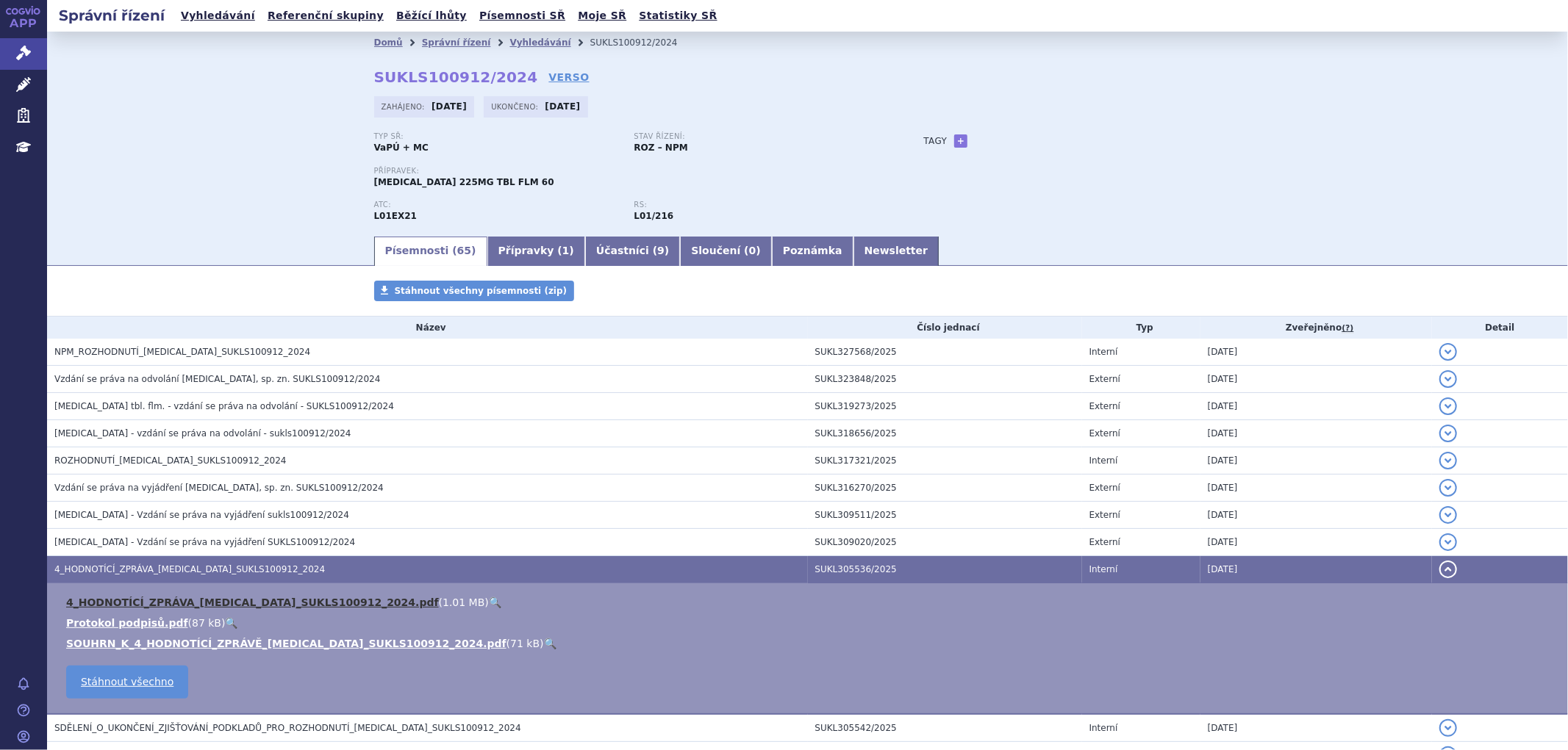
click at [149, 600] on link "4_HODNOTÍCÍ_ZPRÁVA_[MEDICAL_DATA]_SUKLS100912_2024.pdf" at bounding box center [252, 603] width 373 height 12
